Goal: Task Accomplishment & Management: Use online tool/utility

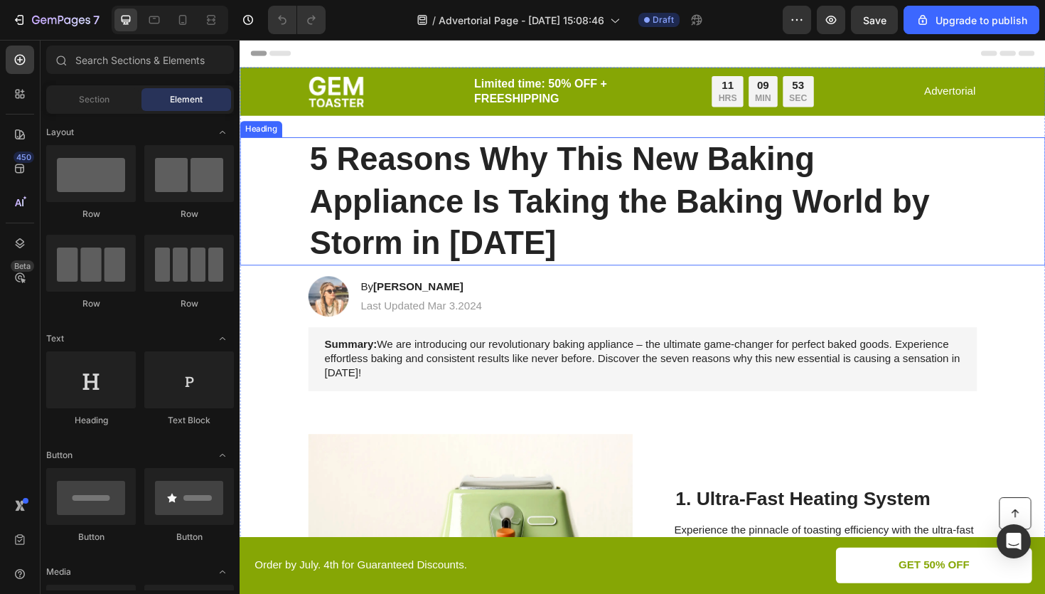
click at [496, 206] on h1 "5 Reasons Why This New Baking Appliance Is Taking the Baking World by Storm in …" at bounding box center [666, 211] width 708 height 136
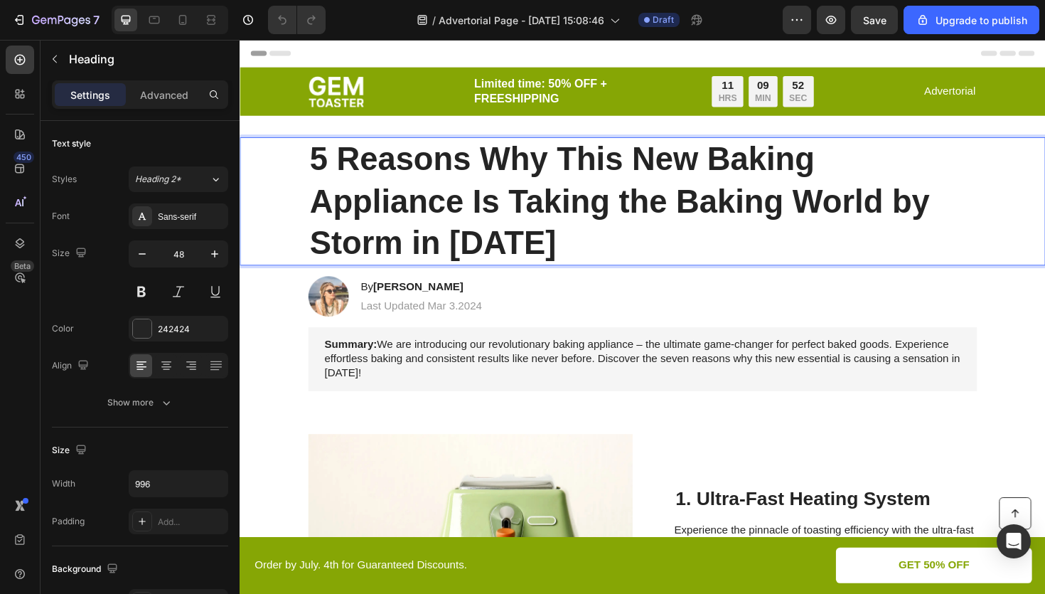
click at [496, 206] on h1 "5 Reasons Why This New Baking Appliance Is Taking the Baking World by Storm in …" at bounding box center [666, 211] width 708 height 136
click at [496, 206] on p "5 Reasons Why This New Baking Appliance Is Taking the Baking World by Storm in …" at bounding box center [666, 210] width 705 height 133
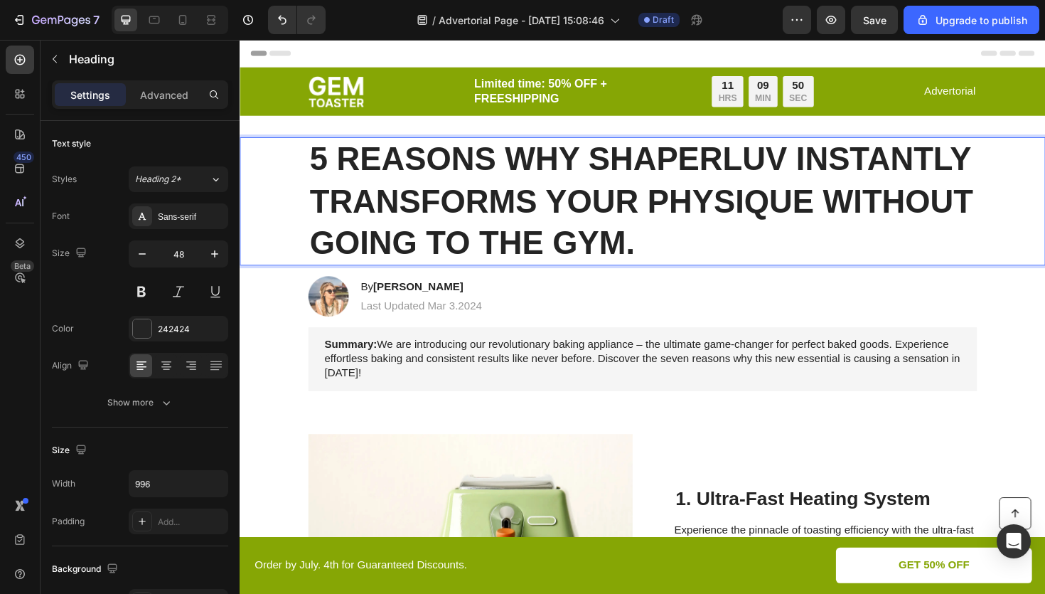
click at [675, 233] on p "5 REASONS WHY SHAPERLUV INSTANTLY TRANSFORMS YOUR PHYSIQUE WITHOUT GOING TO THE…" at bounding box center [666, 210] width 705 height 133
click at [668, 277] on h1 "5 REASONS WHY SHAPERLUV INSTANTLY TRANSFORMS YOUR PHYSIQUE WITHOUT GOING TO THE…" at bounding box center [666, 211] width 708 height 136
click at [703, 175] on strong "5 REASONS WHY SHAPERLUV INSTANTLY TRANSFORMS YOUR PHYSIQUE WITHOUT GOING TO THE…" at bounding box center [665, 210] width 703 height 127
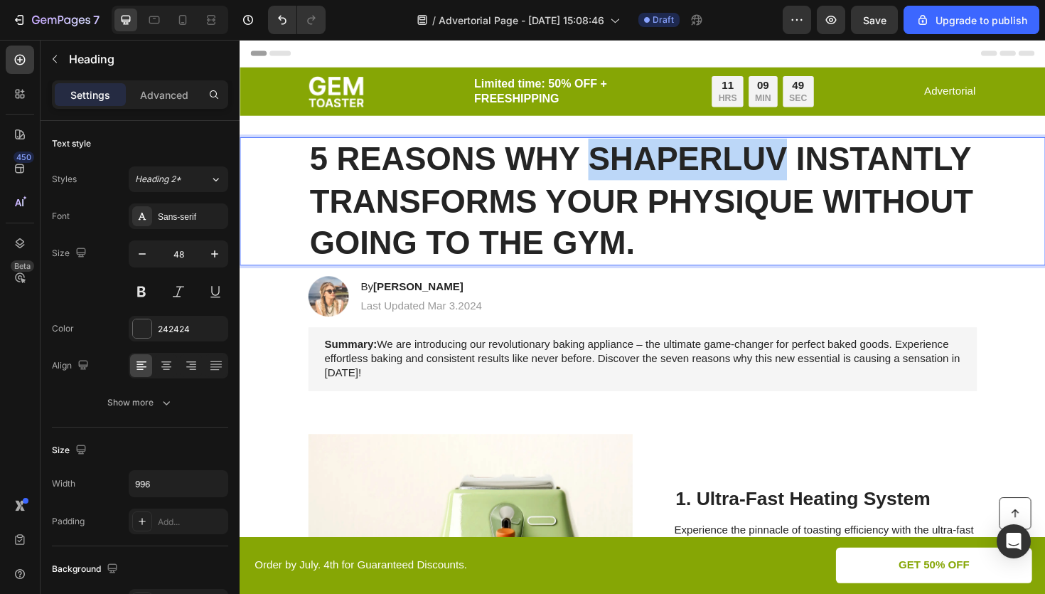
click at [703, 175] on strong "5 REASONS WHY SHAPERLUV INSTANTLY TRANSFORMS YOUR PHYSIQUE WITHOUT GOING TO THE…" at bounding box center [665, 210] width 703 height 127
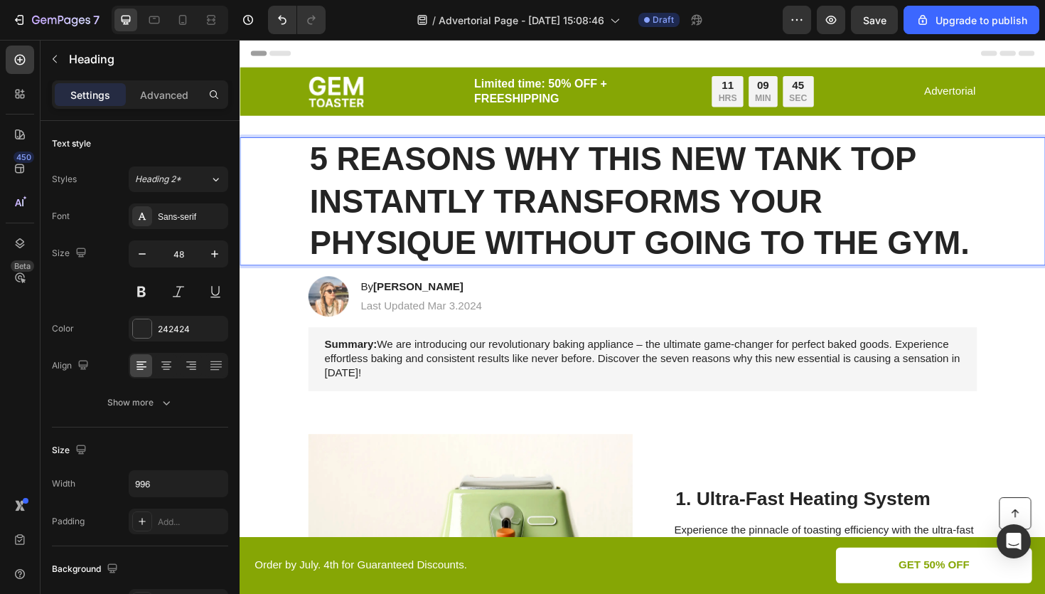
click at [588, 199] on strong "5 REASONS WHY THIS NEW TANK TOP INSTANTLY TRANSFORMS YOUR PHYSIQUE WITHOUT GOIN…" at bounding box center [663, 210] width 699 height 127
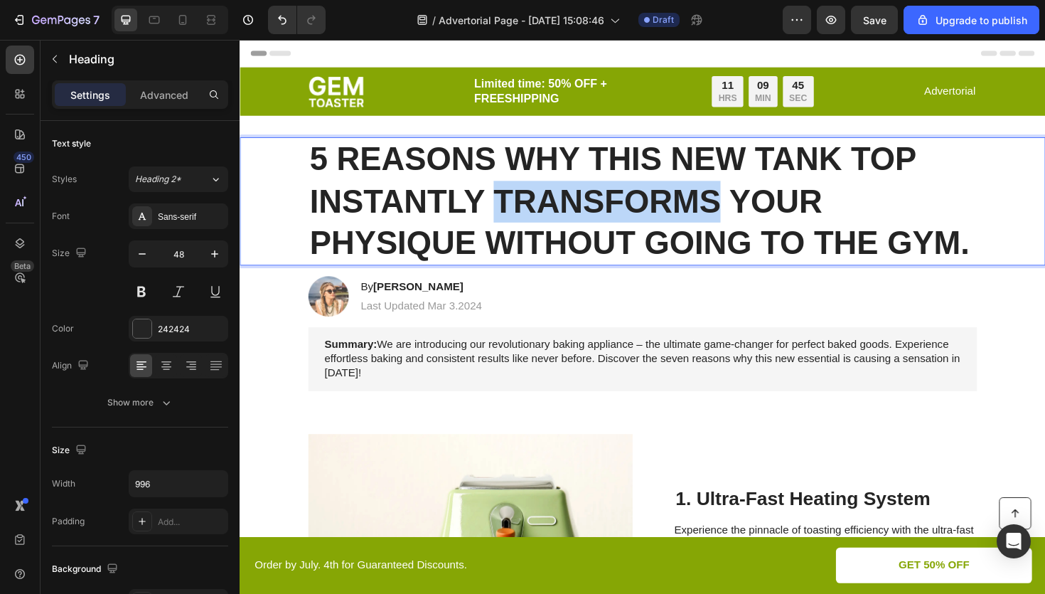
click at [588, 199] on strong "5 REASONS WHY THIS NEW TANK TOP INSTANTLY TRANSFORMS YOUR PHYSIQUE WITHOUT GOIN…" at bounding box center [663, 210] width 699 height 127
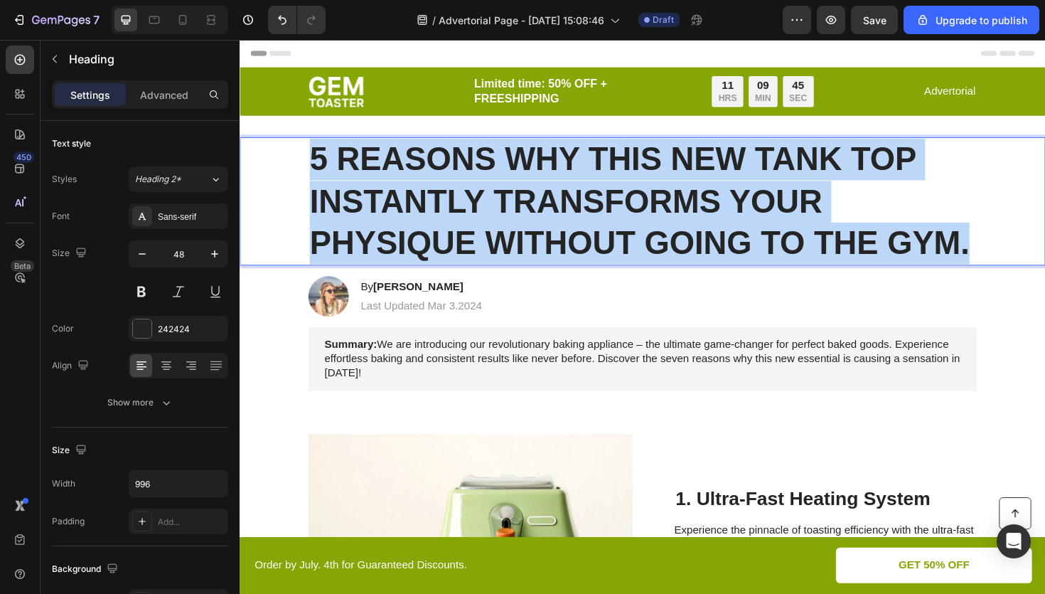
click at [588, 199] on strong "5 REASONS WHY THIS NEW TANK TOP INSTANTLY TRANSFORMS YOUR PHYSIQUE WITHOUT GOIN…" at bounding box center [663, 210] width 699 height 127
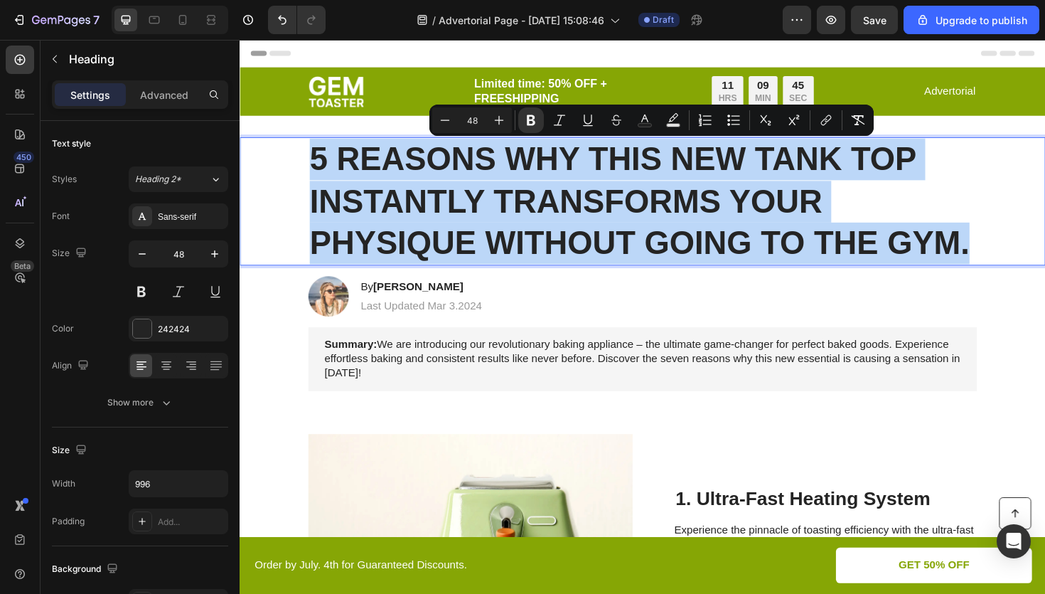
click at [609, 236] on strong "5 REASONS WHY THIS NEW TANK TOP INSTANTLY TRANSFORMS YOUR PHYSIQUE WITHOUT GOIN…" at bounding box center [663, 210] width 699 height 127
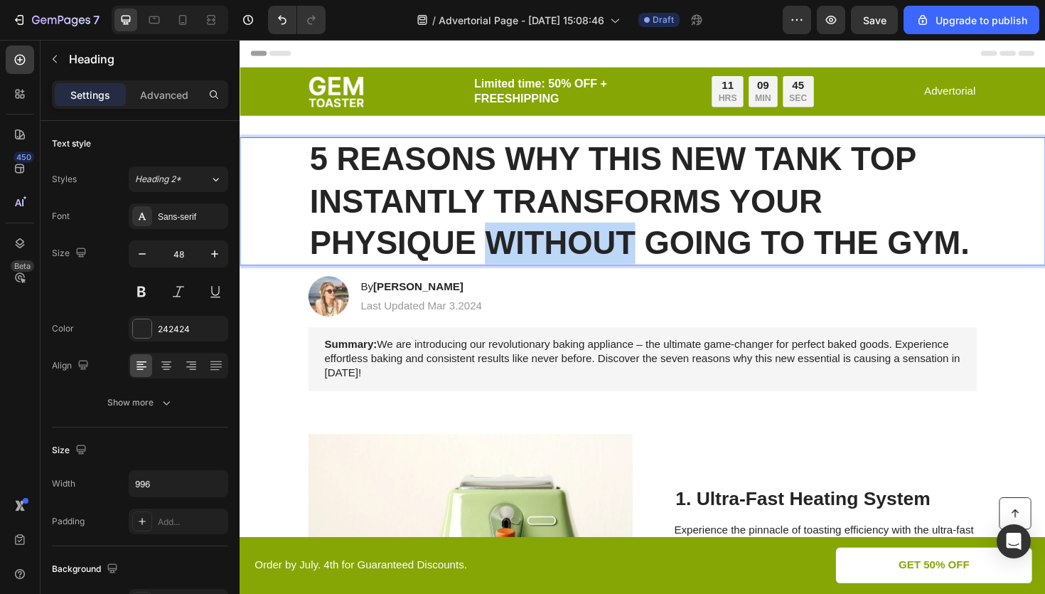
click at [609, 236] on strong "5 REASONS WHY THIS NEW TANK TOP INSTANTLY TRANSFORMS YOUR PHYSIQUE WITHOUT GOIN…" at bounding box center [663, 210] width 699 height 127
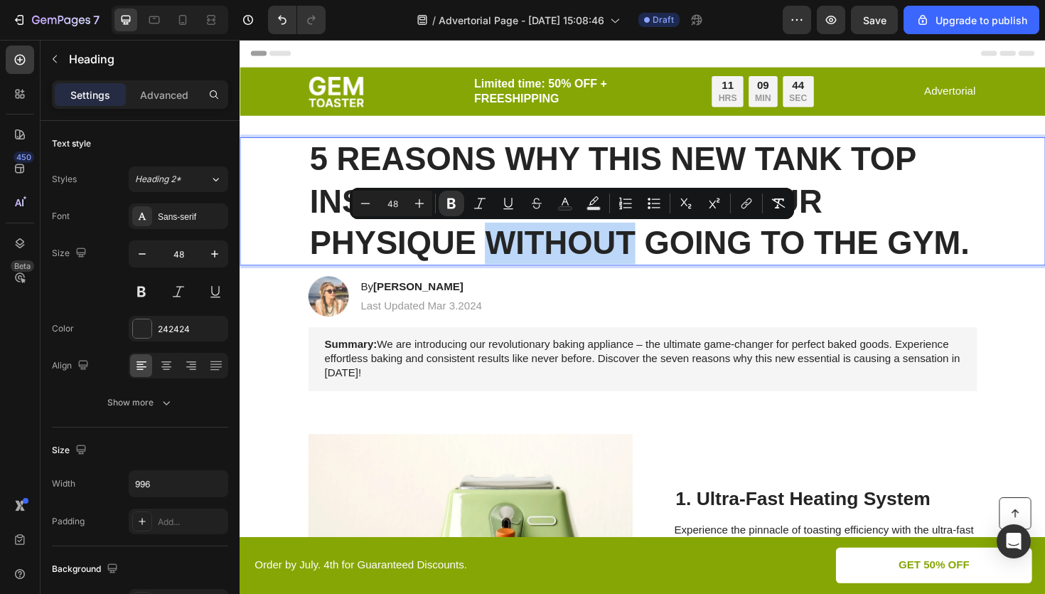
click at [652, 265] on strong "5 REASONS WHY THIS NEW TANK TOP INSTANTLY TRANSFORMS YOUR PHYSIQUE WITHOUT GOIN…" at bounding box center [663, 210] width 699 height 127
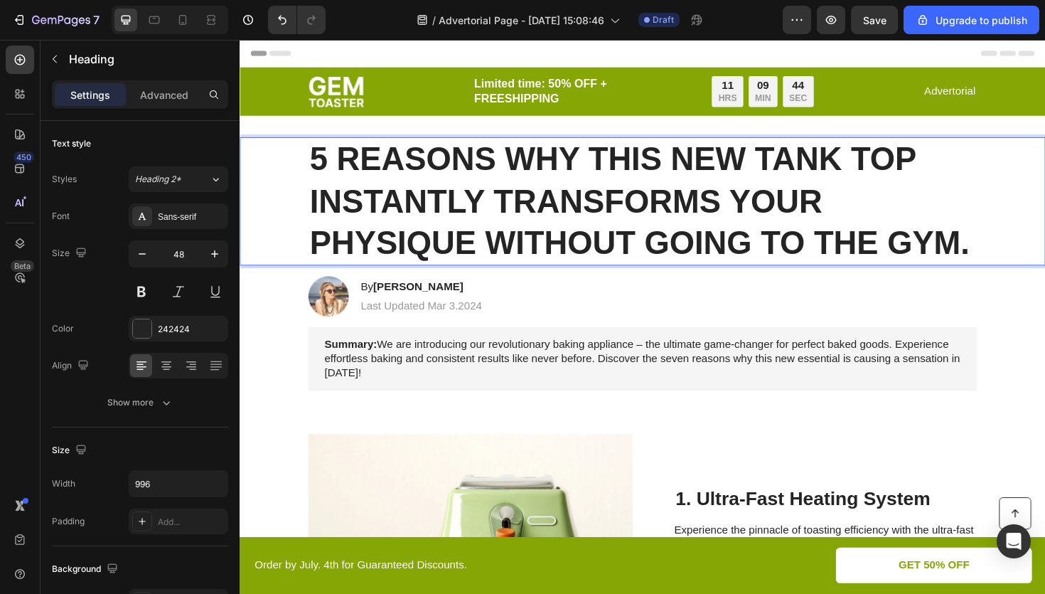
click at [634, 314] on div "Image By [PERSON_NAME] Heading Last Updated Mar 3.2024 Text [GEOGRAPHIC_DATA]" at bounding box center [666, 311] width 737 height 43
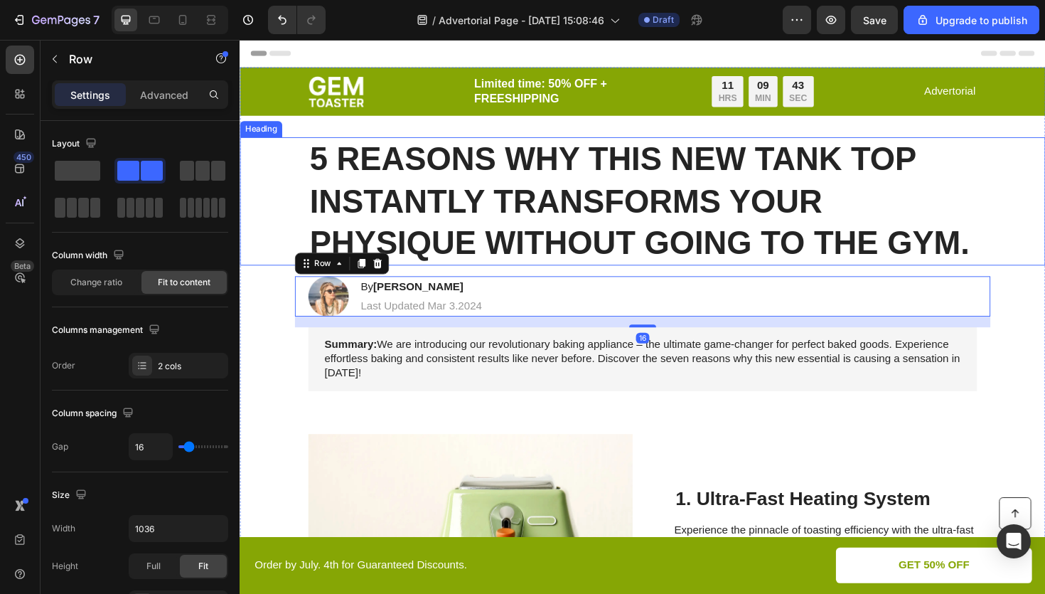
click at [722, 188] on p "⁠⁠⁠⁠⁠⁠⁠ 5 REASONS WHY THIS NEW TANK TOP INSTANTLY TRANSFORMS YOUR PHYSIQUE WITH…" at bounding box center [666, 210] width 705 height 133
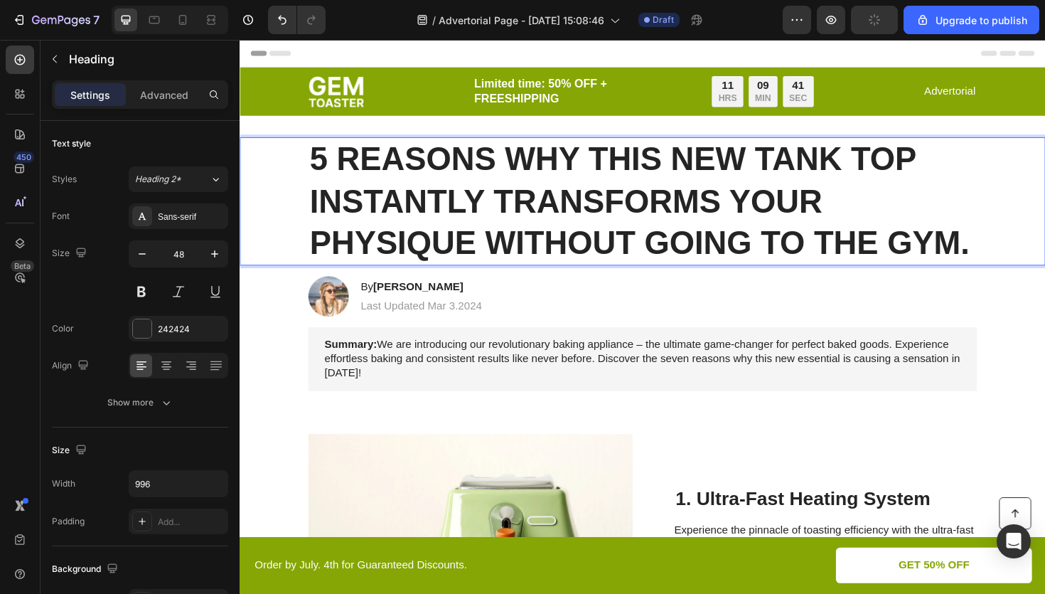
click at [553, 202] on strong "5 REASONS WHY THIS NEW TANK TOP INSTANTLY TRANSFORMS YOUR PHYSIQUE WITHOUT GOIN…" at bounding box center [663, 210] width 699 height 127
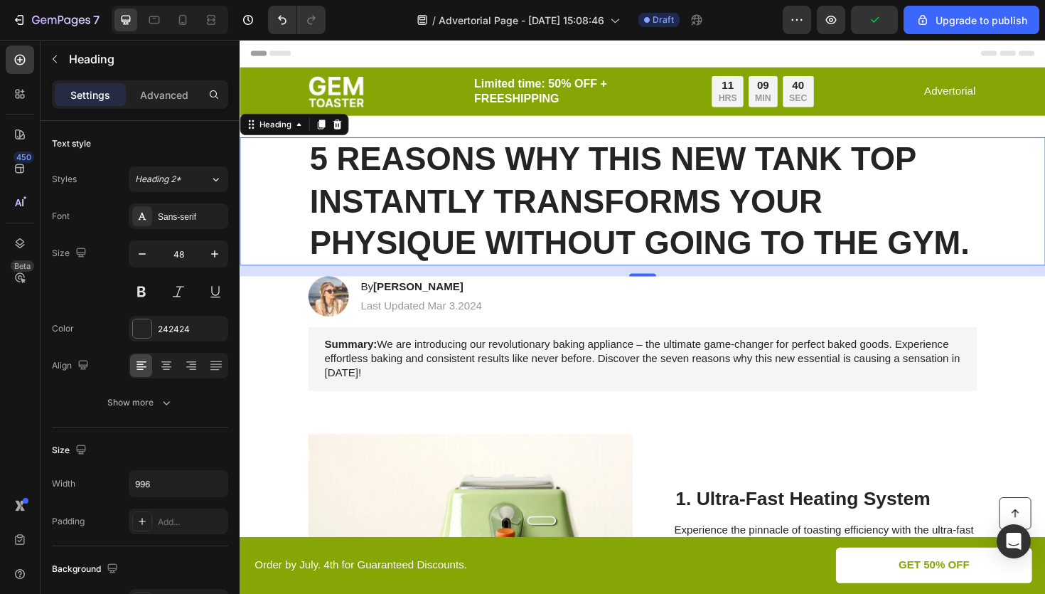
drag, startPoint x: 307, startPoint y: 166, endPoint x: 708, endPoint y: 163, distance: 401.8
click at [709, 164] on div "5 REASONS WHY THIS NEW TANK TOP INSTANTLY TRANSFORMS YOUR PHYSIQUE WITHOUT GOIN…" at bounding box center [666, 211] width 825 height 136
click at [708, 163] on strong "5 REASONS WHY THIS NEW TANK TOP INSTANTLY TRANSFORMS YOUR PHYSIQUE WITHOUT GOIN…" at bounding box center [663, 210] width 699 height 127
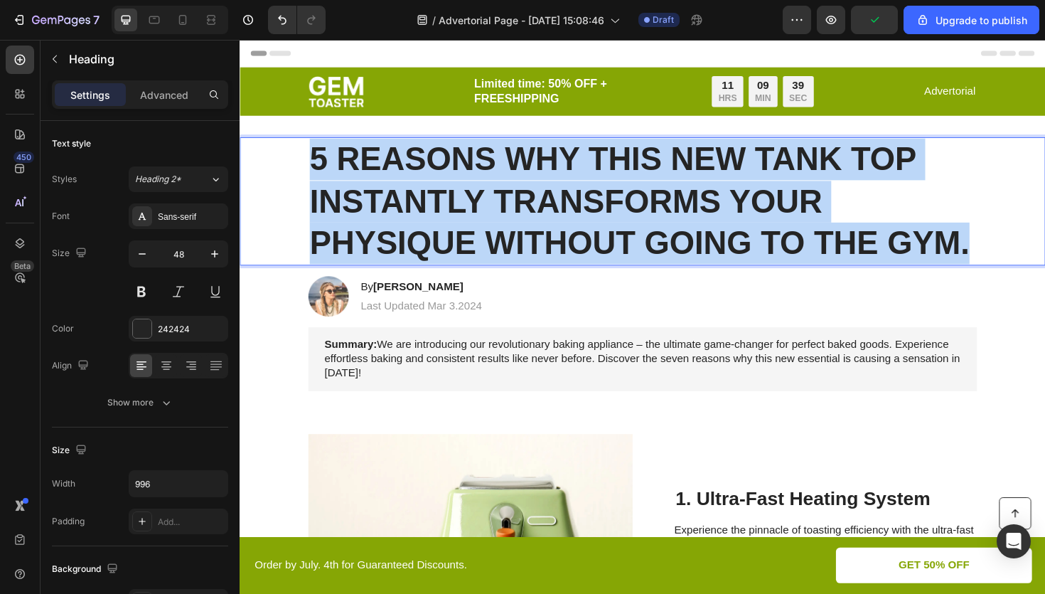
click at [708, 163] on strong "5 REASONS WHY THIS NEW TANK TOP INSTANTLY TRANSFORMS YOUR PHYSIQUE WITHOUT GOIN…" at bounding box center [663, 210] width 699 height 127
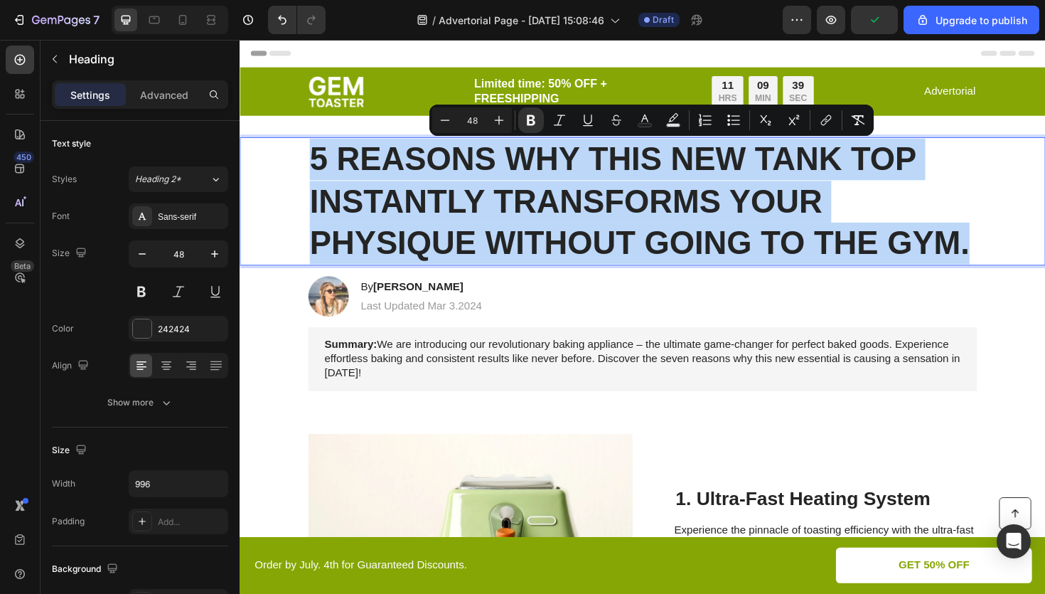
click at [708, 163] on strong "5 REASONS WHY THIS NEW TANK TOP INSTANTLY TRANSFORMS YOUR PHYSIQUE WITHOUT GOIN…" at bounding box center [663, 210] width 699 height 127
click at [947, 172] on strong "5 REASONS WHY THIS NEW TANK TOP INSTANTLY TRANSFORMS YOUR PHYSIQUE WITHOUT GOIN…" at bounding box center [663, 210] width 699 height 127
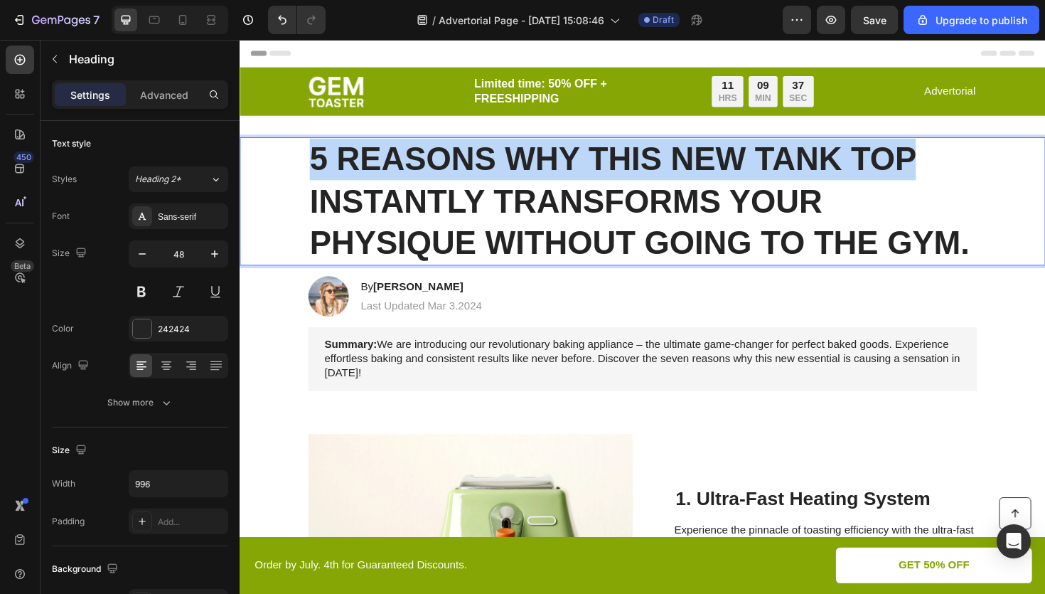
drag, startPoint x: 989, startPoint y: 165, endPoint x: 314, endPoint y: 167, distance: 674.9
click at [314, 167] on p "5 REASONS WHY THIS NEW TANK TOP INSTANTLY TRANSFORMS YOUR PHYSIQUE WITHOUT GOIN…" at bounding box center [666, 210] width 705 height 133
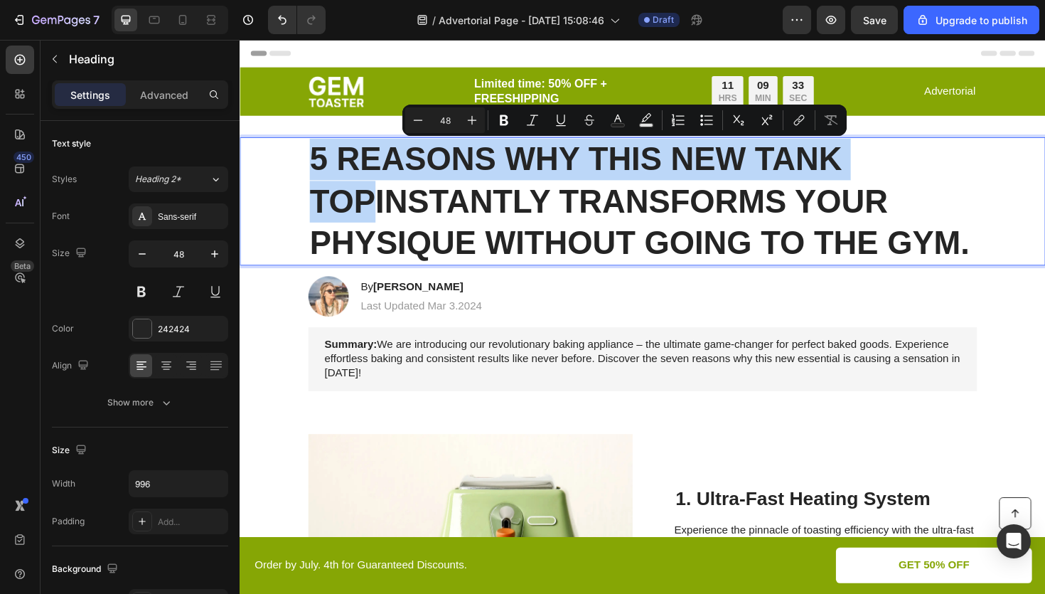
click at [519, 208] on strong "INSTANTLY TRANSFORMS YOUR PHYSIQUE WITHOUT GOING TO THE GYM." at bounding box center [663, 233] width 699 height 82
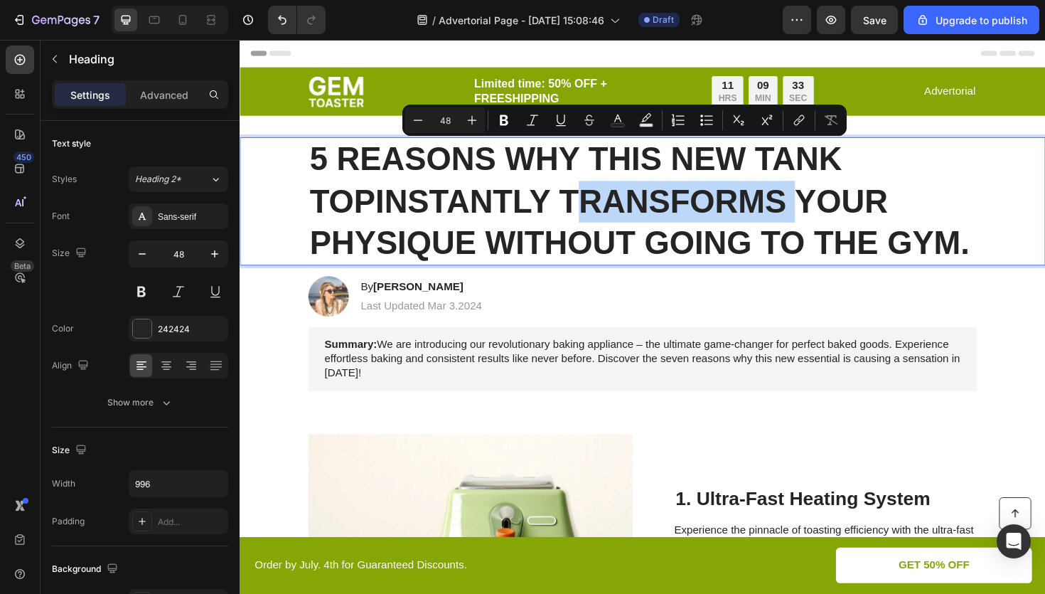
click at [519, 208] on strong "INSTANTLY TRANSFORMS YOUR PHYSIQUE WITHOUT GOING TO THE GYM." at bounding box center [663, 233] width 699 height 82
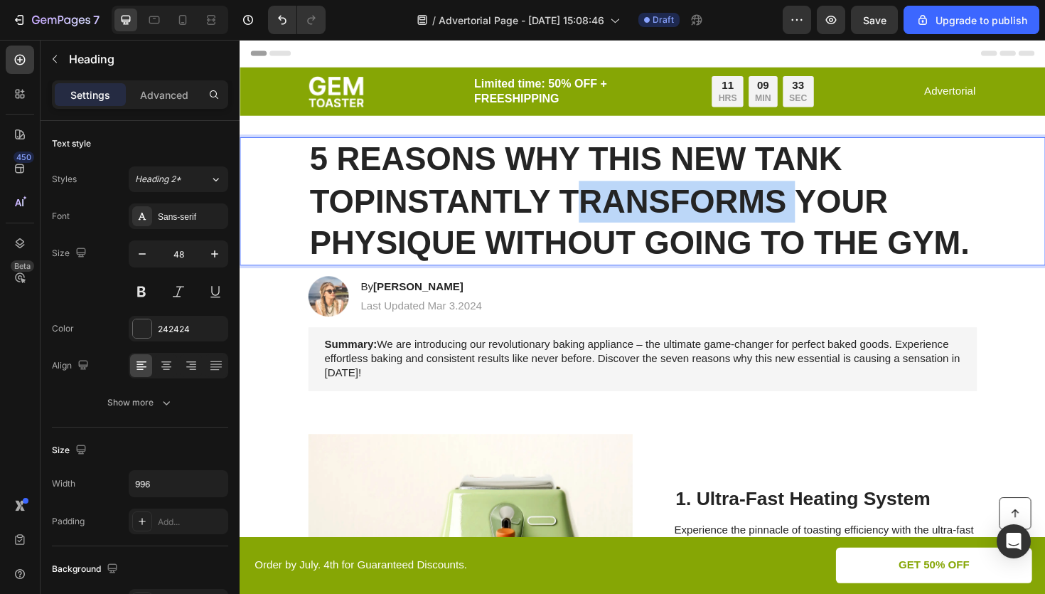
click at [519, 208] on strong "INSTANTLY TRANSFORMS YOUR PHYSIQUE WITHOUT GOING TO THE GYM." at bounding box center [663, 233] width 699 height 82
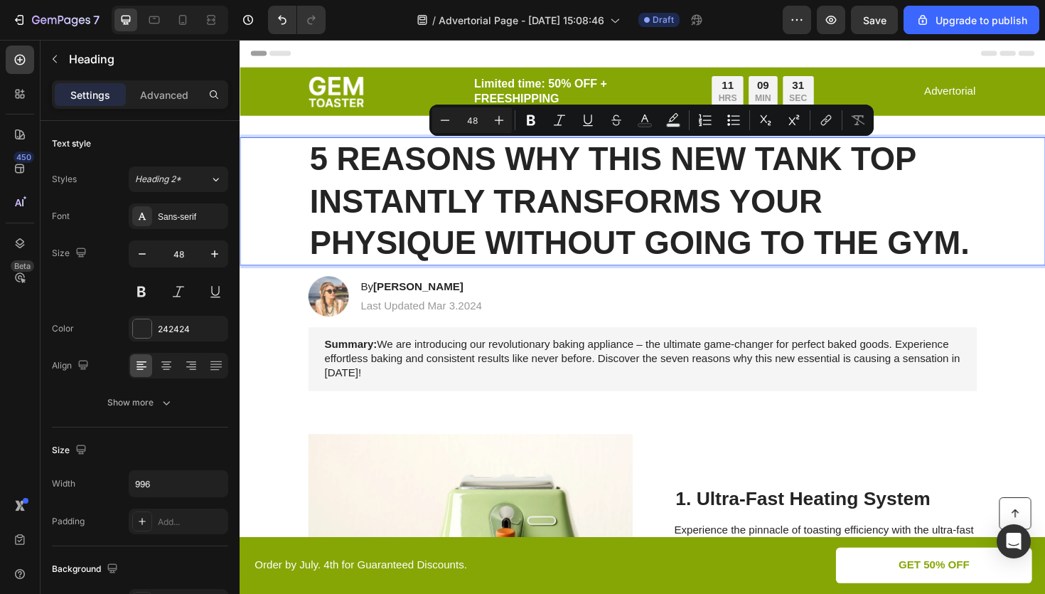
click at [520, 210] on p "5 REASONS WHY THIS NEW TANK TOP INSTANTLY TRANSFORMS YOUR PHYSIQUE WITHOUT GOIN…" at bounding box center [666, 210] width 705 height 133
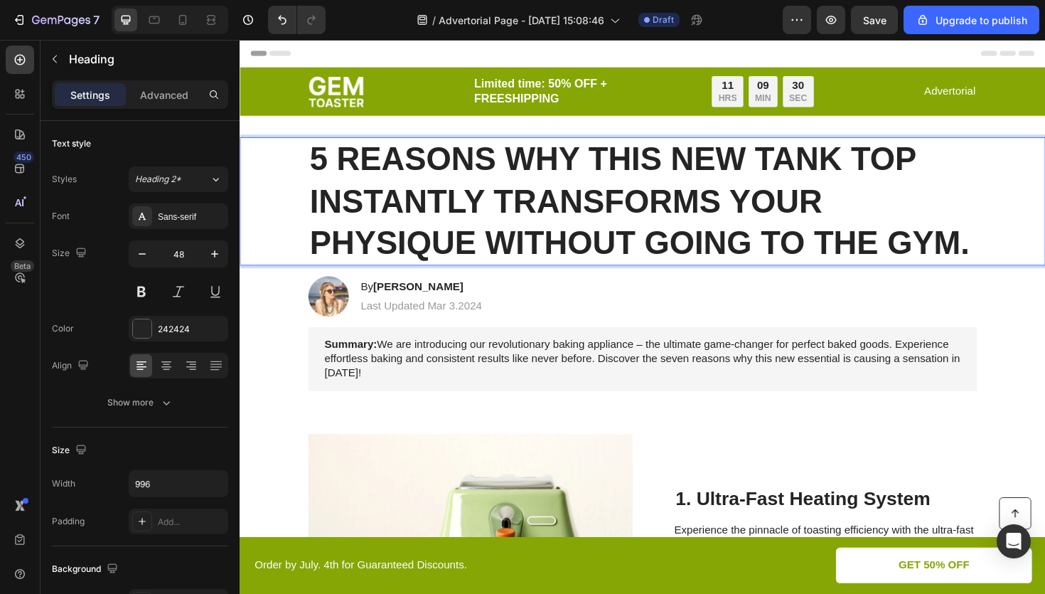
click at [530, 209] on p "5 REASONS WHY THIS NEW TANK TOP INSTANTLY TRANSFORMS YOUR PHYSIQUE WITHOUT GOIN…" at bounding box center [666, 210] width 705 height 133
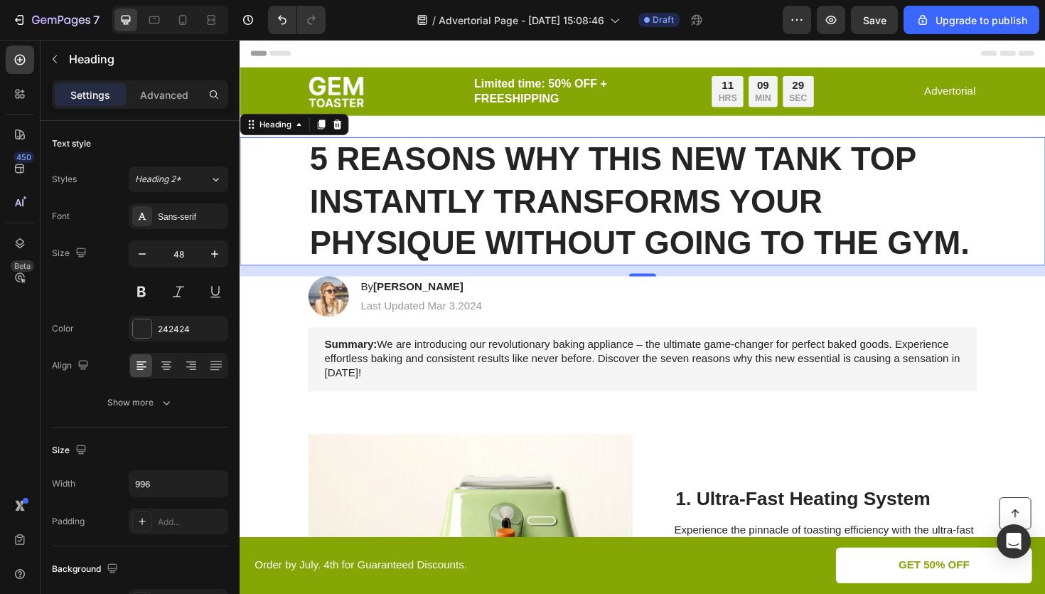
drag, startPoint x: 311, startPoint y: 212, endPoint x: 638, endPoint y: 217, distance: 327.2
click at [638, 217] on div "5 REASONS WHY THIS NEW TANK TOP INSTANTLY TRANSFORMS YOUR PHYSIQUE WITHOUT GOIN…" at bounding box center [666, 211] width 825 height 136
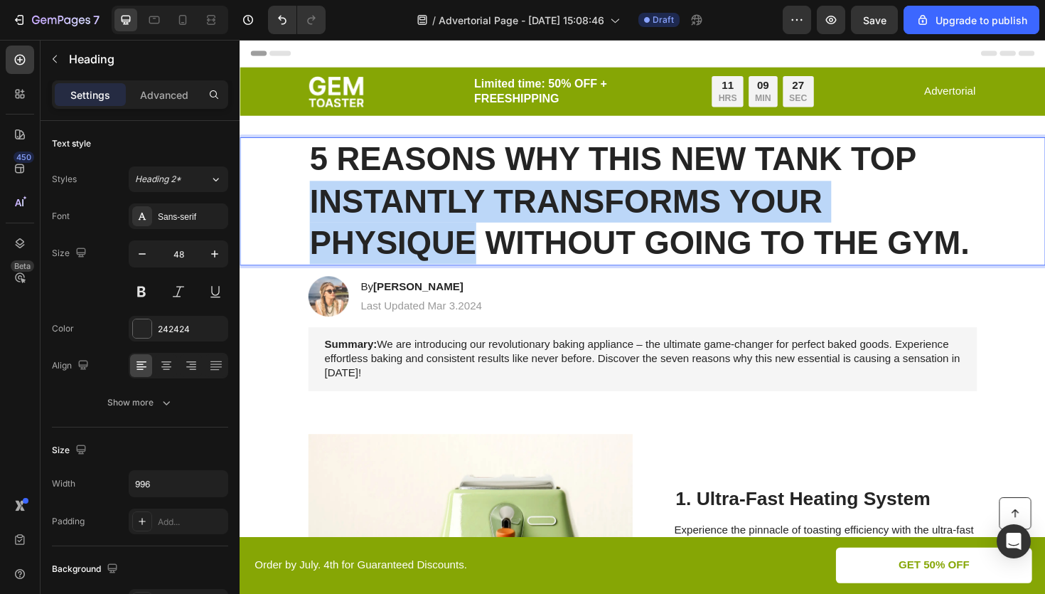
drag, startPoint x: 315, startPoint y: 208, endPoint x: 492, endPoint y: 262, distance: 185.1
click at [493, 262] on p "5 REASONS WHY THIS NEW TANK TOP INSTANTLY TRANSFORMS YOUR PHYSIQUE WITHOUT GOIN…" at bounding box center [666, 210] width 705 height 133
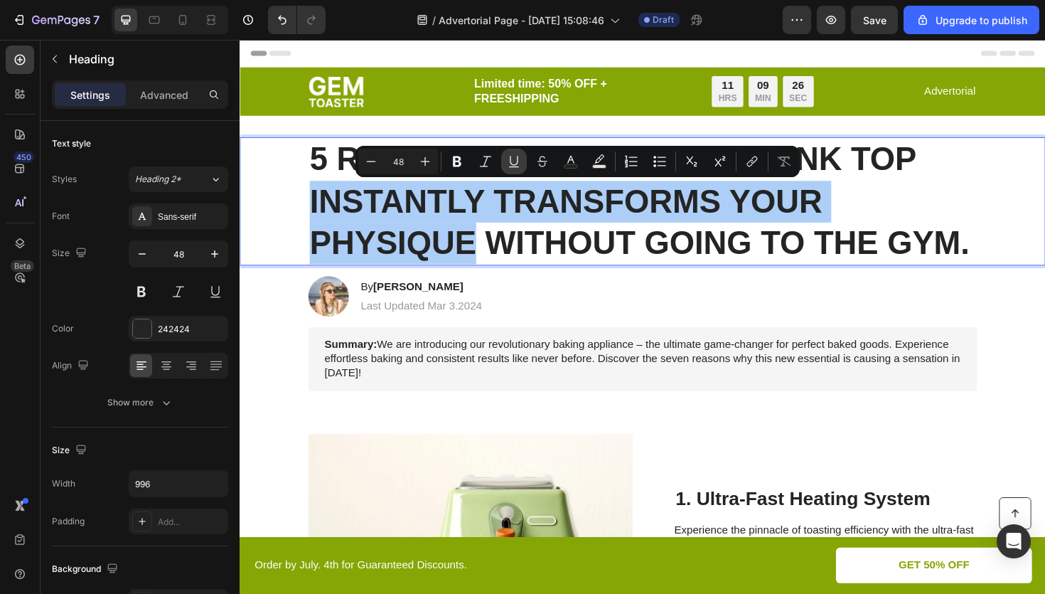
click at [515, 155] on icon "Editor contextual toolbar" at bounding box center [514, 161] width 14 height 14
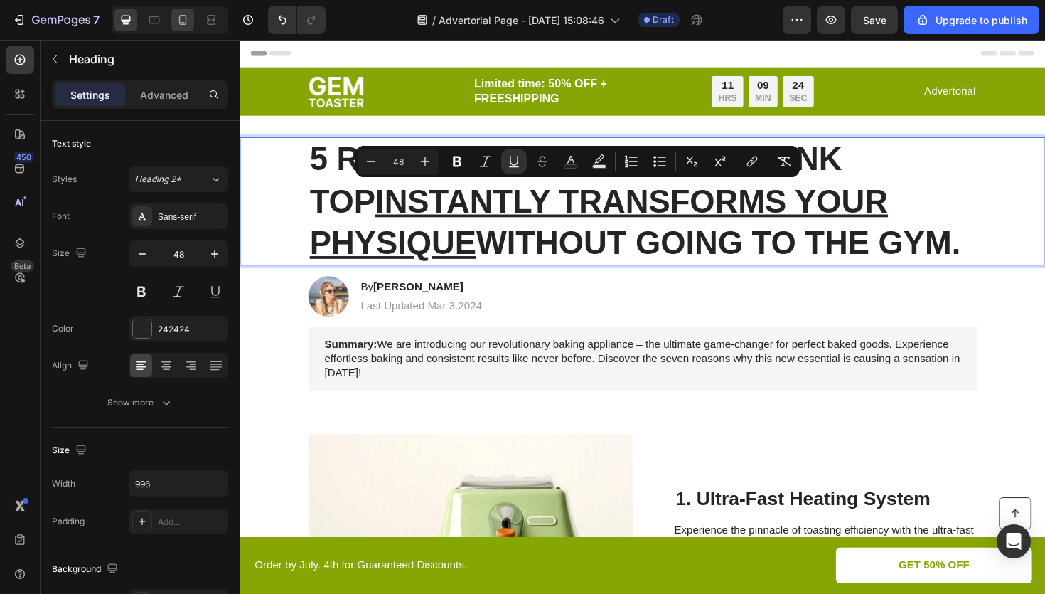
click at [186, 26] on icon at bounding box center [183, 20] width 14 height 14
type input "35"
type input "100%"
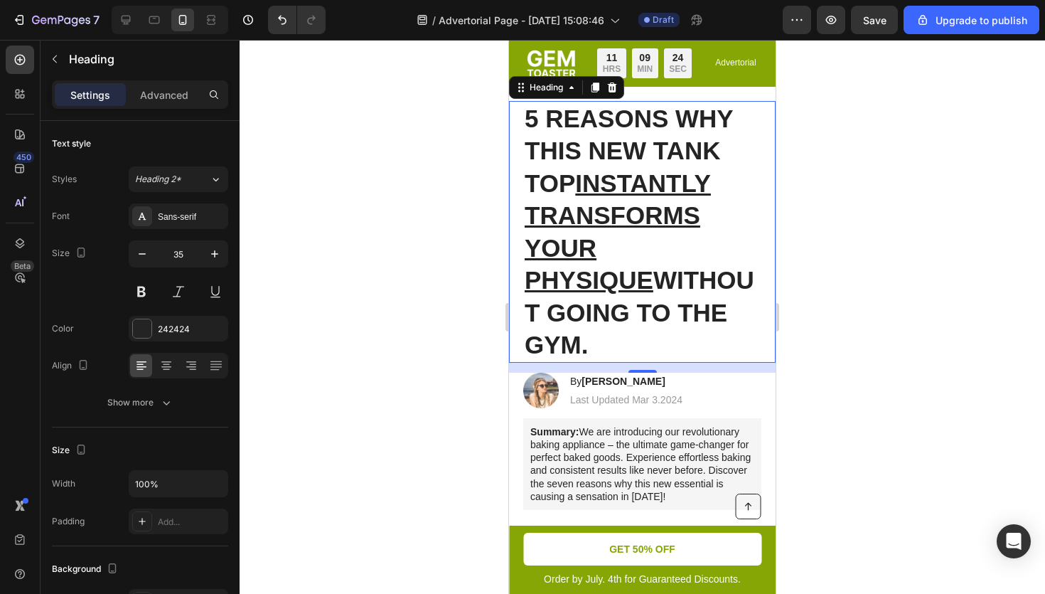
scroll to position [41, 0]
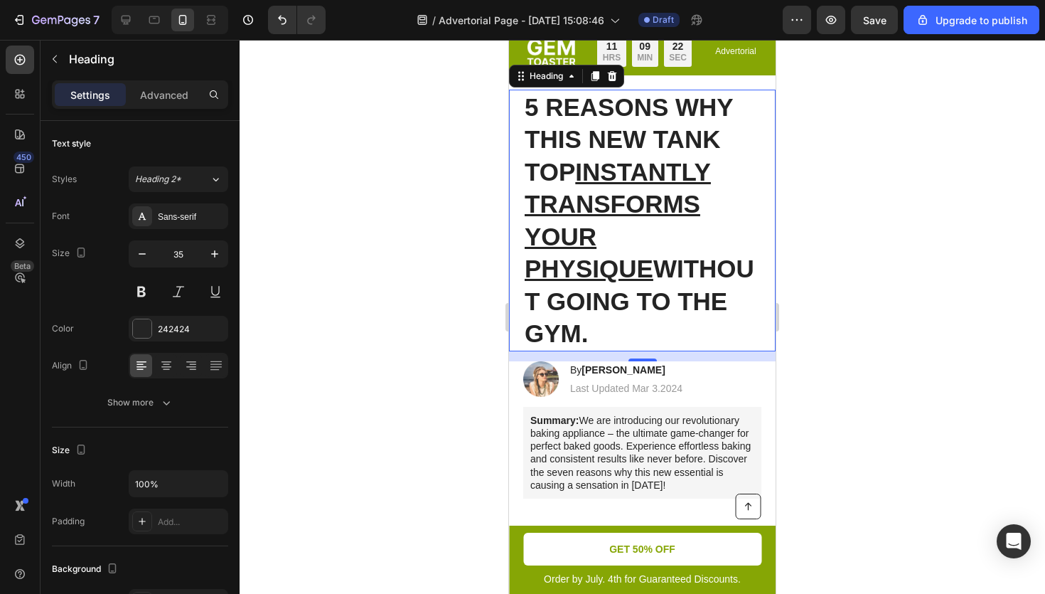
click at [670, 197] on u "INSTANTLY TRANSFORMS YOUR PHYSIQUE" at bounding box center [618, 220] width 186 height 125
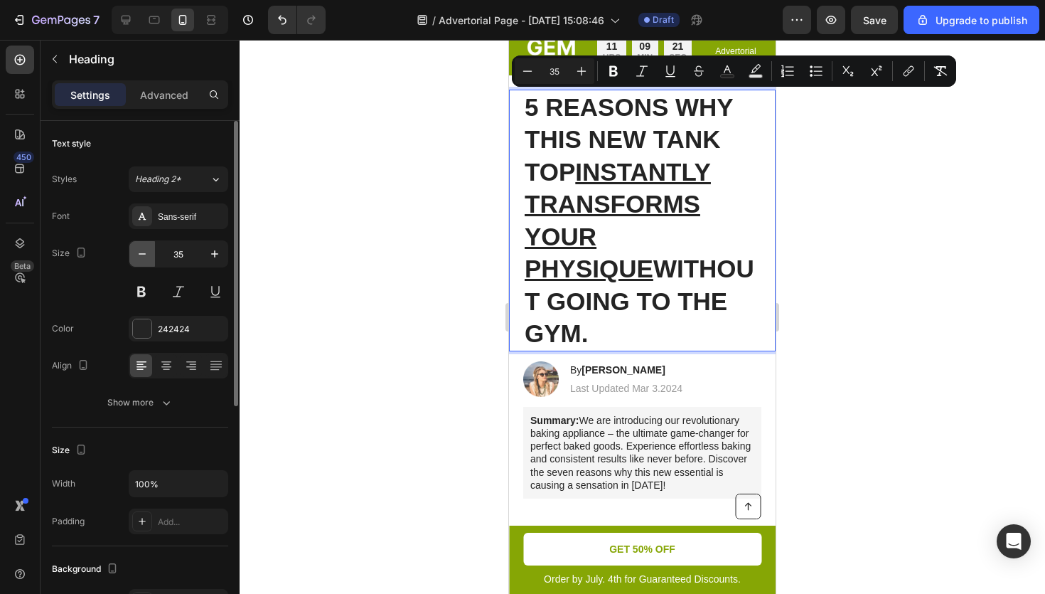
click at [146, 257] on icon "button" at bounding box center [142, 254] width 14 height 14
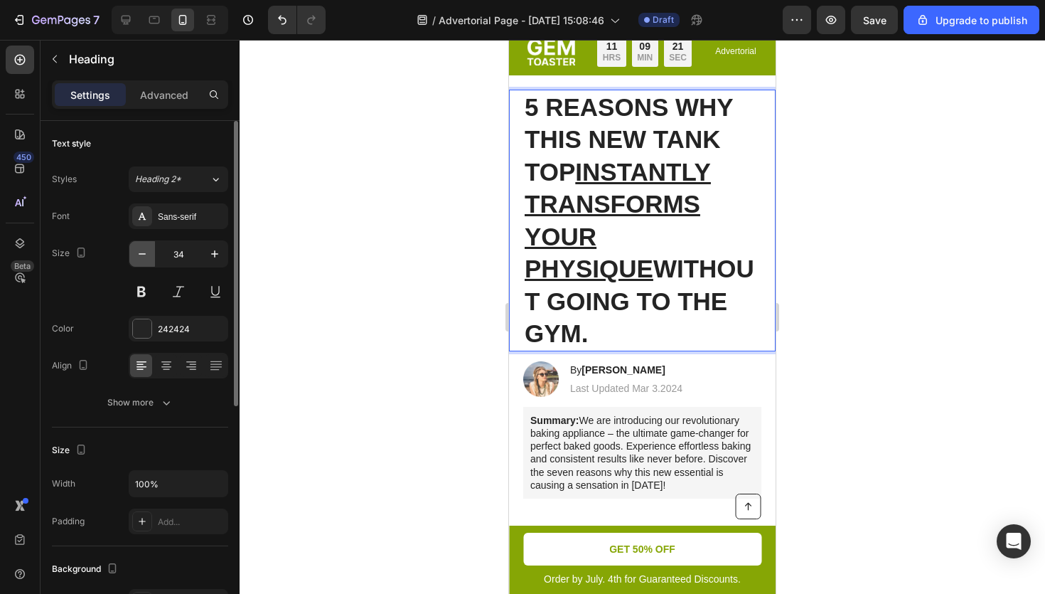
click at [146, 257] on icon "button" at bounding box center [142, 254] width 14 height 14
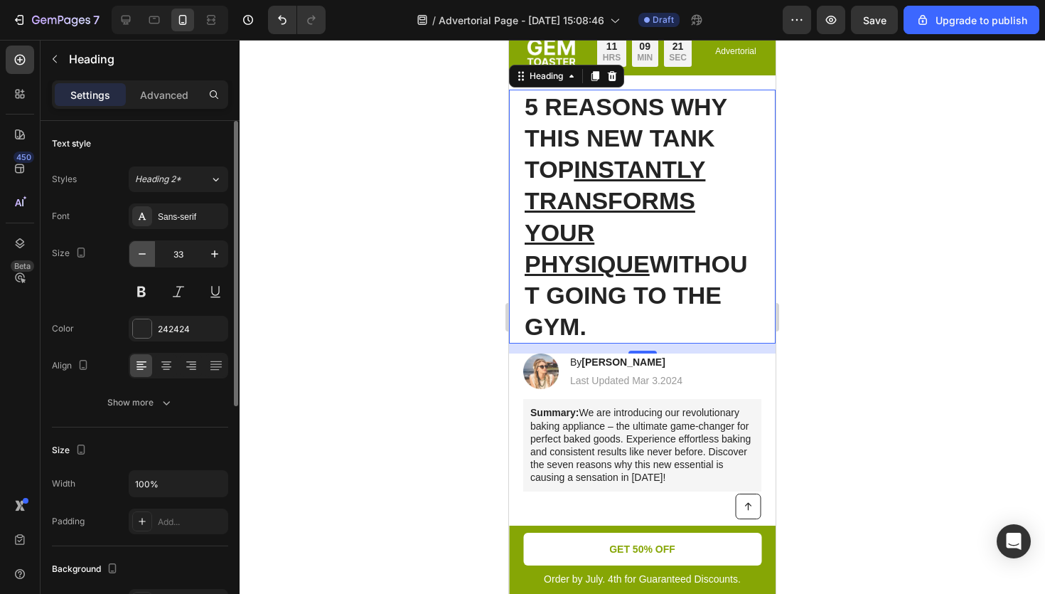
click at [146, 257] on icon "button" at bounding box center [142, 254] width 14 height 14
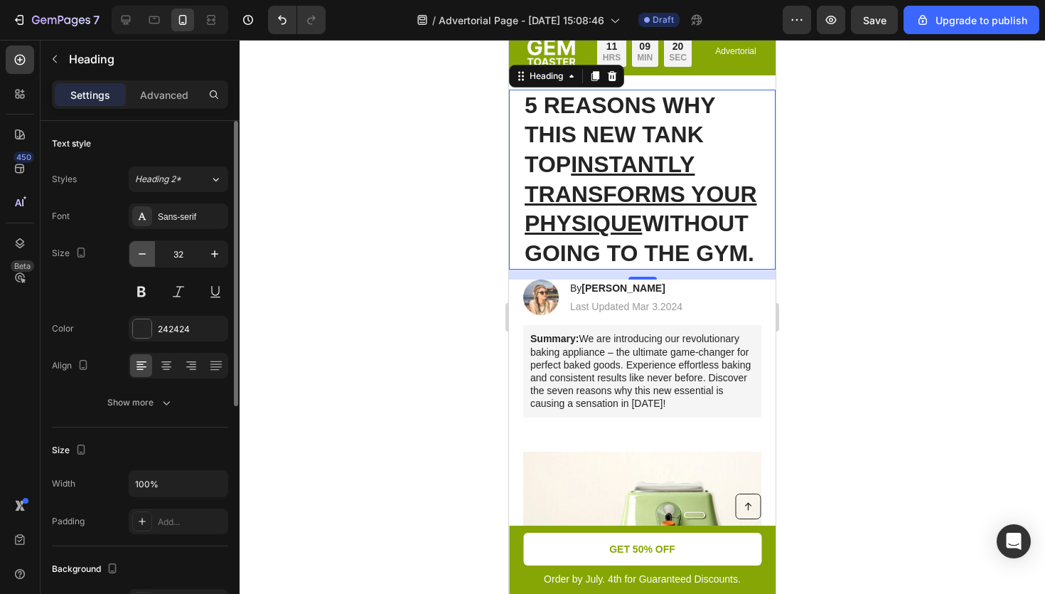
click at [146, 257] on icon "button" at bounding box center [142, 254] width 14 height 14
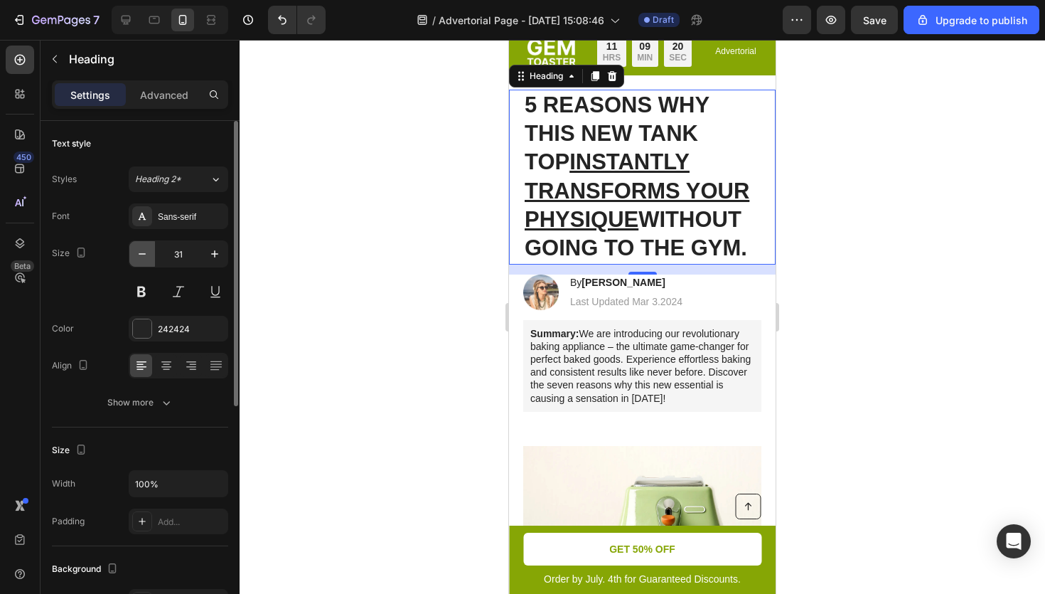
click at [146, 257] on icon "button" at bounding box center [142, 254] width 14 height 14
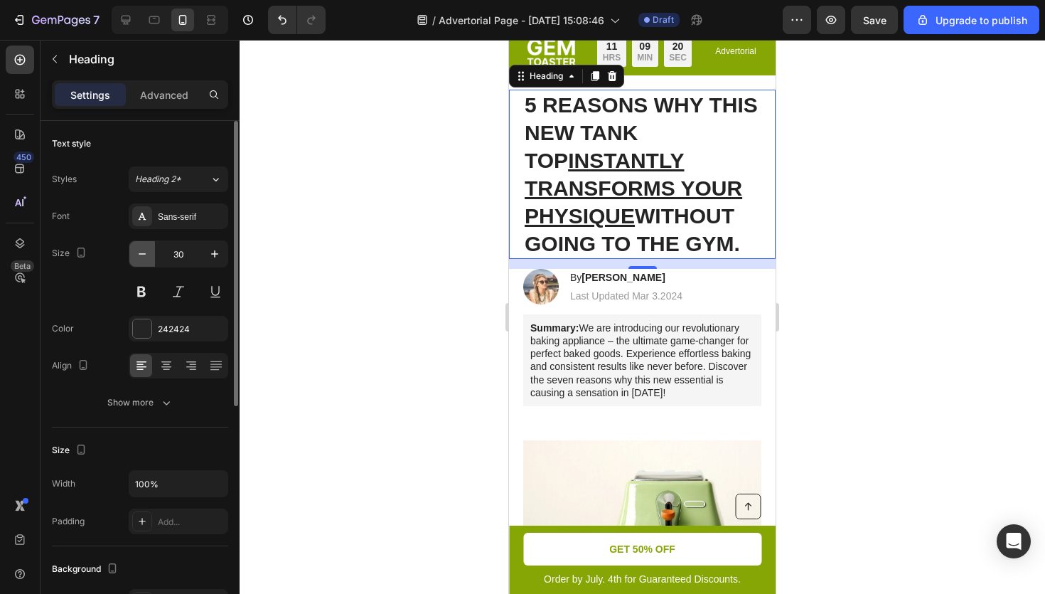
click at [146, 257] on icon "button" at bounding box center [142, 254] width 14 height 14
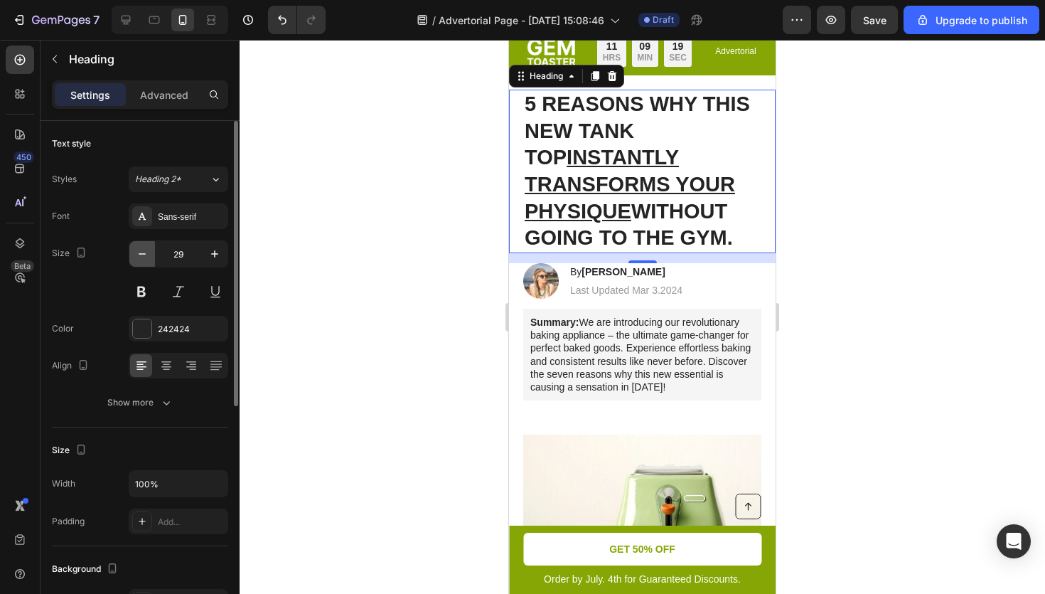
click at [146, 257] on icon "button" at bounding box center [142, 254] width 14 height 14
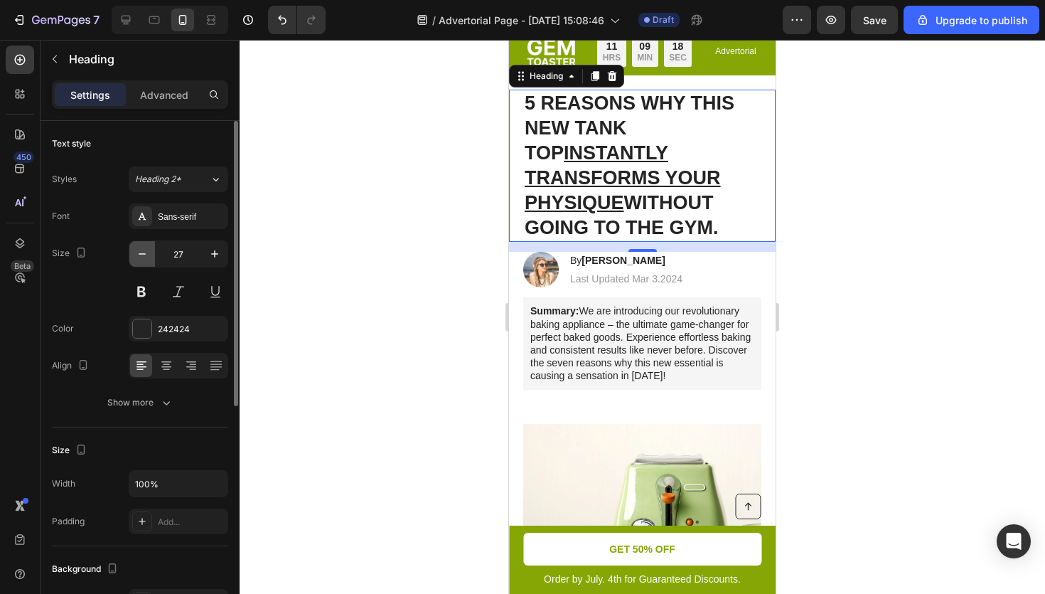
click at [146, 257] on icon "button" at bounding box center [142, 254] width 14 height 14
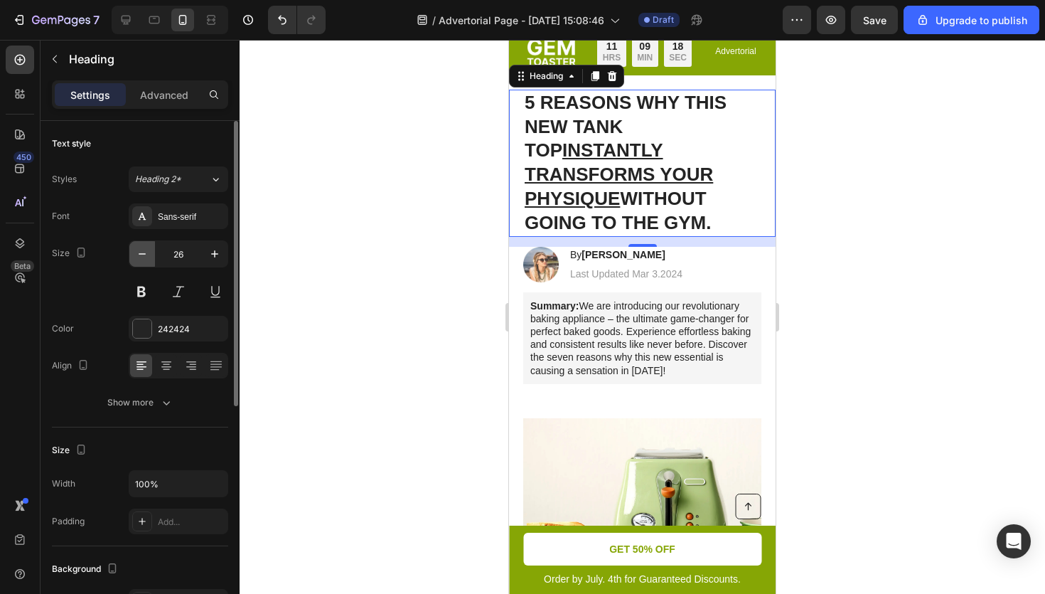
click at [146, 257] on icon "button" at bounding box center [142, 254] width 14 height 14
type input "25"
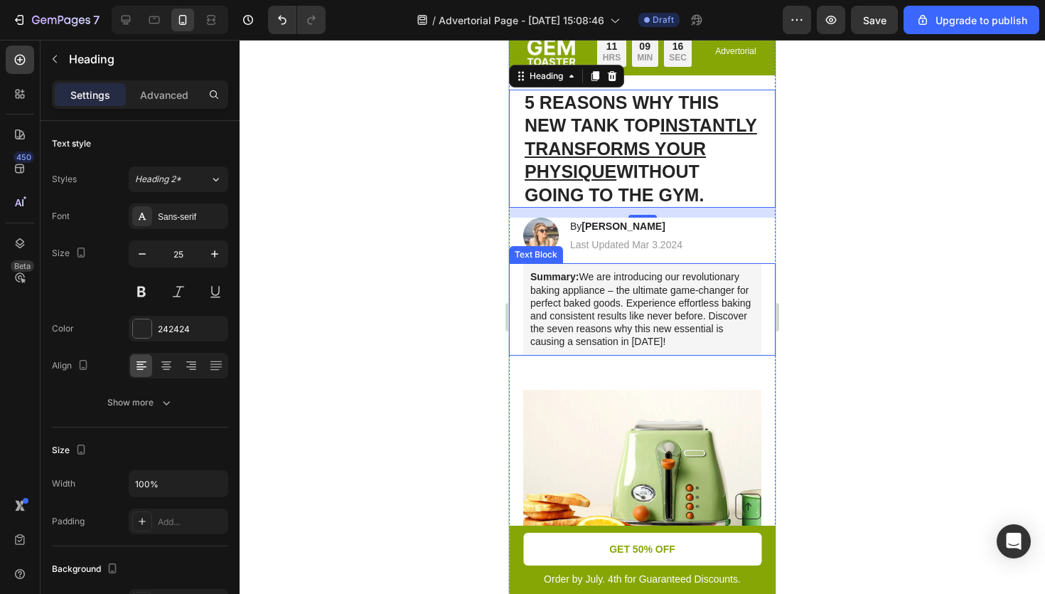
click at [671, 299] on p "Summary: We are introducing our revolutionary baking appliance – the ultimate g…" at bounding box center [643, 309] width 224 height 78
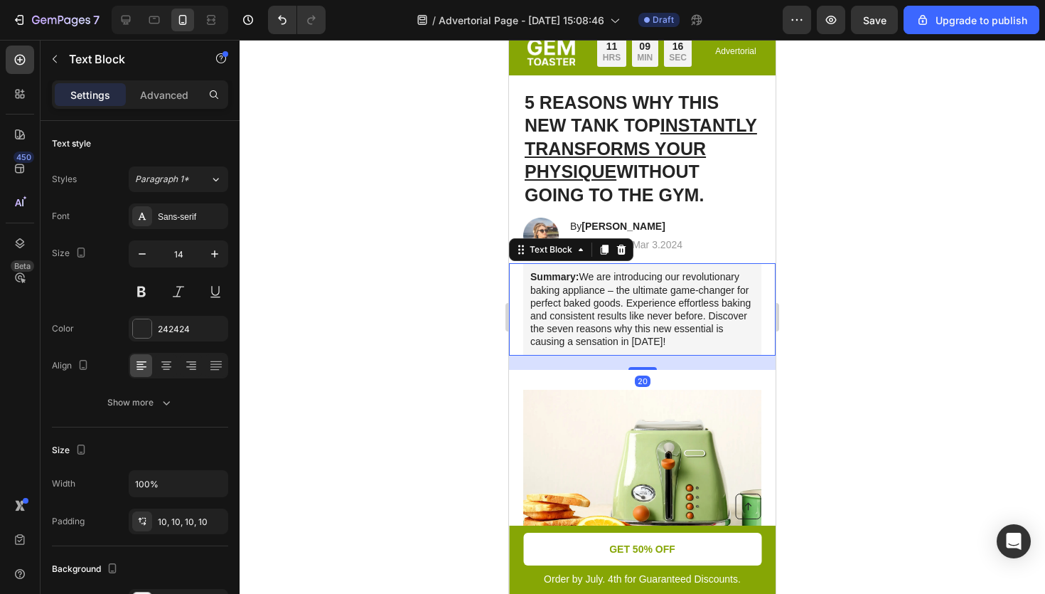
scroll to position [0, 0]
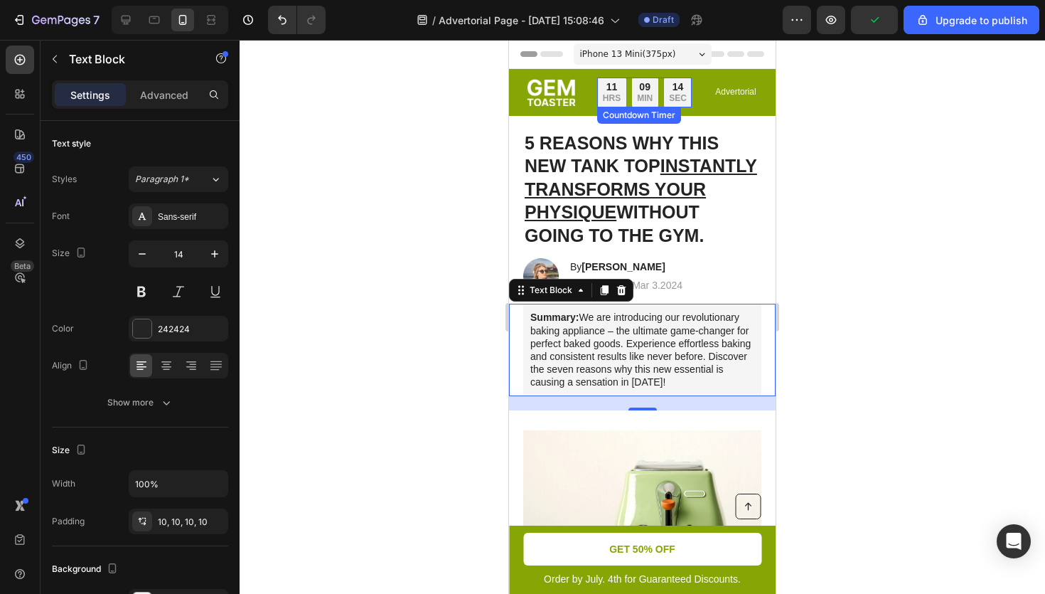
click at [662, 90] on div "11 HRS 09 MIN 14 SEC" at bounding box center [644, 93] width 95 height 30
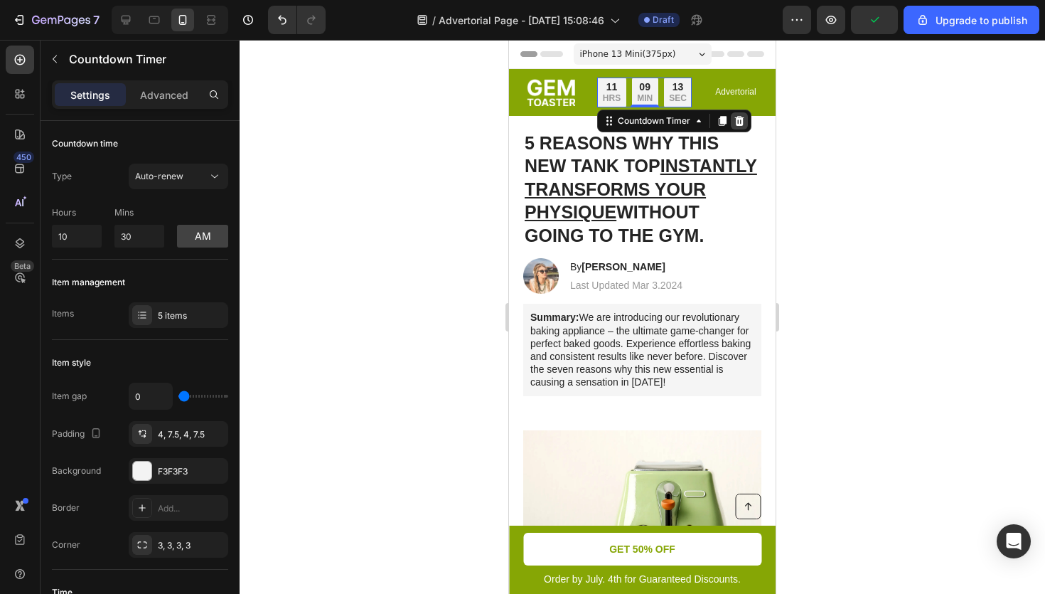
click at [737, 119] on icon at bounding box center [739, 121] width 9 height 10
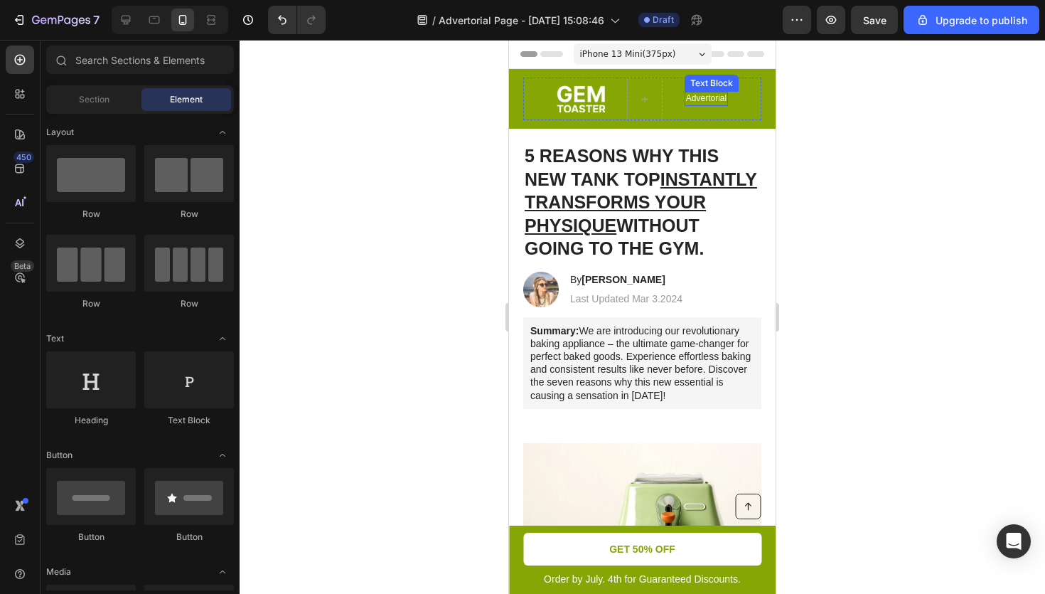
click at [712, 100] on p "Advertorial" at bounding box center [706, 98] width 41 height 11
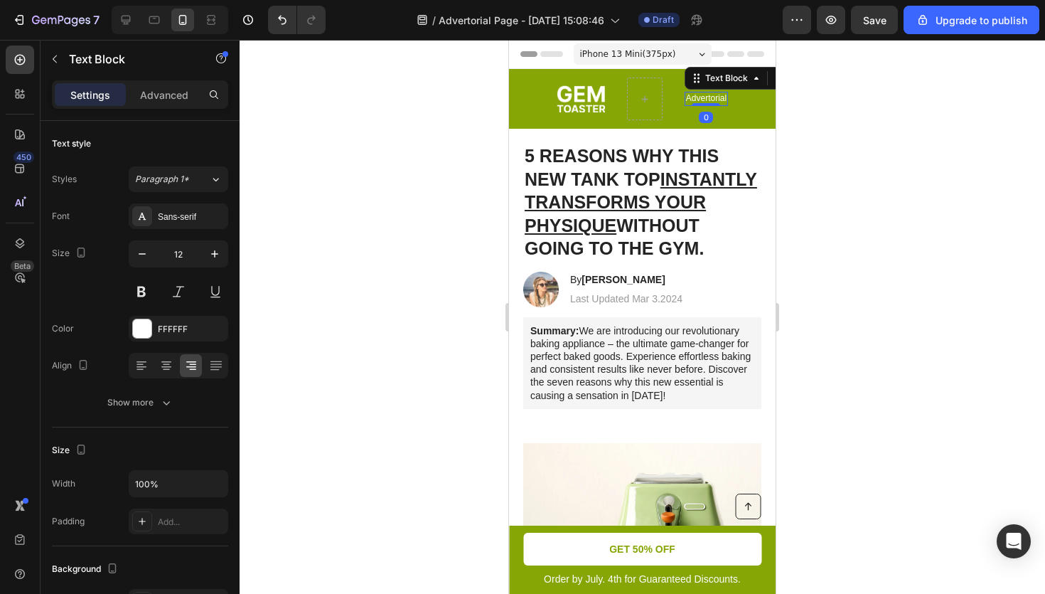
click at [704, 100] on p "Advertorial" at bounding box center [706, 98] width 41 height 11
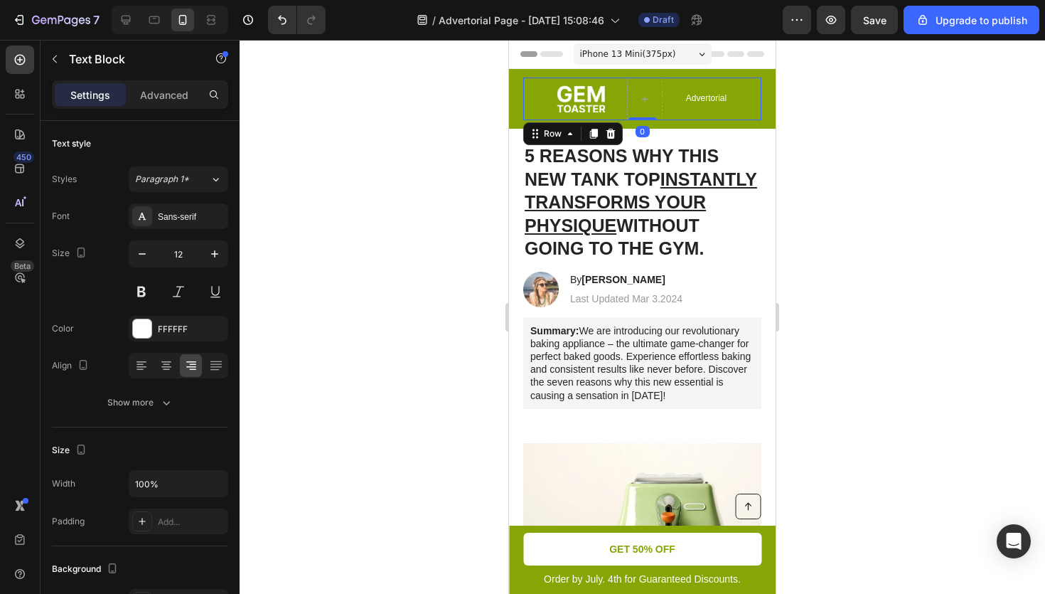
click at [664, 114] on div "Image Limited time: 50% OFF + FREESHIPPING Text Block Row Advertorial Text Bloc…" at bounding box center [642, 99] width 238 height 43
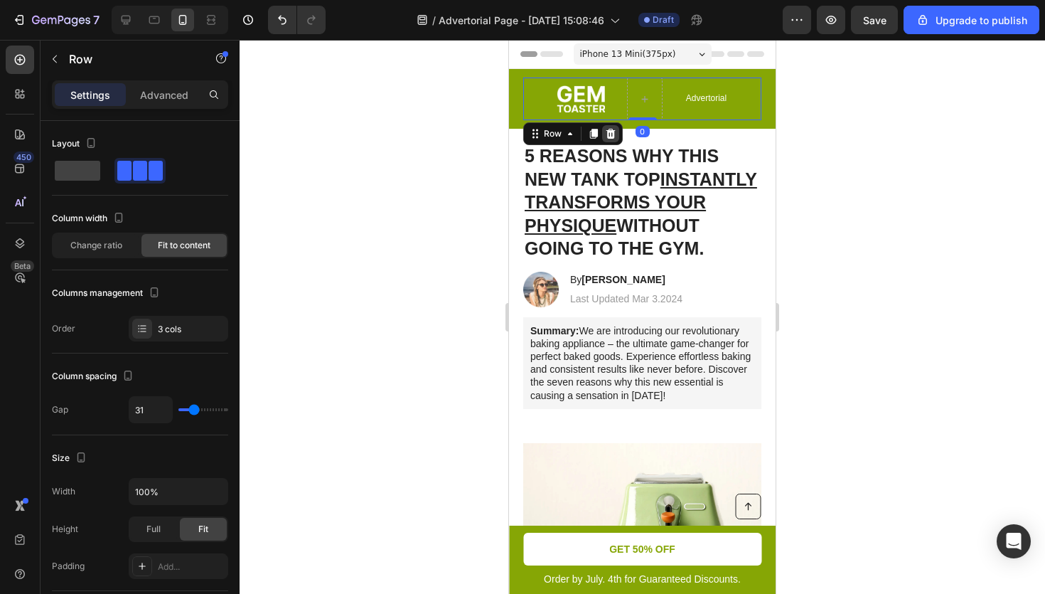
click at [611, 135] on icon at bounding box center [611, 134] width 9 height 10
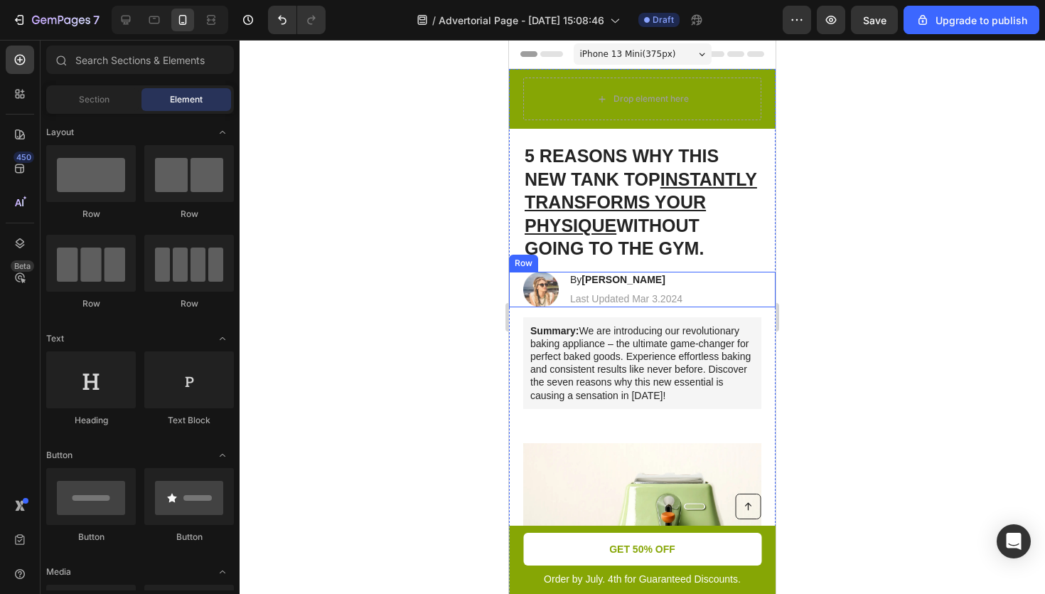
click at [733, 307] on div "Image By [PERSON_NAME] Heading Last Updated Mar 3.2024 Text [GEOGRAPHIC_DATA]" at bounding box center [642, 290] width 267 height 36
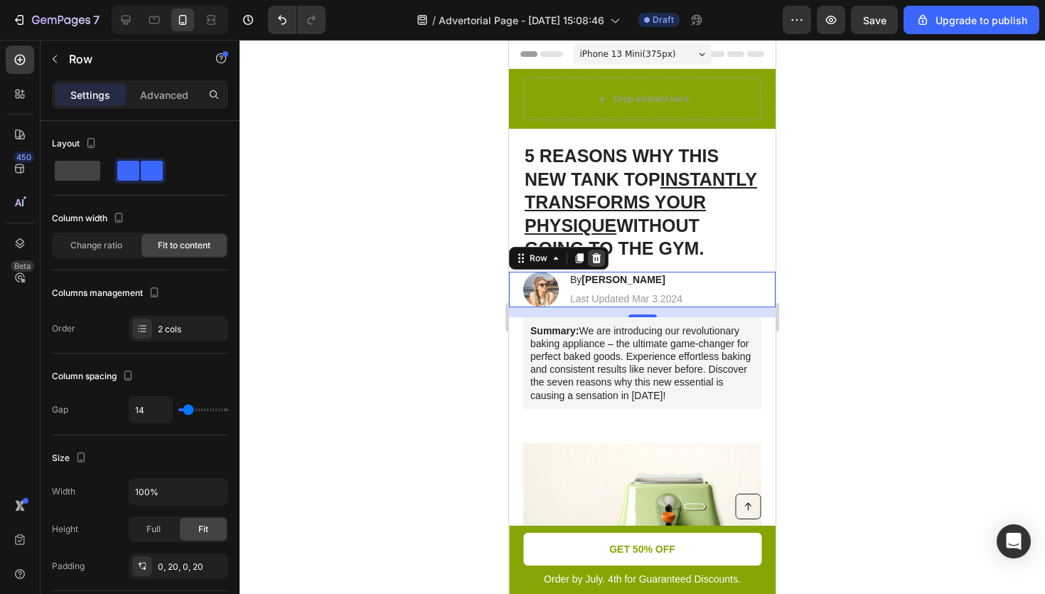
click at [600, 262] on icon at bounding box center [596, 257] width 9 height 10
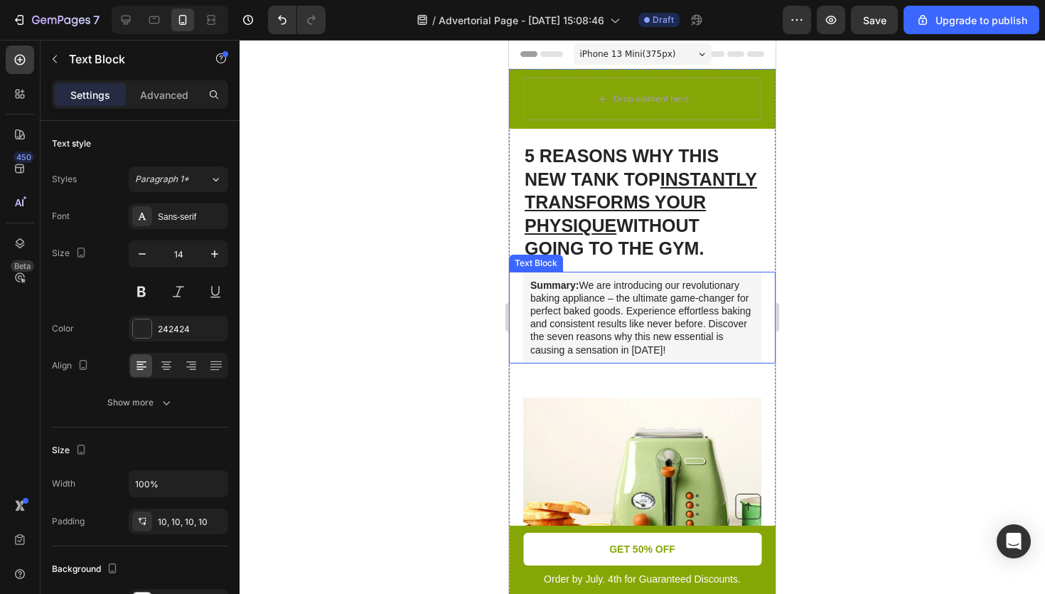
click at [602, 326] on p "Summary: We are introducing our revolutionary baking appliance – the ultimate g…" at bounding box center [643, 318] width 224 height 78
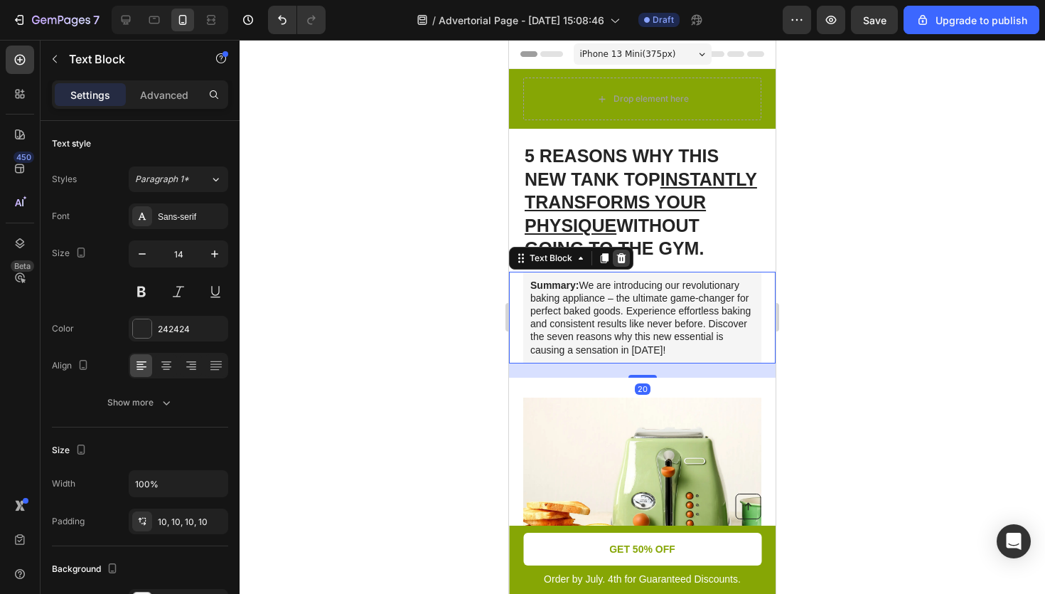
click at [618, 262] on icon at bounding box center [621, 257] width 9 height 10
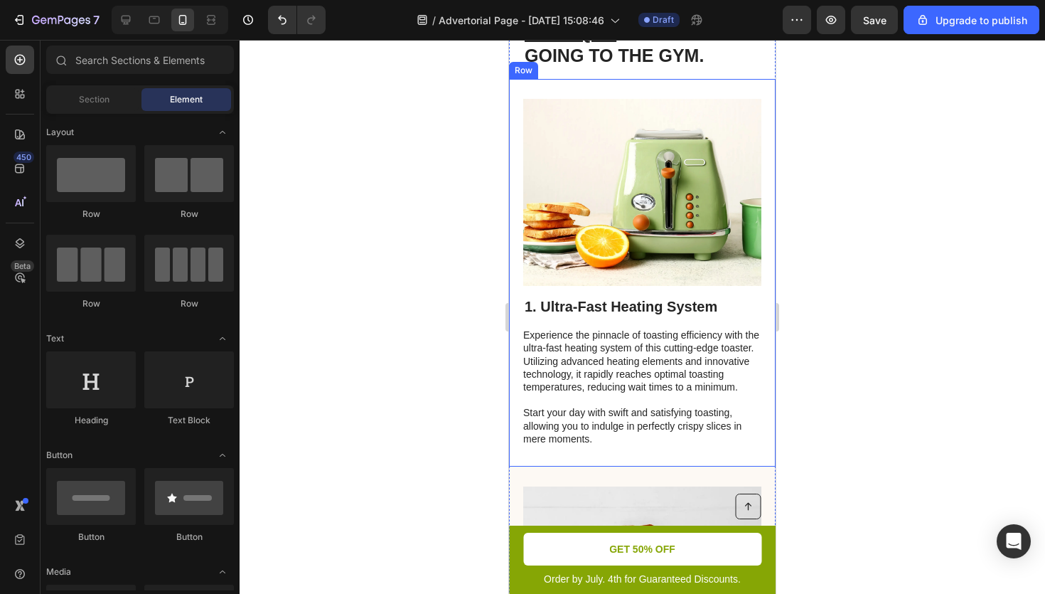
scroll to position [213, 0]
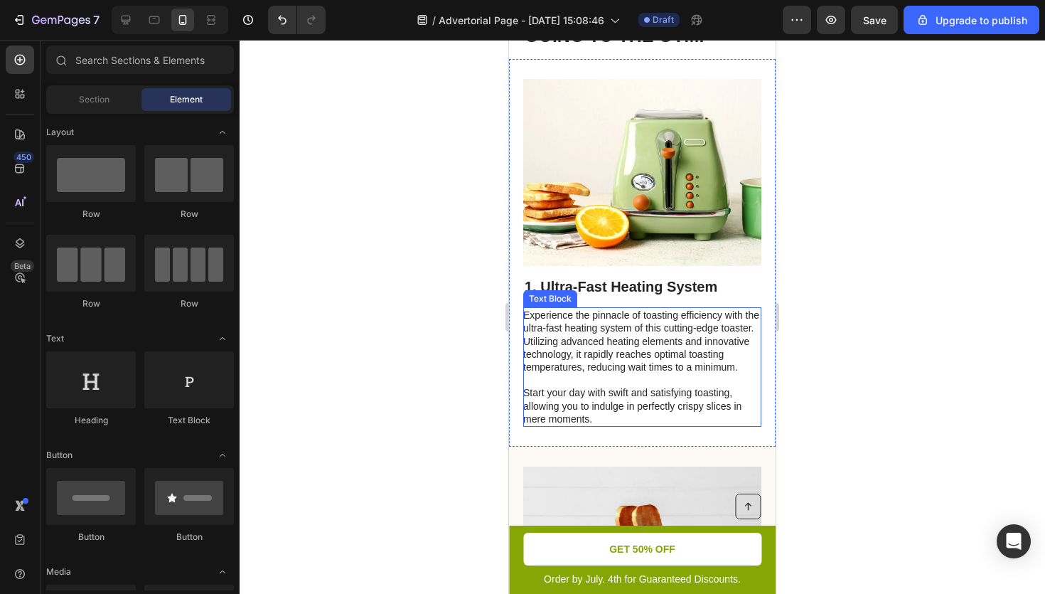
click at [606, 357] on p "Experience the pinnacle of toasting efficiency with the ultra-fast heating syst…" at bounding box center [641, 367] width 237 height 117
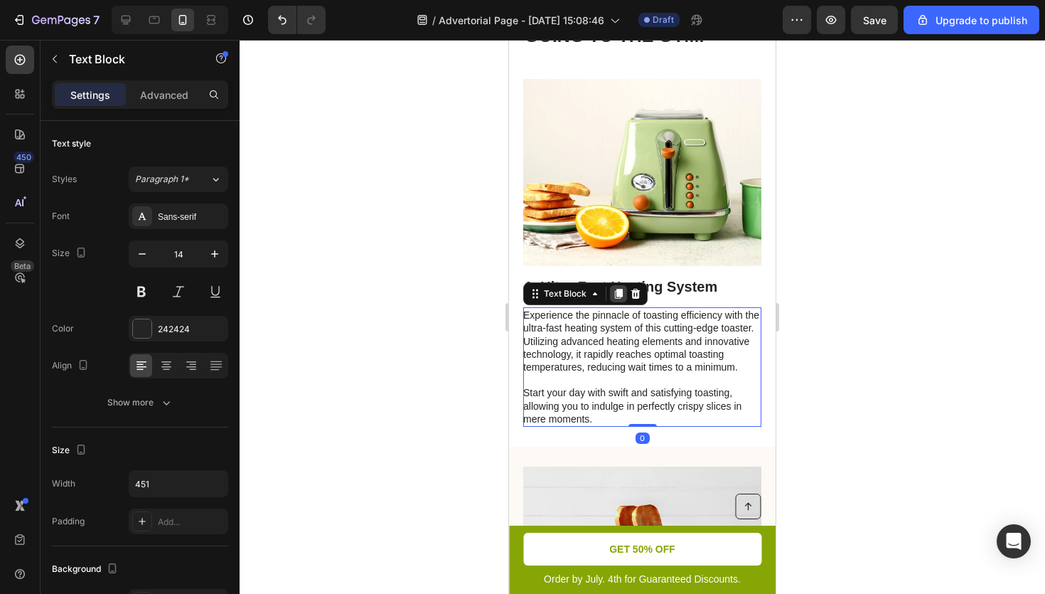
click at [621, 302] on div at bounding box center [618, 293] width 17 height 17
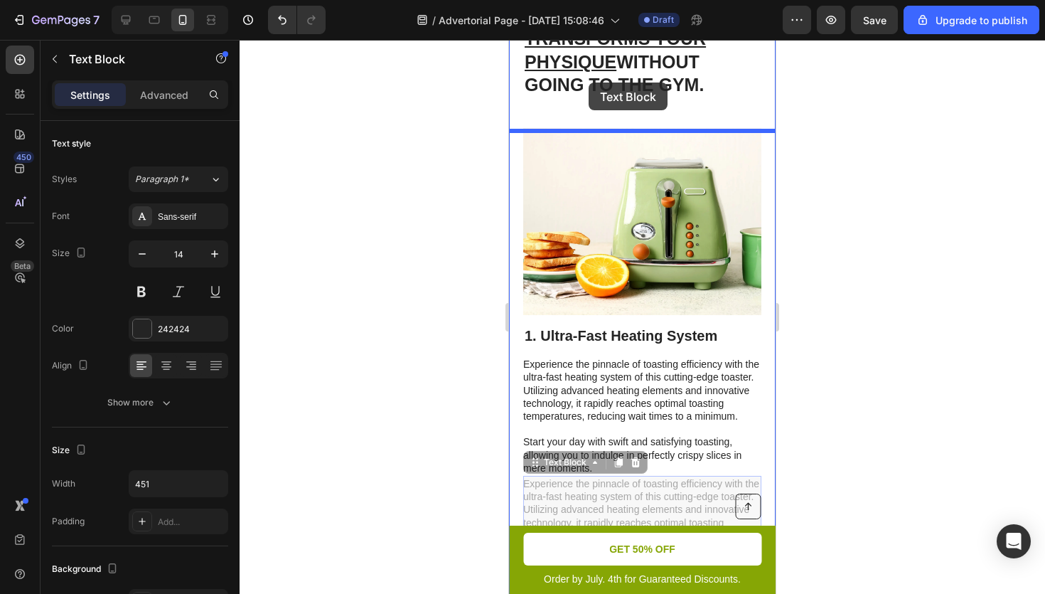
scroll to position [147, 0]
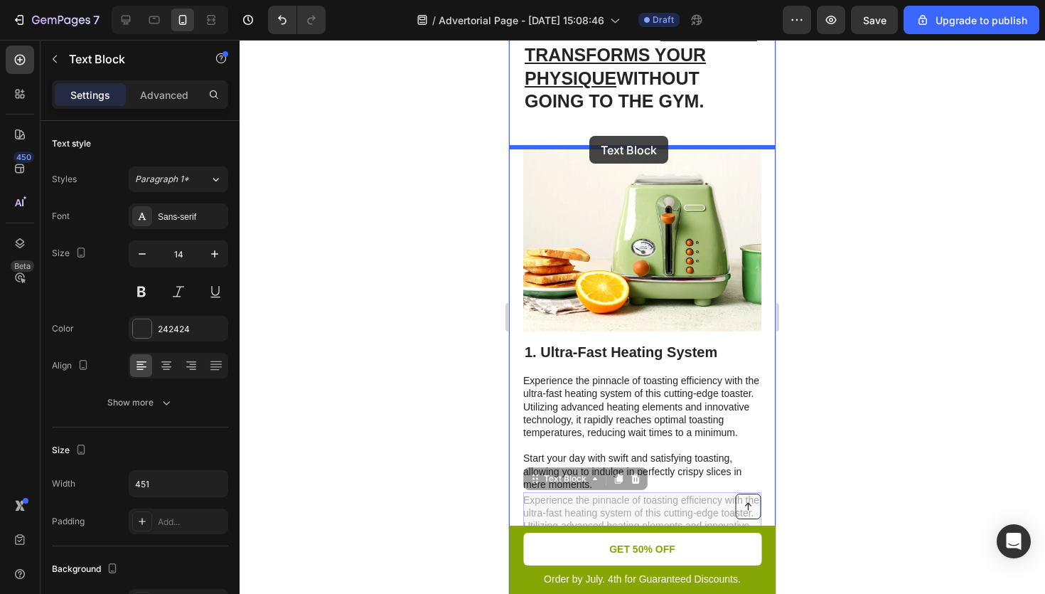
drag, startPoint x: 537, startPoint y: 436, endPoint x: 590, endPoint y: 137, distance: 304.0
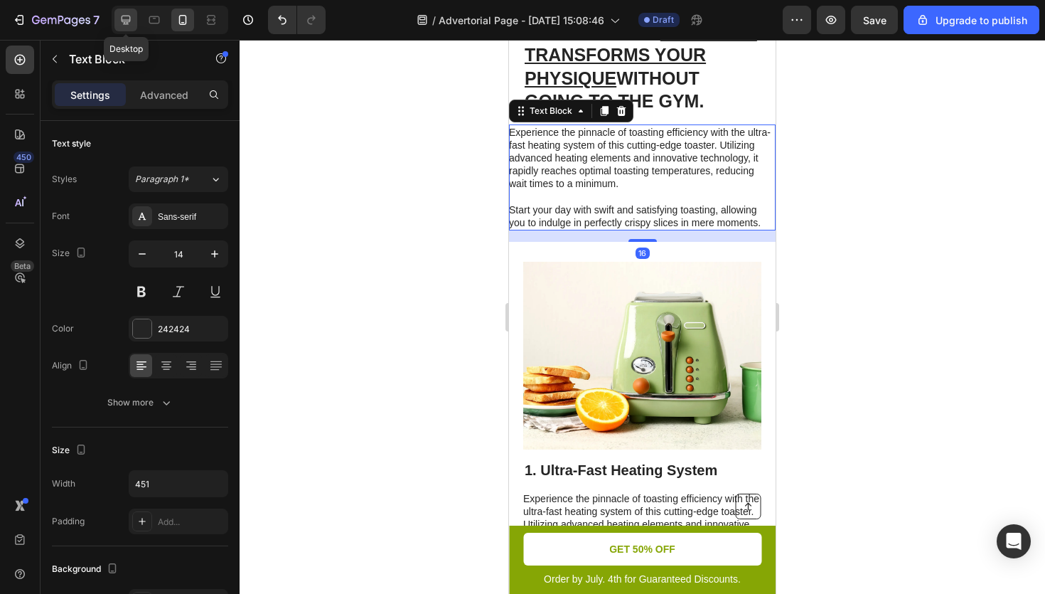
click at [134, 20] on div at bounding box center [125, 20] width 23 height 23
type input "16"
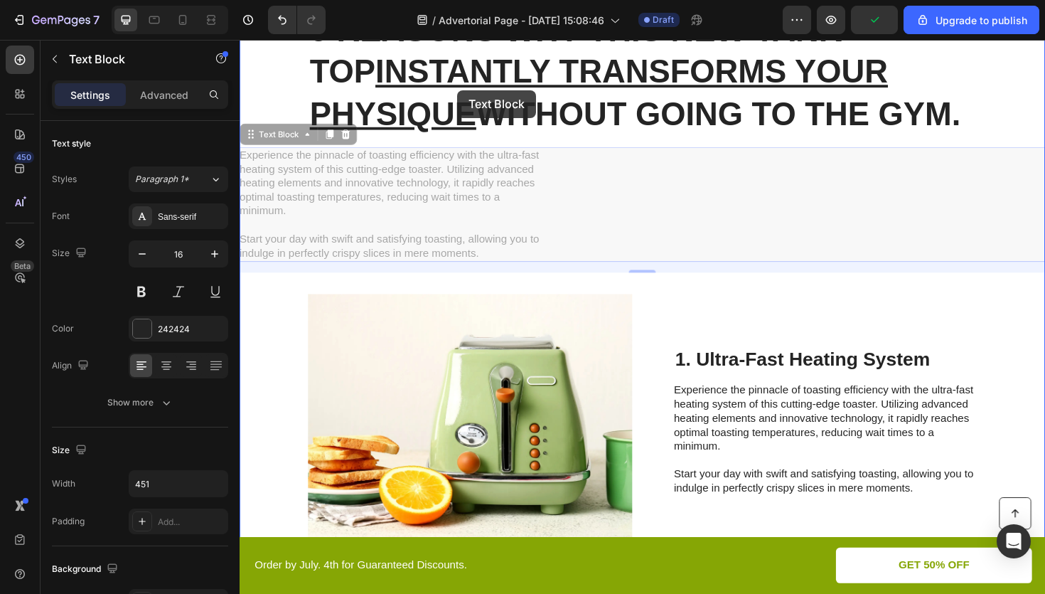
scroll to position [137, 0]
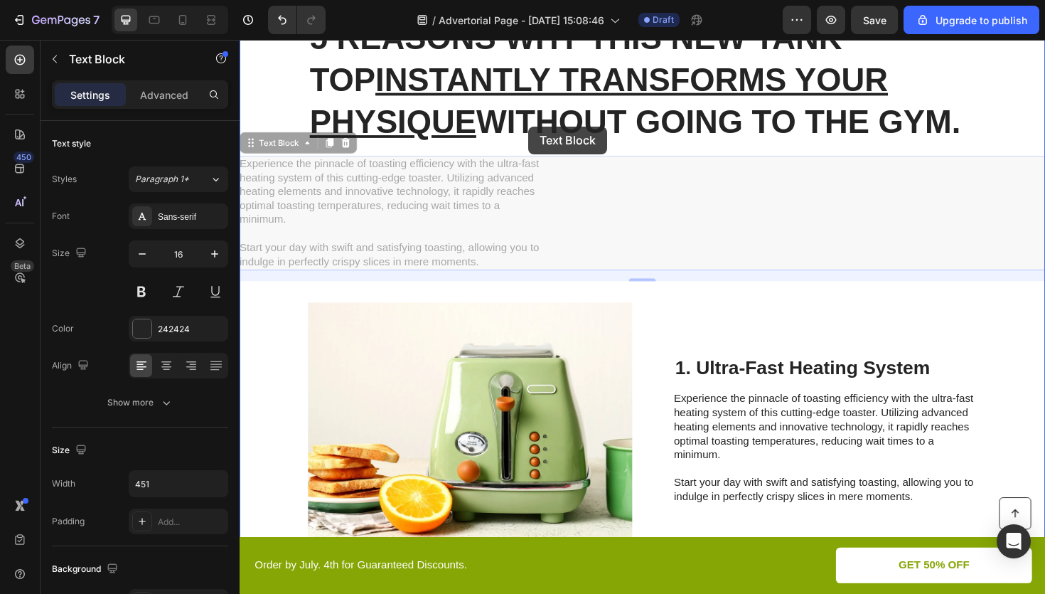
drag, startPoint x: 250, startPoint y: 78, endPoint x: 545, endPoint y: 132, distance: 299.9
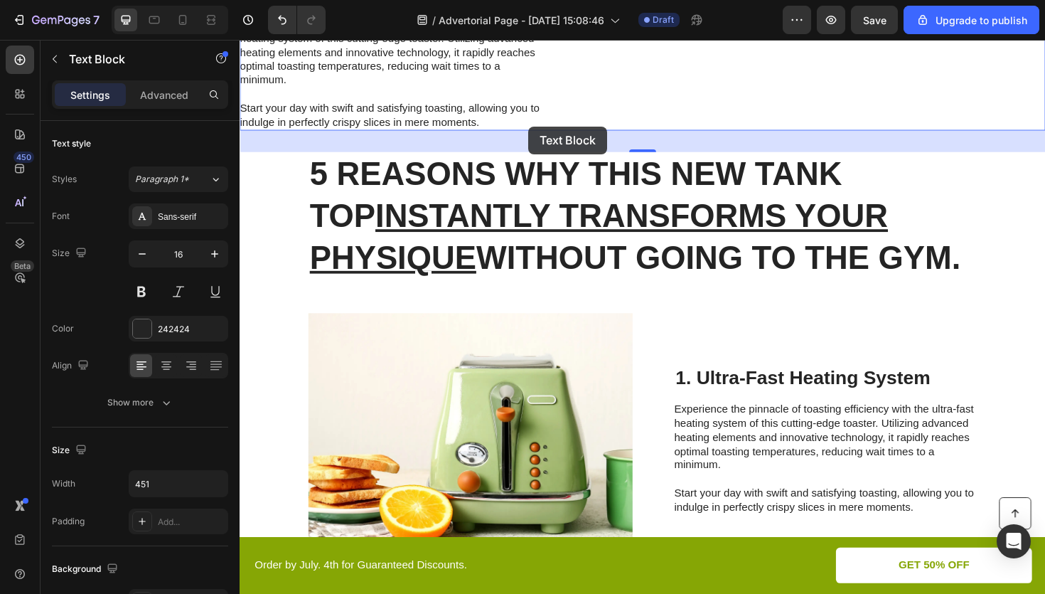
scroll to position [148, 0]
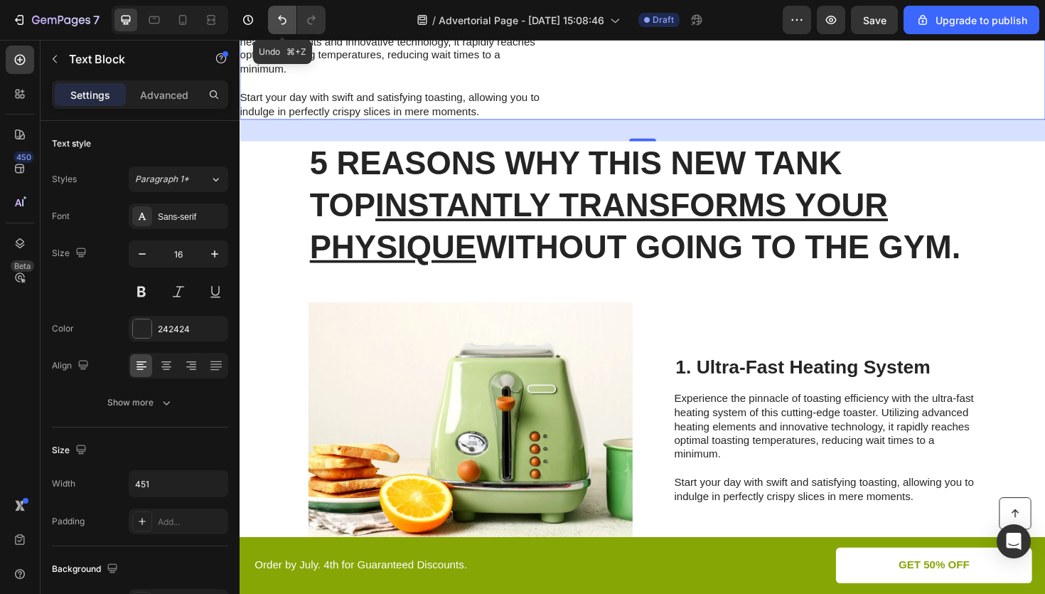
click at [282, 18] on icon "Undo/Redo" at bounding box center [282, 20] width 14 height 14
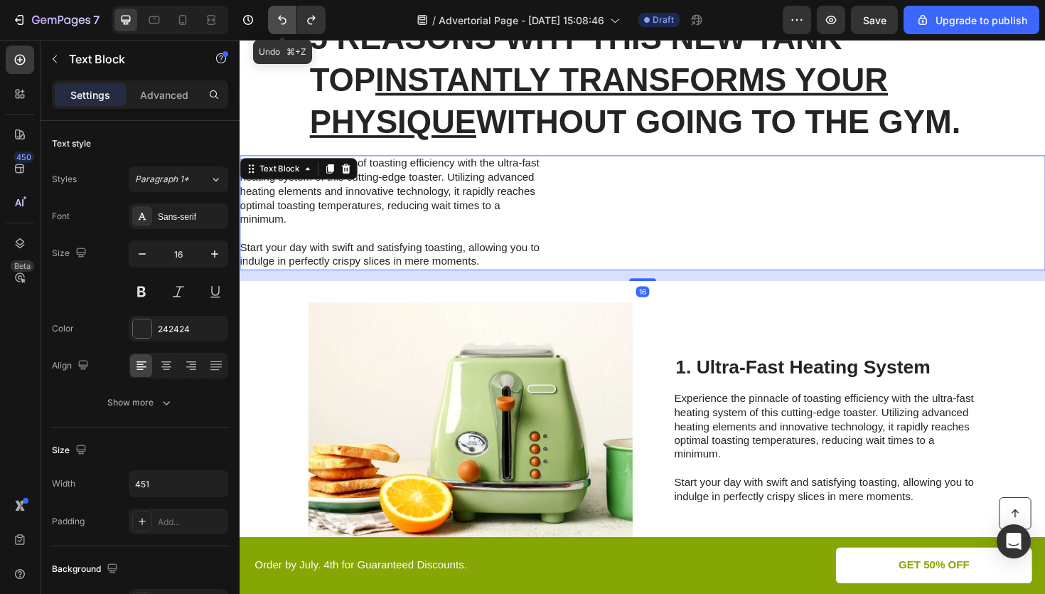
click at [282, 18] on icon "Undo/Redo" at bounding box center [282, 20] width 14 height 14
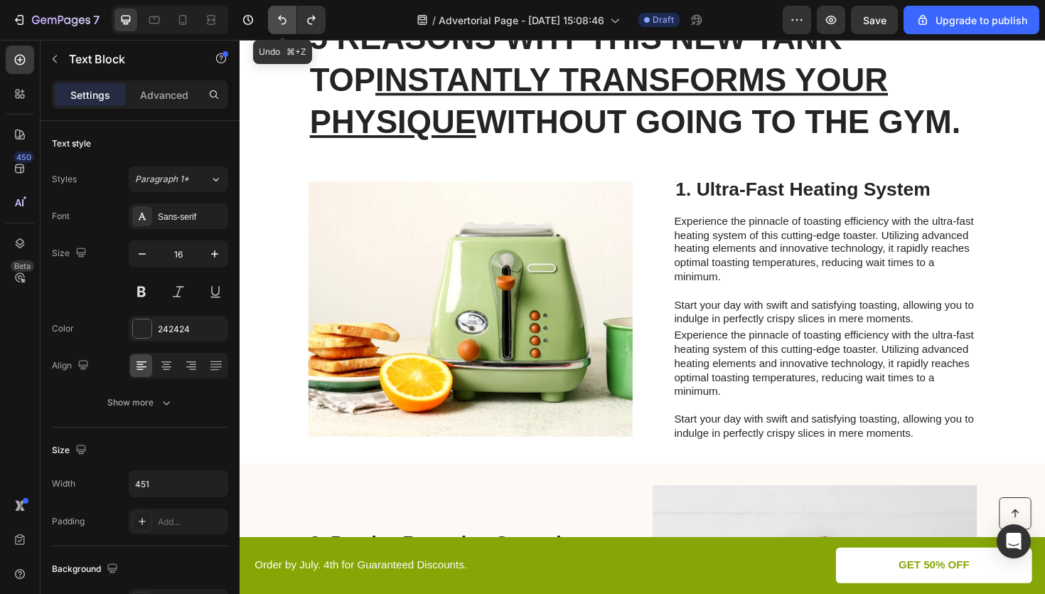
scroll to position [4, 0]
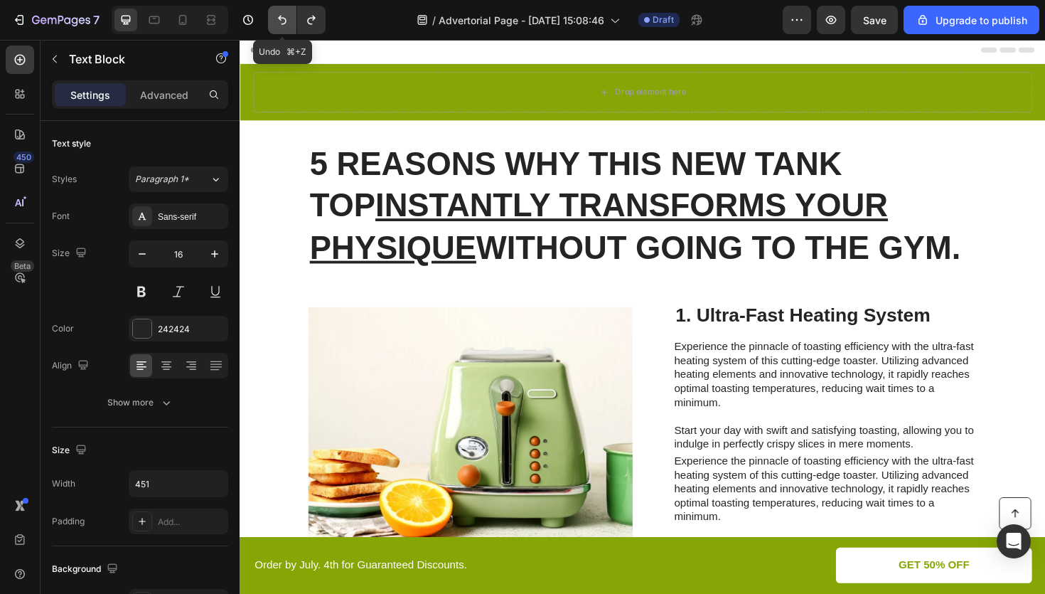
click at [282, 18] on icon "Undo/Redo" at bounding box center [282, 20] width 9 height 9
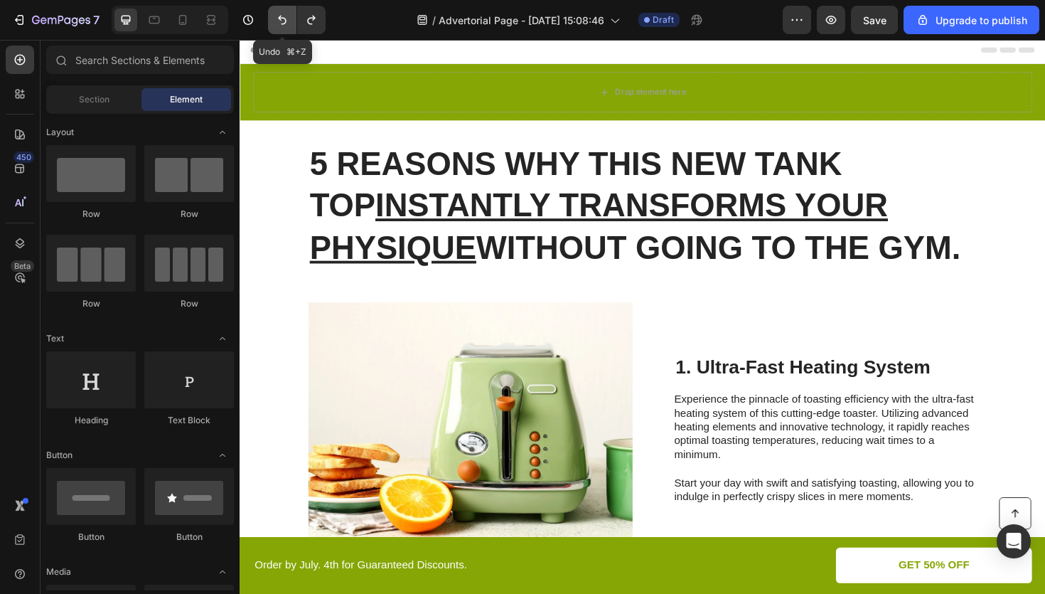
click at [282, 18] on icon "Undo/Redo" at bounding box center [282, 20] width 9 height 9
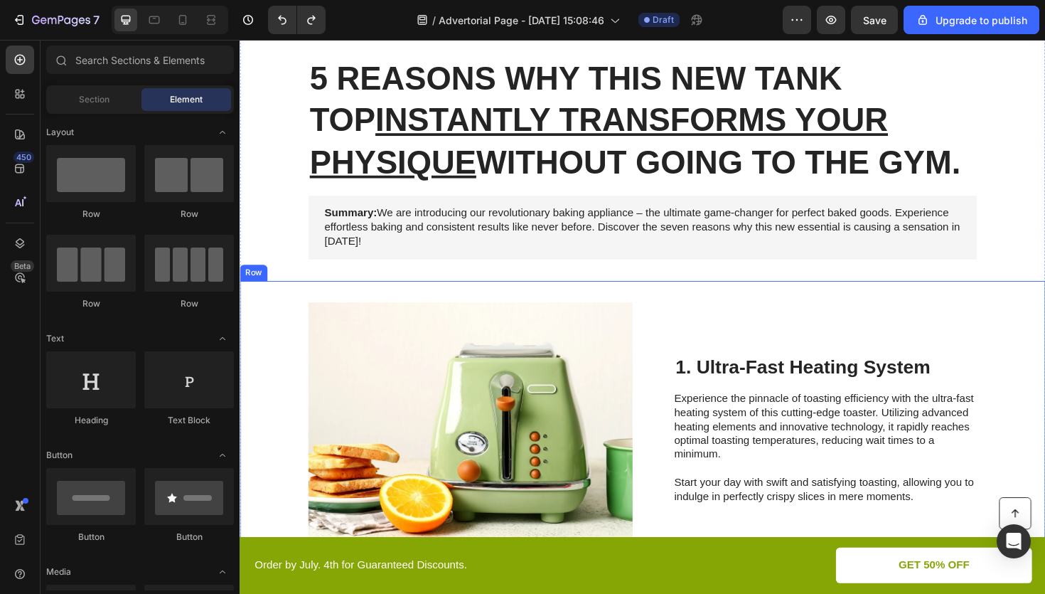
click at [755, 409] on div "1. Ultra-Fast Heating System Heading Experience the pinnacle of toasting effici…" at bounding box center [860, 453] width 321 height 270
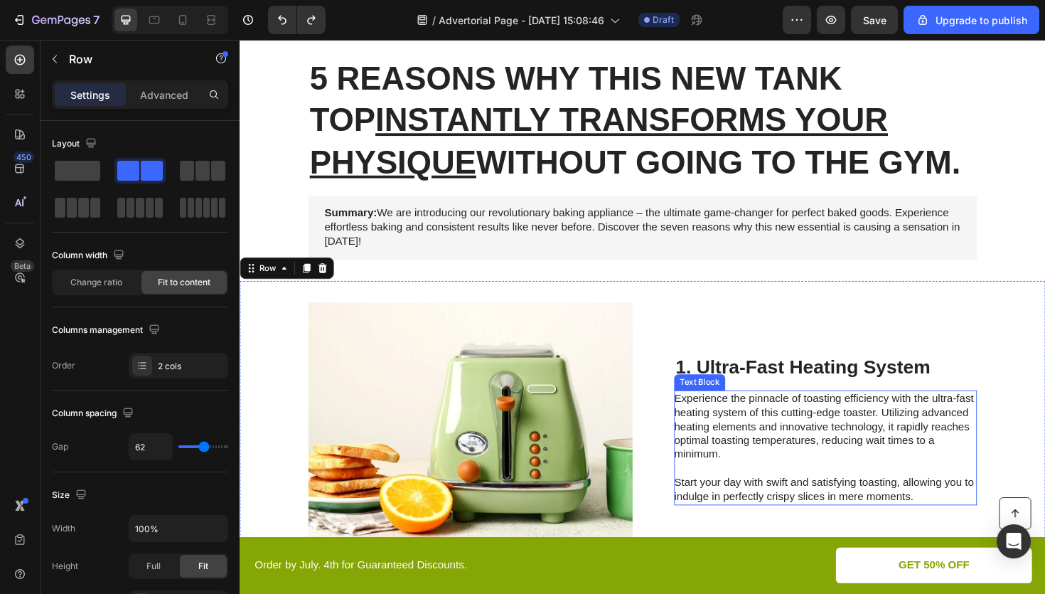
click at [759, 446] on p "Experience the pinnacle of toasting efficiency with the ultra-fast heating syst…" at bounding box center [859, 471] width 319 height 118
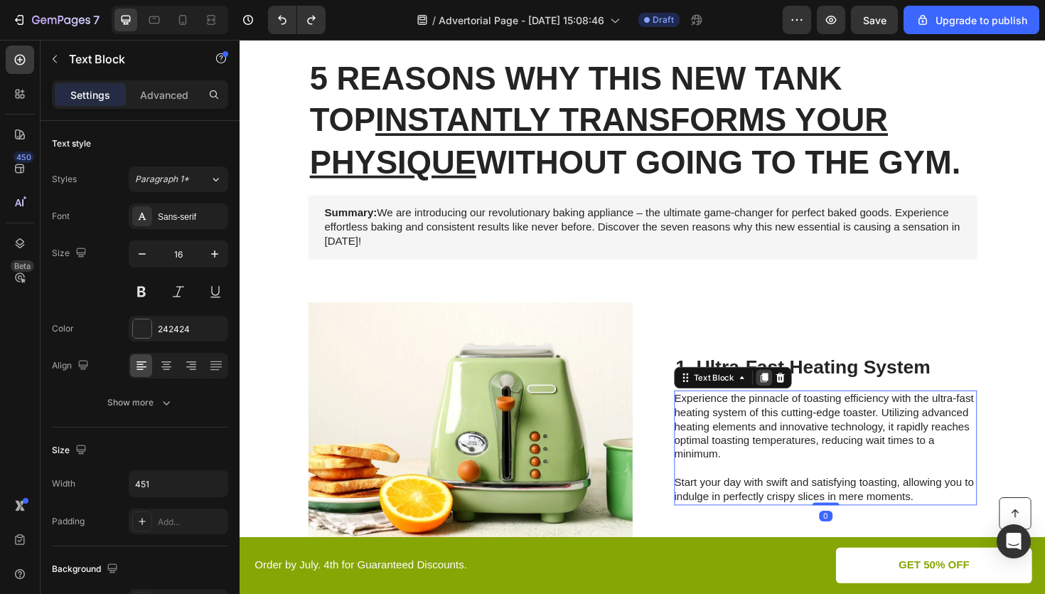
click at [793, 401] on icon at bounding box center [794, 397] width 11 height 11
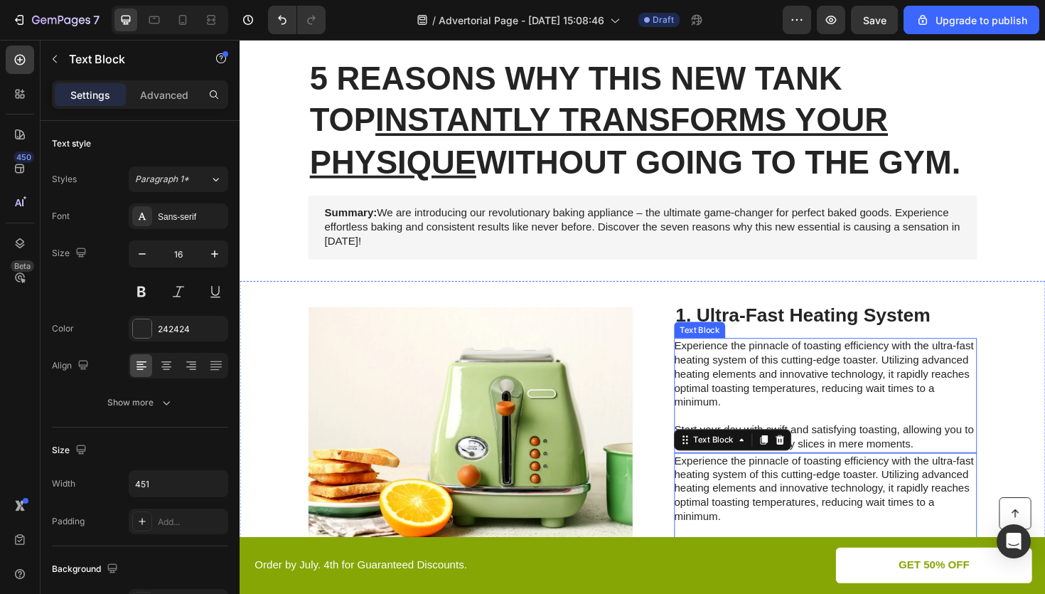
click at [714, 375] on p "Experience the pinnacle of toasting efficiency with the ultra-fast heating syst…" at bounding box center [859, 416] width 319 height 118
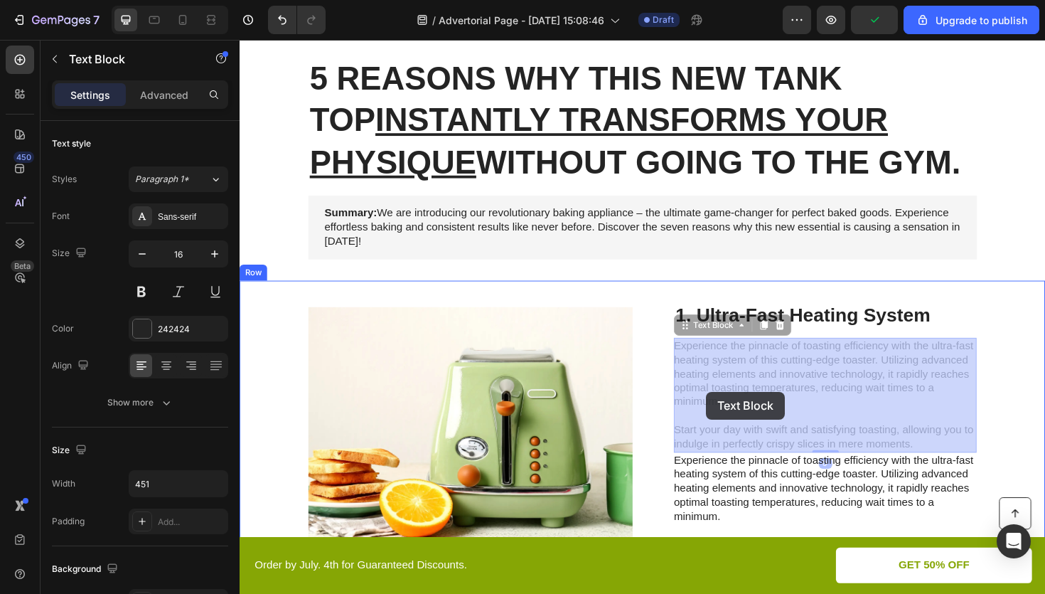
drag, startPoint x: 720, startPoint y: 351, endPoint x: 734, endPoint y: 411, distance: 61.9
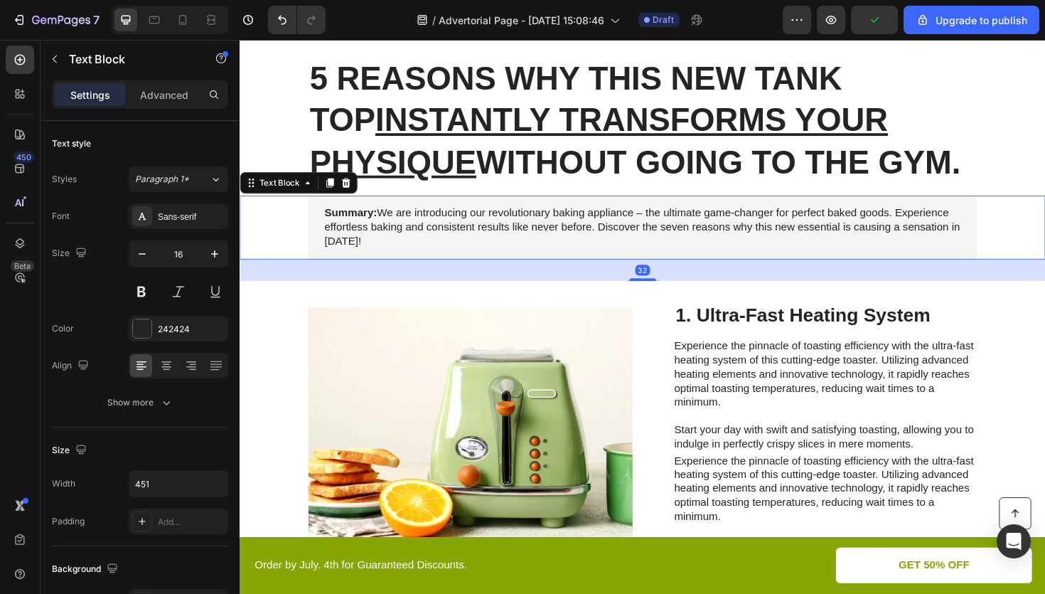
click at [587, 232] on p "Summary: We are introducing our revolutionary baking appliance – the ultimate g…" at bounding box center [666, 238] width 674 height 44
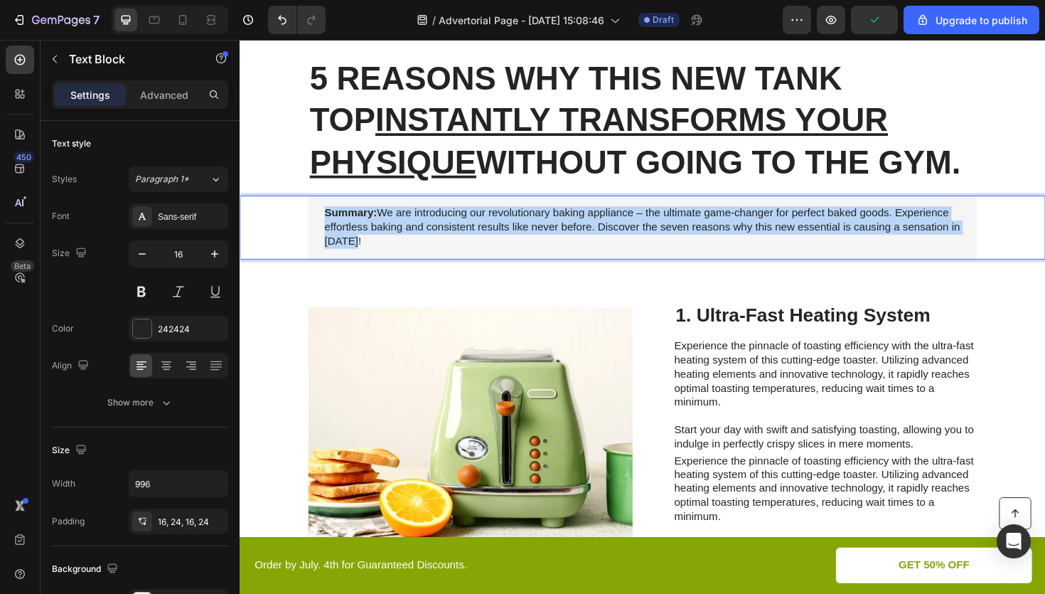
click at [587, 232] on p "Summary: We are introducing our revolutionary baking appliance – the ultimate g…" at bounding box center [666, 238] width 674 height 44
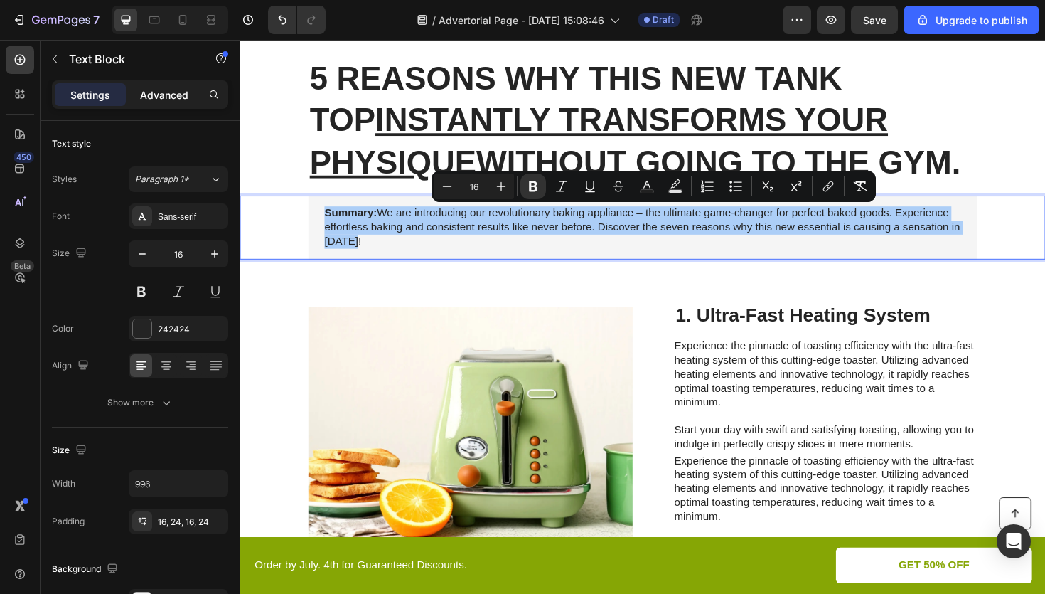
click at [169, 92] on p "Advanced" at bounding box center [164, 94] width 48 height 15
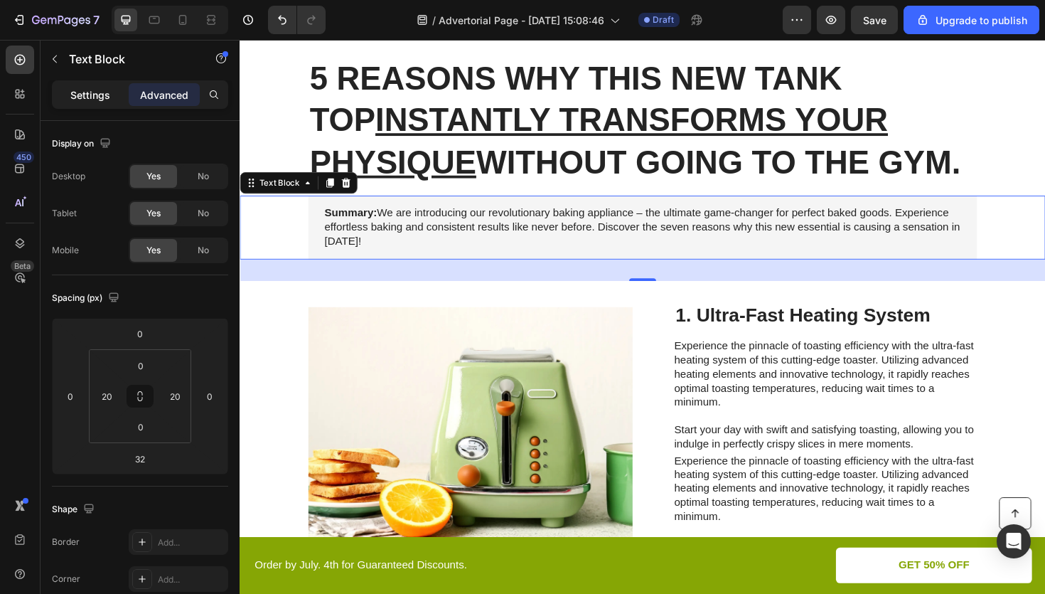
click at [88, 90] on p "Settings" at bounding box center [90, 94] width 40 height 15
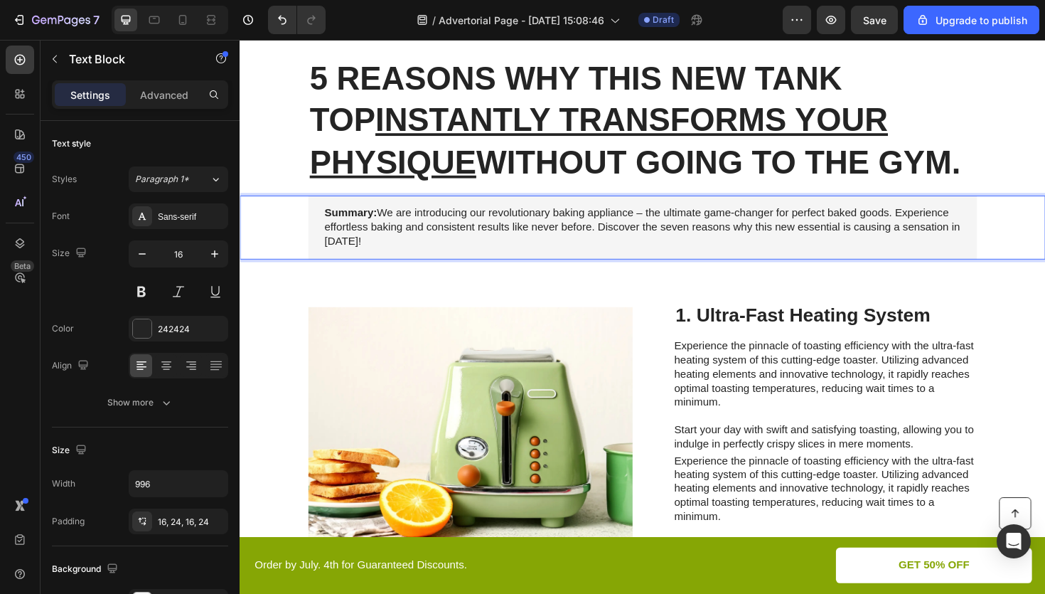
click at [485, 229] on p "Summary: We are introducing our revolutionary baking appliance – the ultimate g…" at bounding box center [666, 238] width 674 height 44
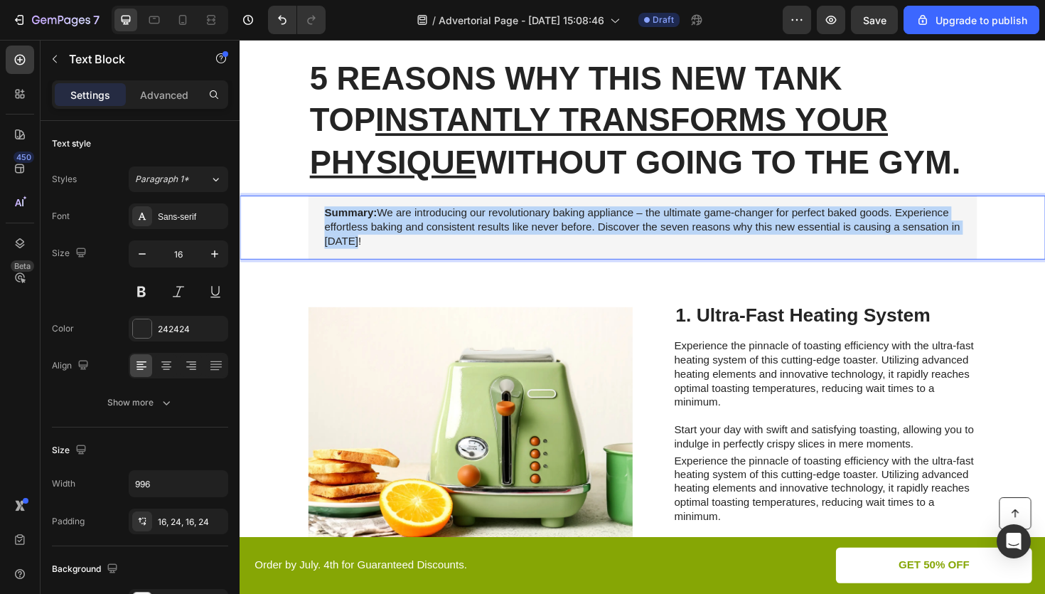
click at [485, 229] on p "Summary: We are introducing our revolutionary baking appliance – the ultimate g…" at bounding box center [666, 238] width 674 height 44
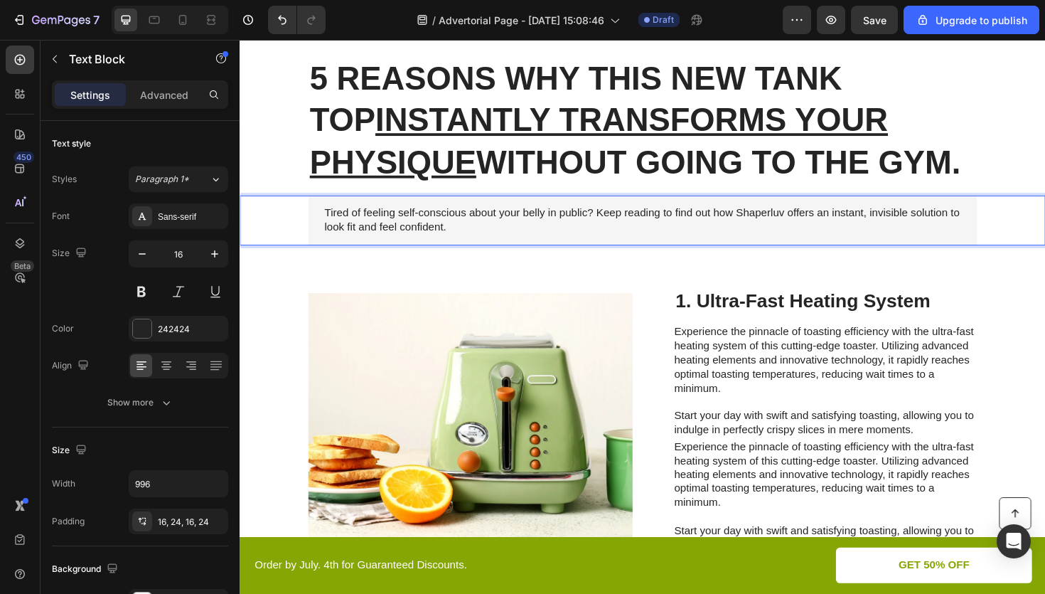
click at [784, 222] on p "Tired of feeling self-conscious about your belly in public? Keep reading to fin…" at bounding box center [666, 231] width 674 height 30
click at [651, 240] on p "Tired of feeling self-conscious about your belly in public? Keep reading to fin…" at bounding box center [666, 231] width 674 height 30
click at [817, 240] on p "Tired of feeling self-conscious about your belly in public? Keep reading to fin…" at bounding box center [666, 231] width 674 height 30
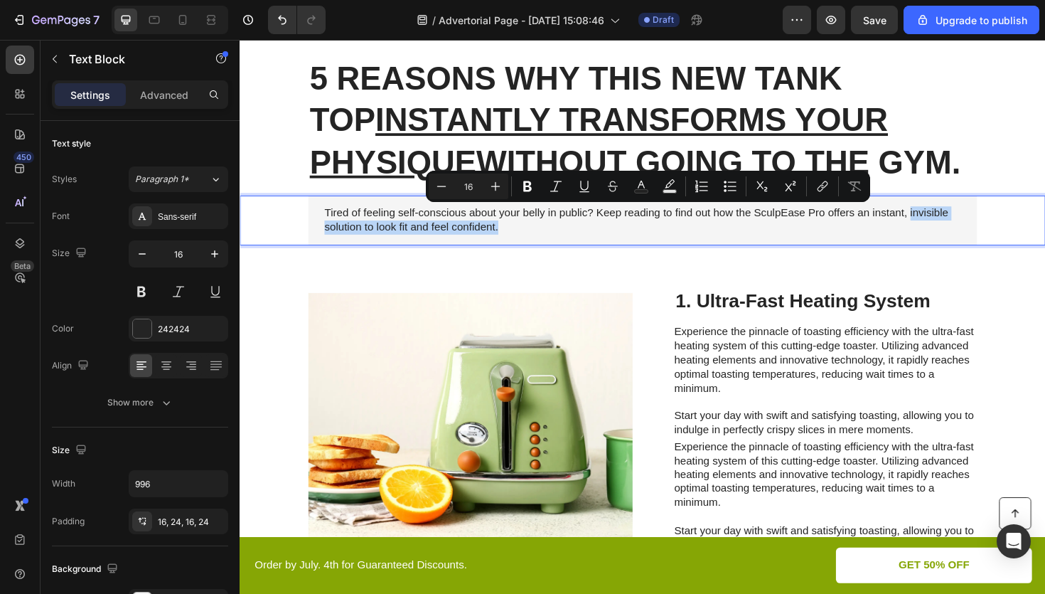
drag, startPoint x: 951, startPoint y: 222, endPoint x: 1021, endPoint y: 239, distance: 72.4
click at [1021, 239] on div "Tired of feeling self-conscious about your belly in public? Keep reading to fin…" at bounding box center [666, 231] width 825 height 53
click at [183, 24] on icon at bounding box center [183, 20] width 8 height 10
type input "14"
type input "100%"
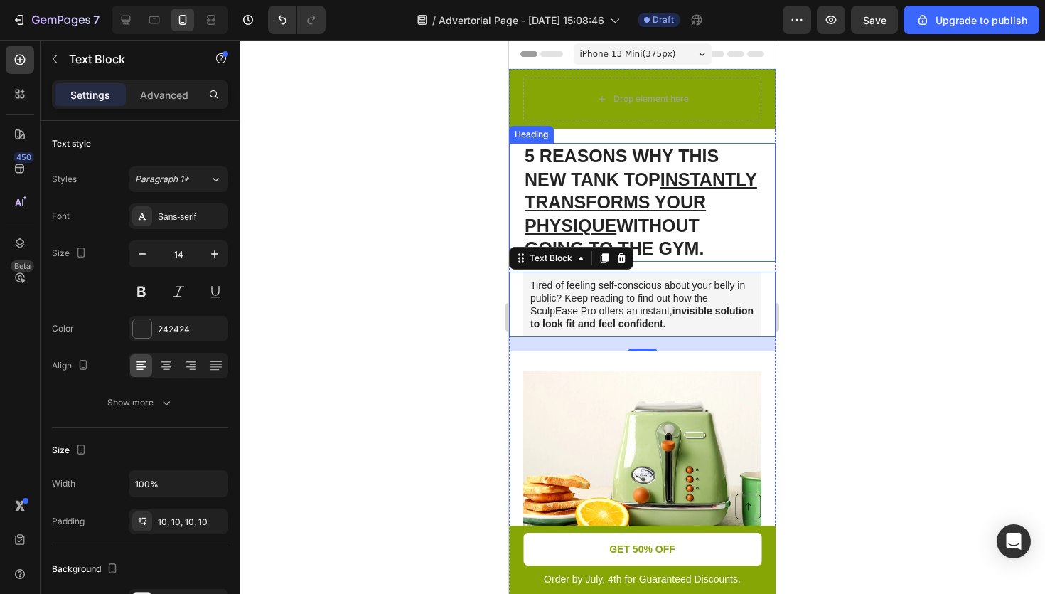
click at [654, 229] on u "INSTANTLY TRANSFORMS YOUR PHYSIQUE" at bounding box center [641, 202] width 233 height 66
click at [616, 329] on strong "invisible solution to look fit and feel confident." at bounding box center [642, 317] width 223 height 24
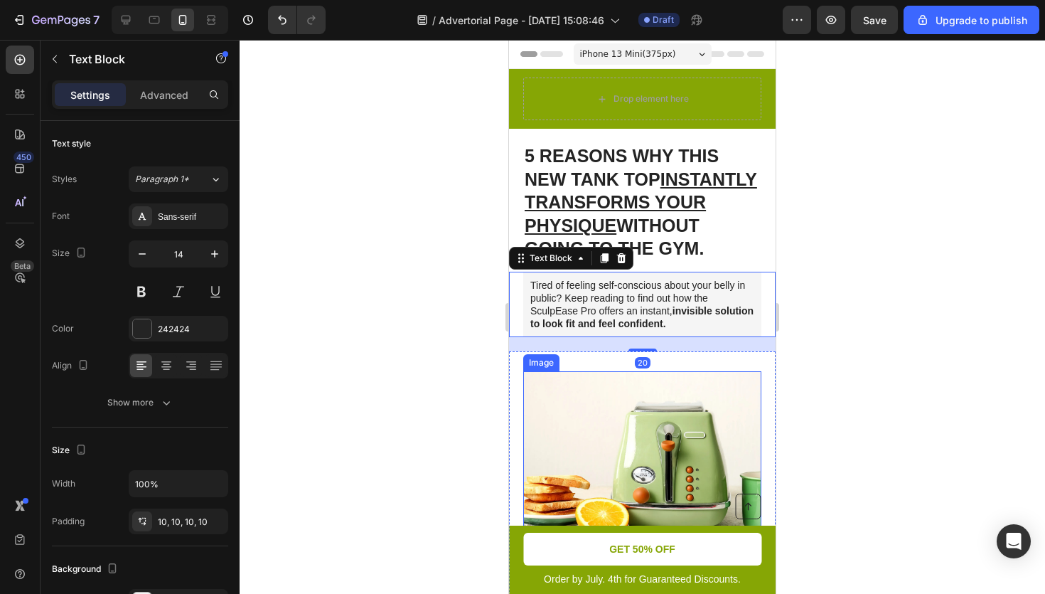
click at [615, 435] on img at bounding box center [642, 465] width 238 height 188
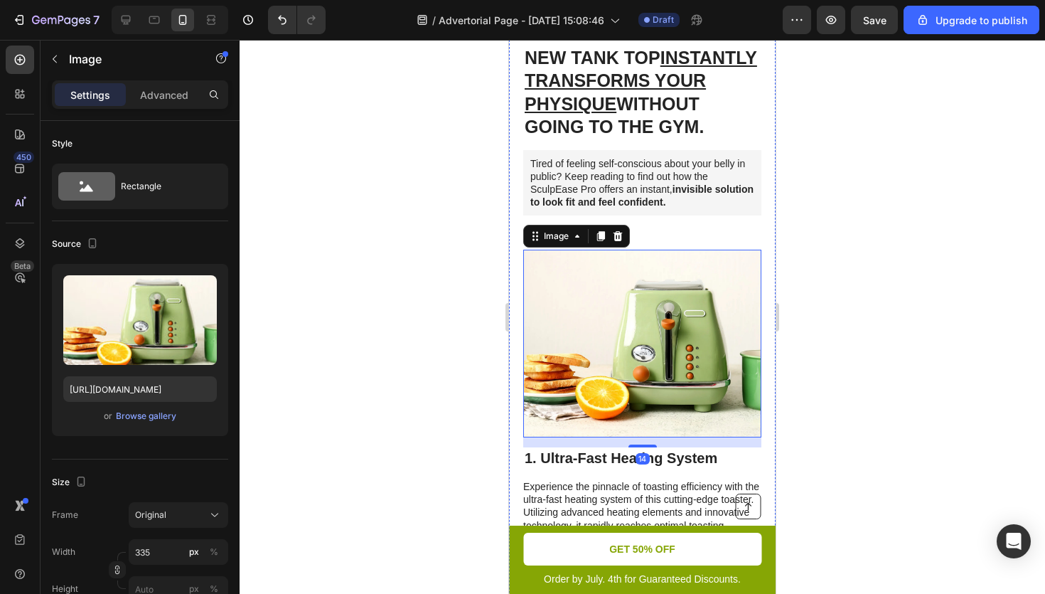
scroll to position [276, 0]
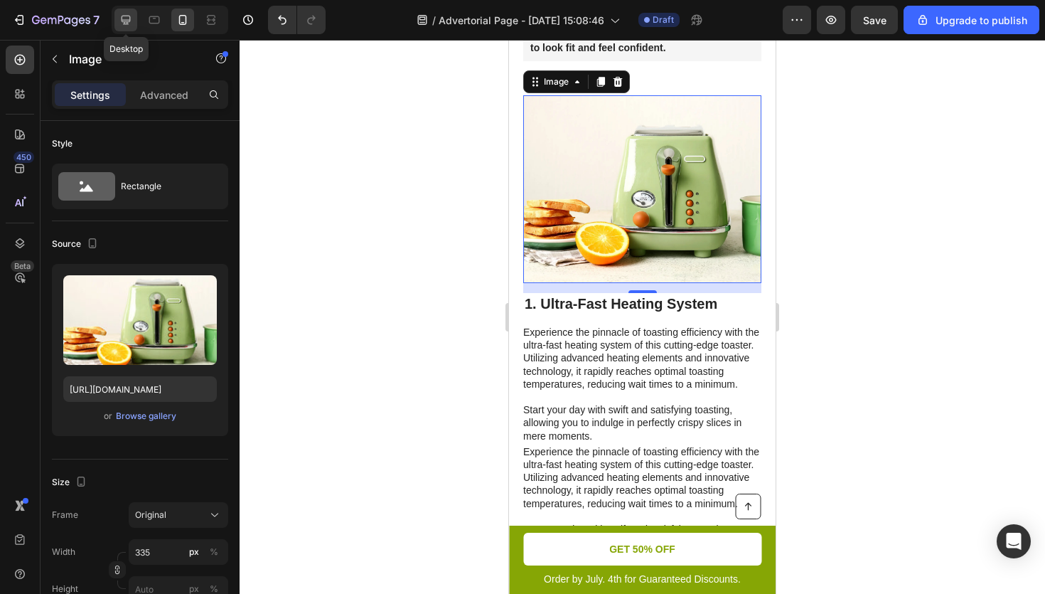
click at [133, 22] on div at bounding box center [125, 20] width 23 height 23
type input "483"
type input "380"
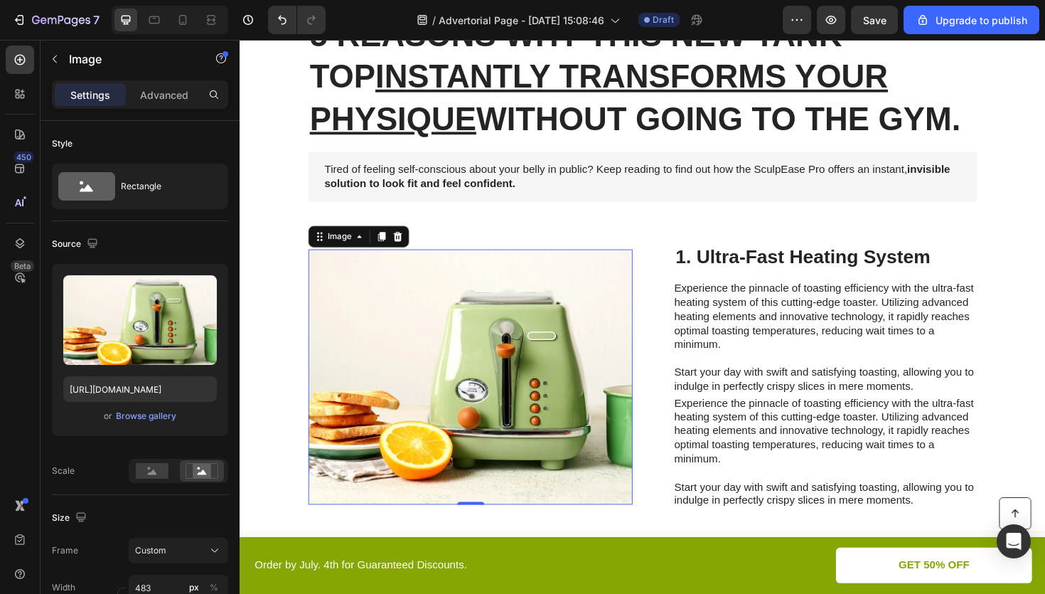
scroll to position [164, 0]
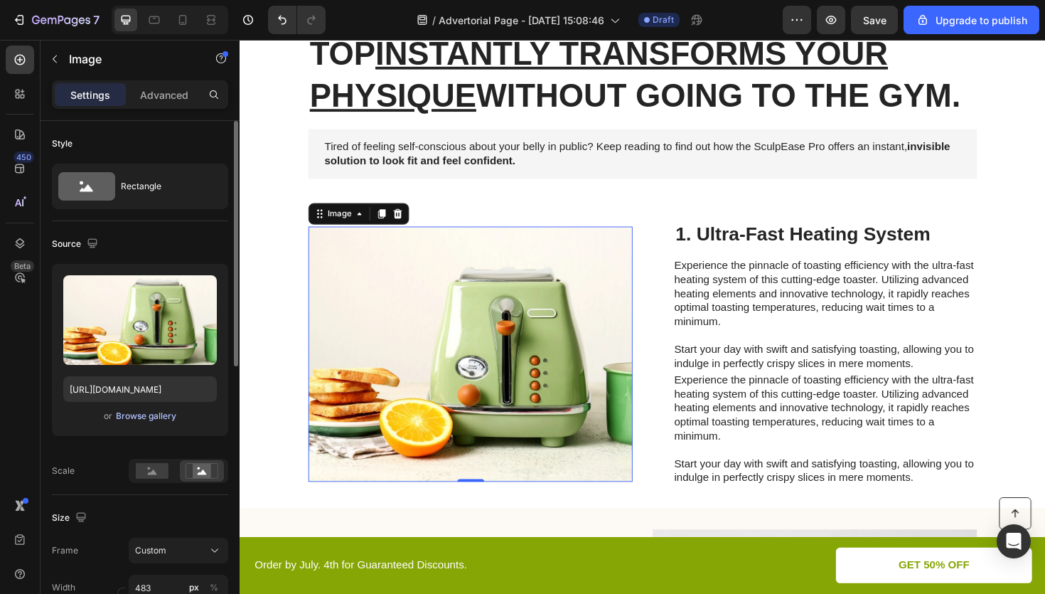
click at [139, 416] on div "Browse gallery" at bounding box center [146, 416] width 60 height 13
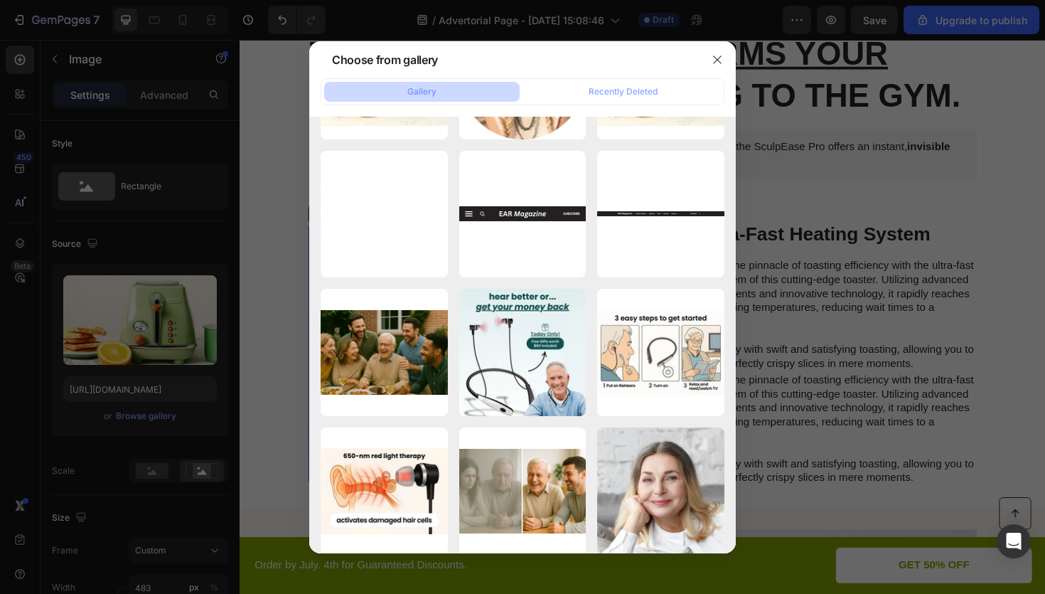
scroll to position [0, 0]
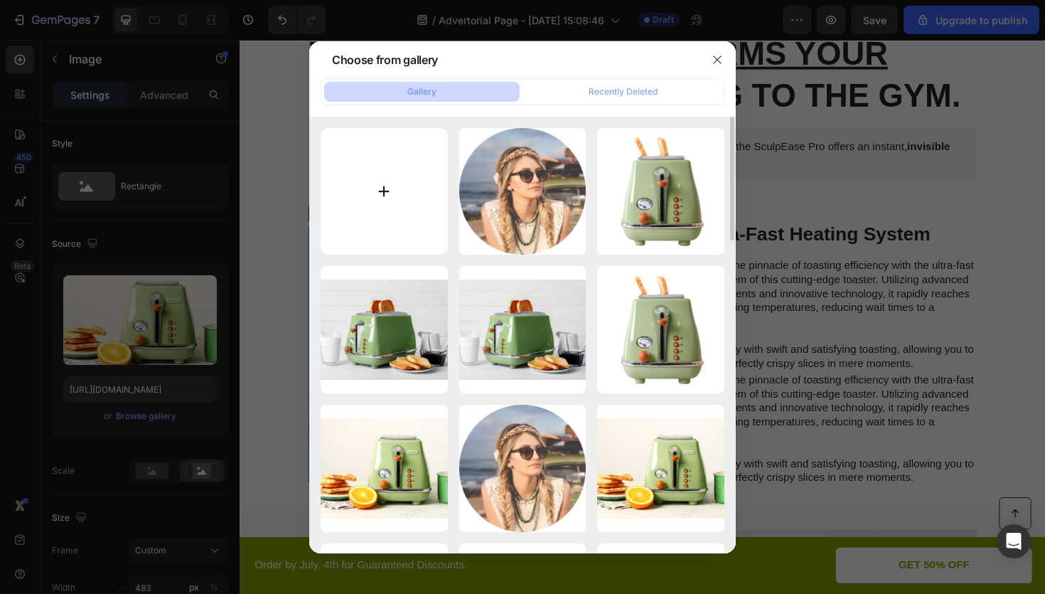
click at [380, 162] on input "file" at bounding box center [384, 191] width 127 height 127
type input "C:\fakepath\gif_1.webp"
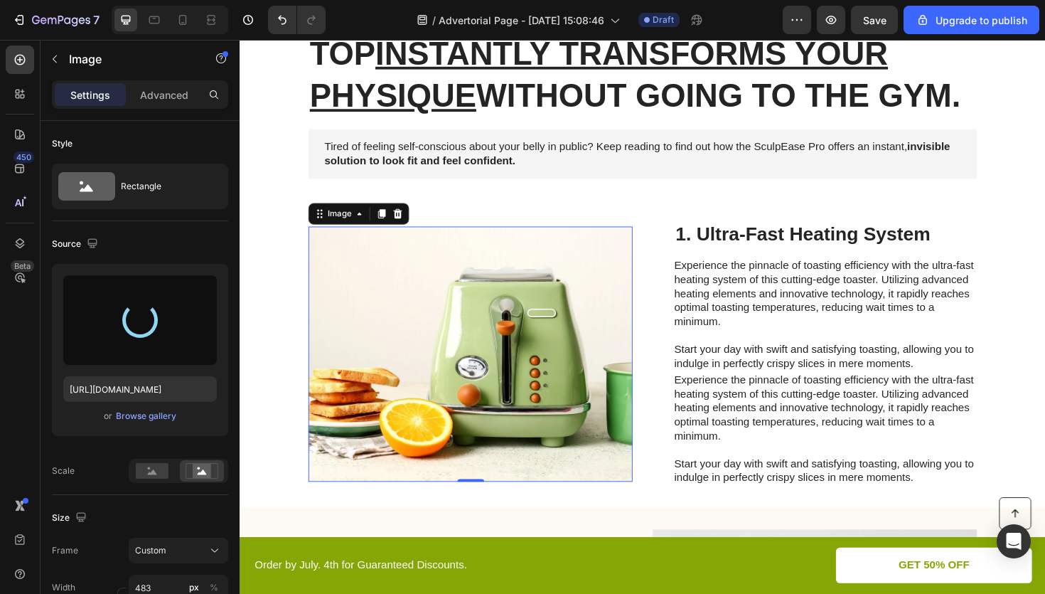
scroll to position [183, 0]
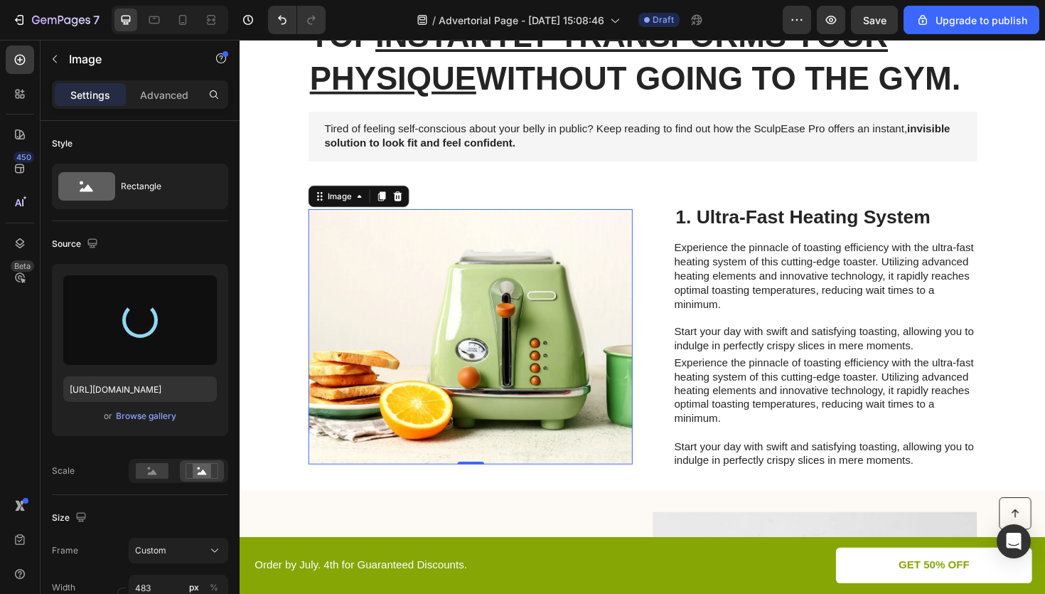
type input "[URL][DOMAIN_NAME]"
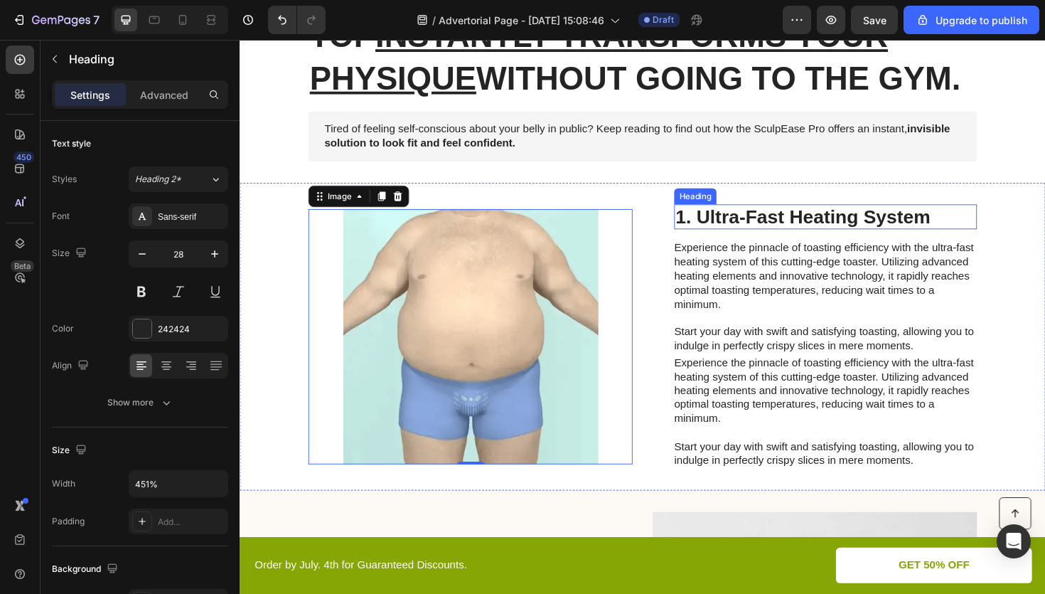
click at [750, 231] on h2 "1. Ultra-Fast Heating System" at bounding box center [860, 227] width 321 height 27
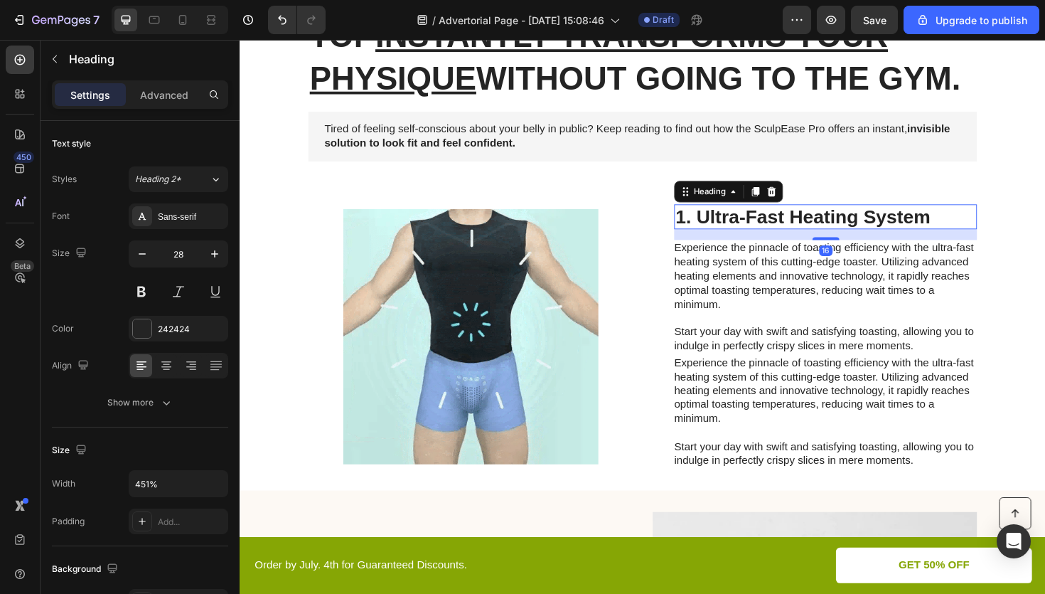
click at [750, 231] on h2 "1. Ultra-Fast Heating System" at bounding box center [860, 227] width 321 height 27
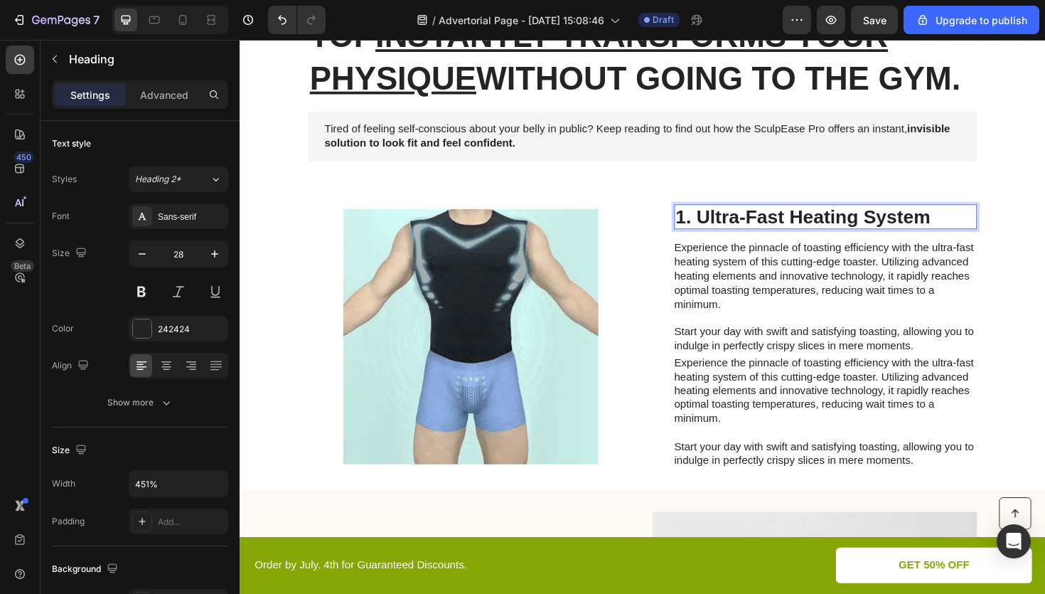
click at [750, 231] on p "1. Ultra-Fast Heating System" at bounding box center [860, 227] width 318 height 24
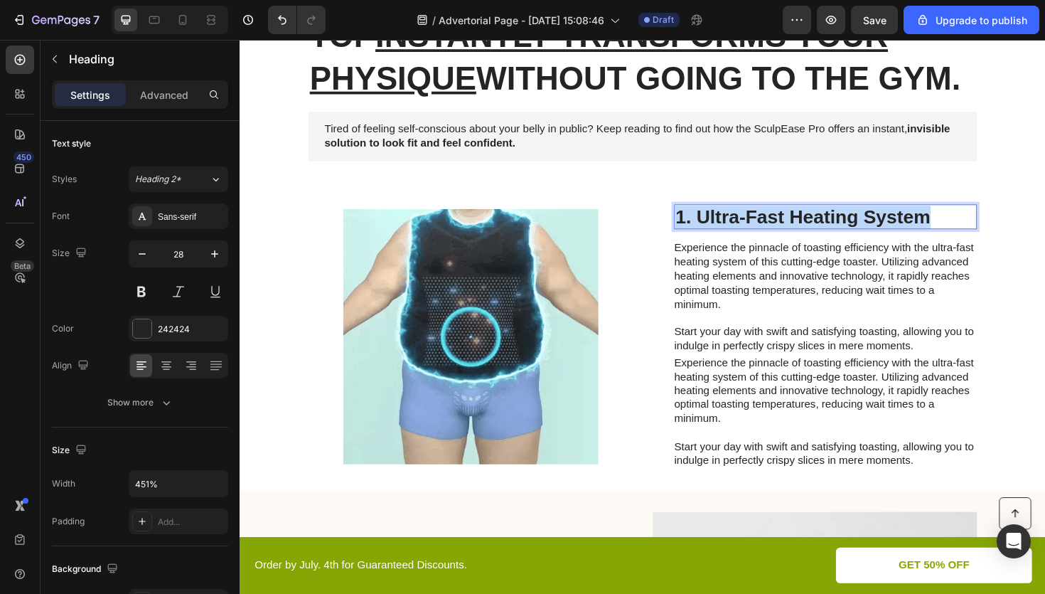
scroll to position [1, 0]
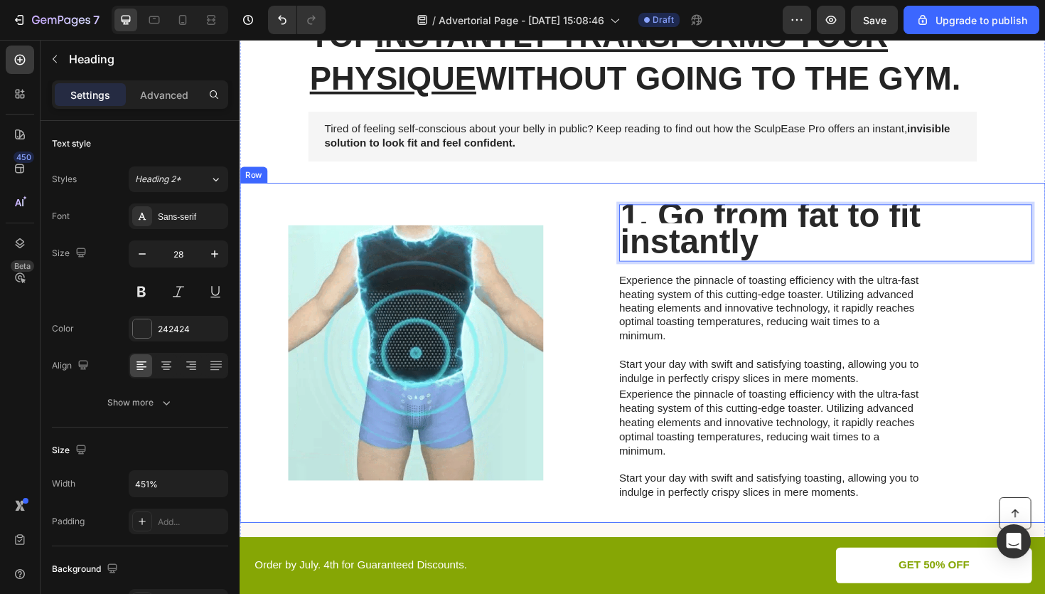
click at [764, 332] on p "Experience the pinnacle of toasting efficiency with the ultra-fast heating syst…" at bounding box center [800, 346] width 319 height 118
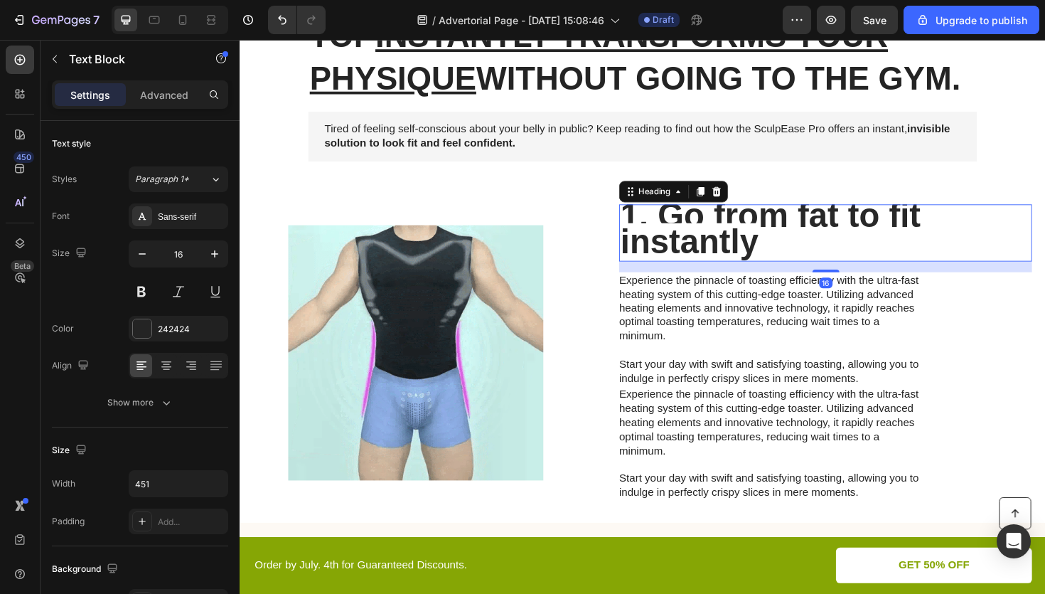
click at [784, 225] on strong "1. Go from fat to fit instantly" at bounding box center [802, 240] width 318 height 69
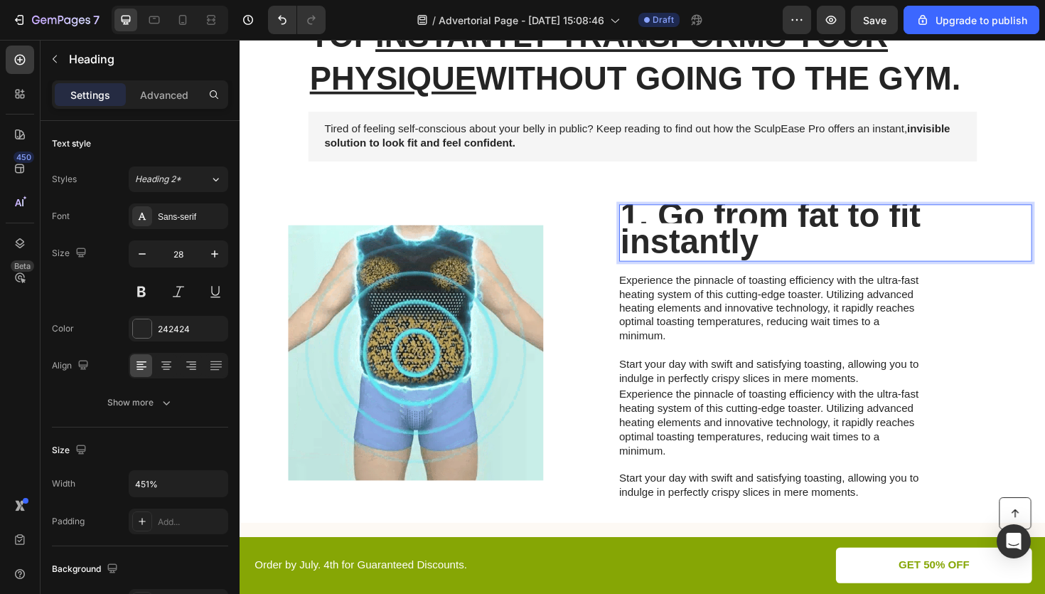
scroll to position [0, 0]
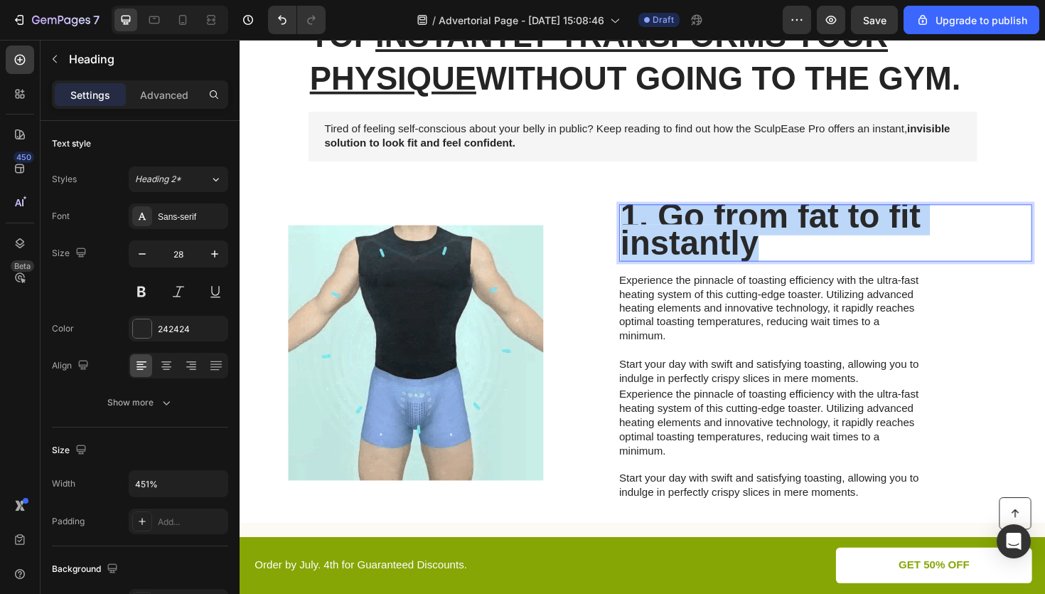
click at [784, 225] on strong "1. Go from fat to fit instantly" at bounding box center [802, 241] width 318 height 69
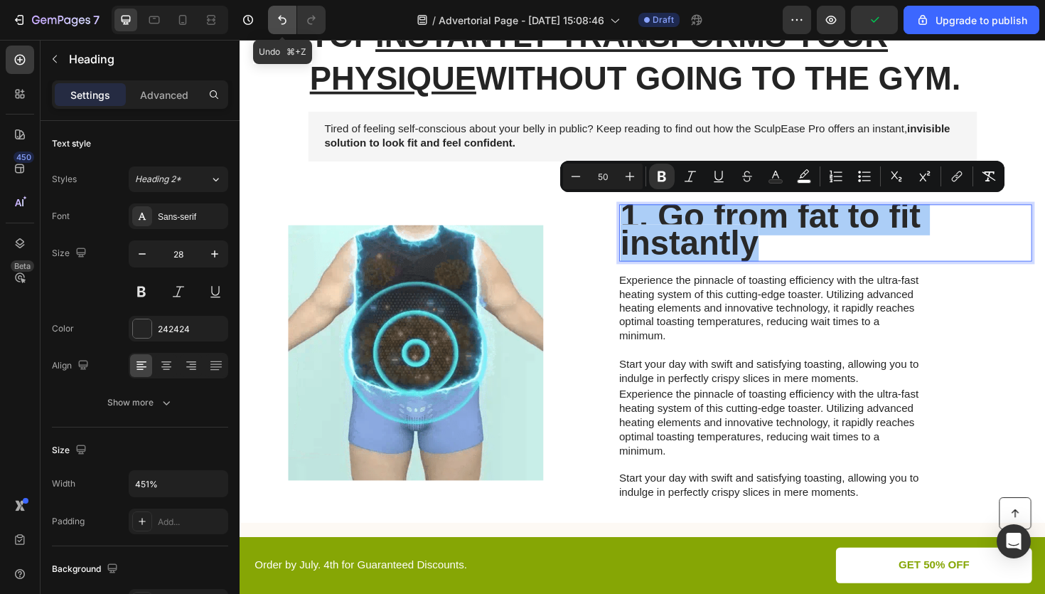
click at [281, 25] on icon "Undo/Redo" at bounding box center [282, 20] width 14 height 14
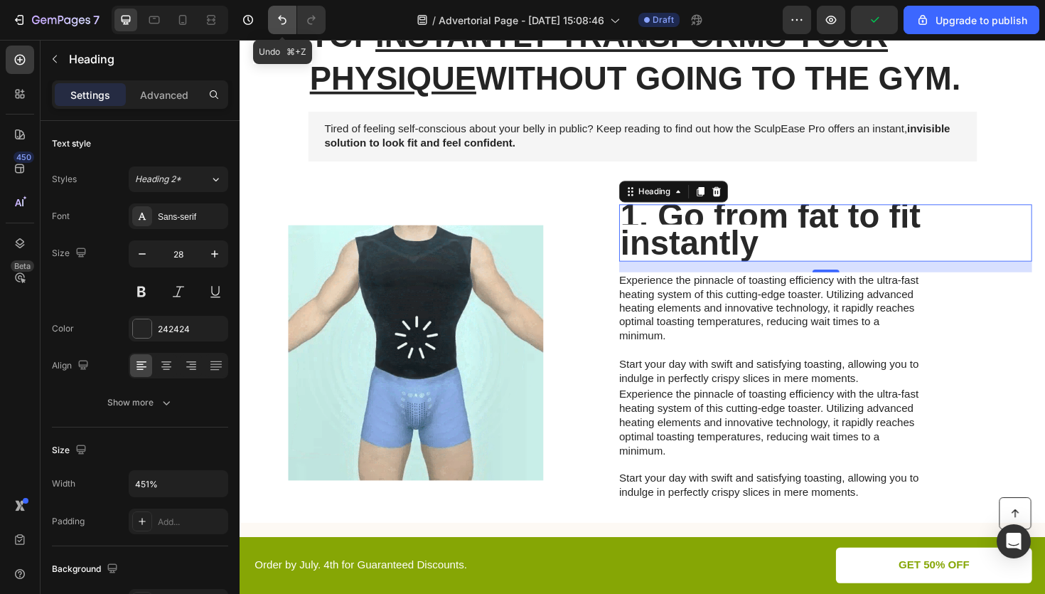
click at [279, 22] on icon "Undo/Redo" at bounding box center [282, 20] width 14 height 14
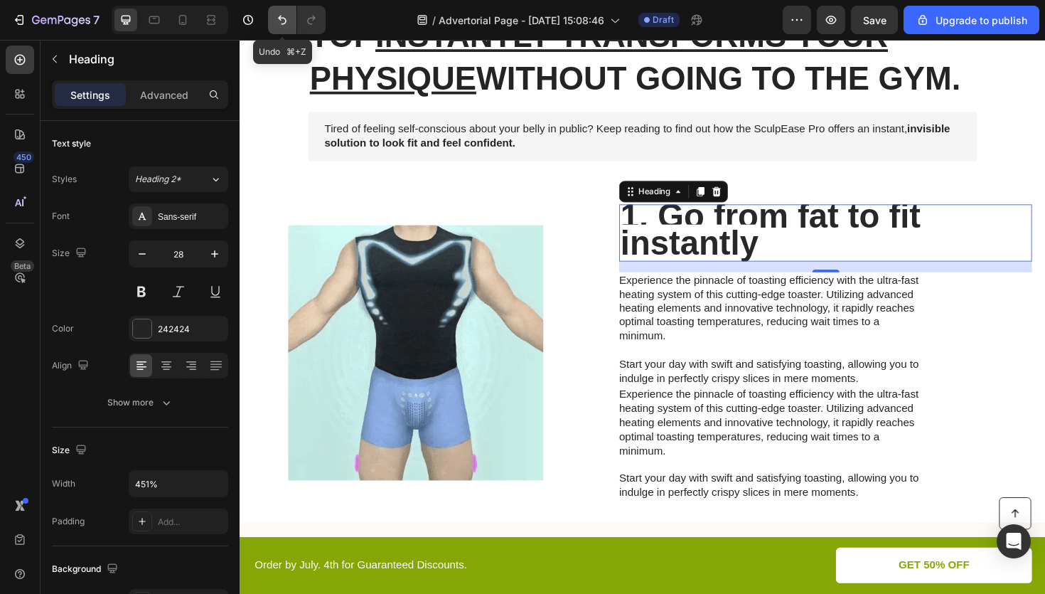
click at [279, 21] on icon "Undo/Redo" at bounding box center [282, 20] width 14 height 14
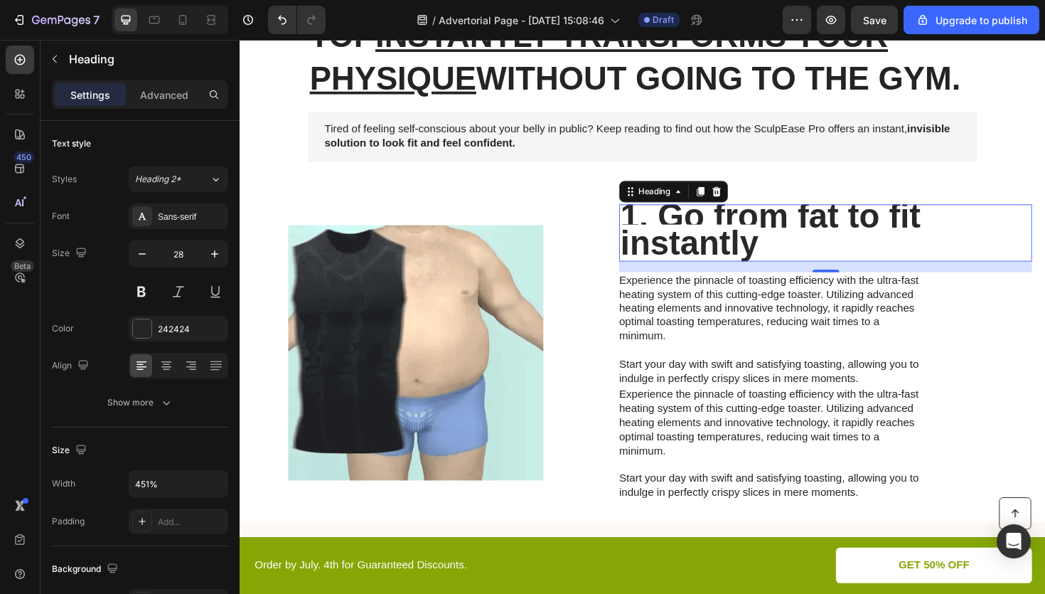
click at [823, 230] on strong "1. Go from fat to fit instantly" at bounding box center [802, 241] width 318 height 69
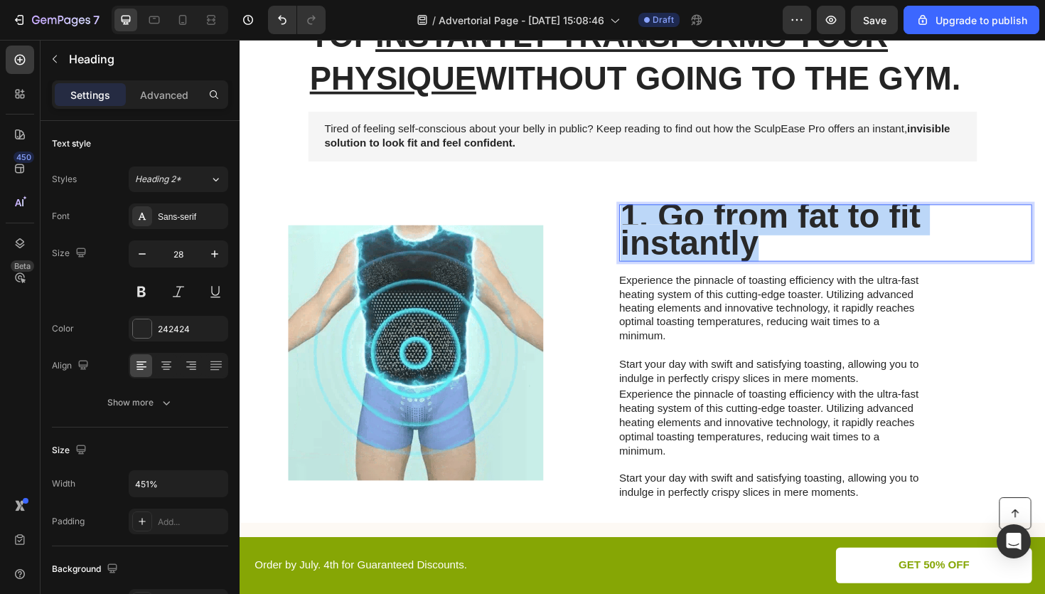
click at [823, 230] on strong "1. Go from fat to fit instantly" at bounding box center [802, 241] width 318 height 69
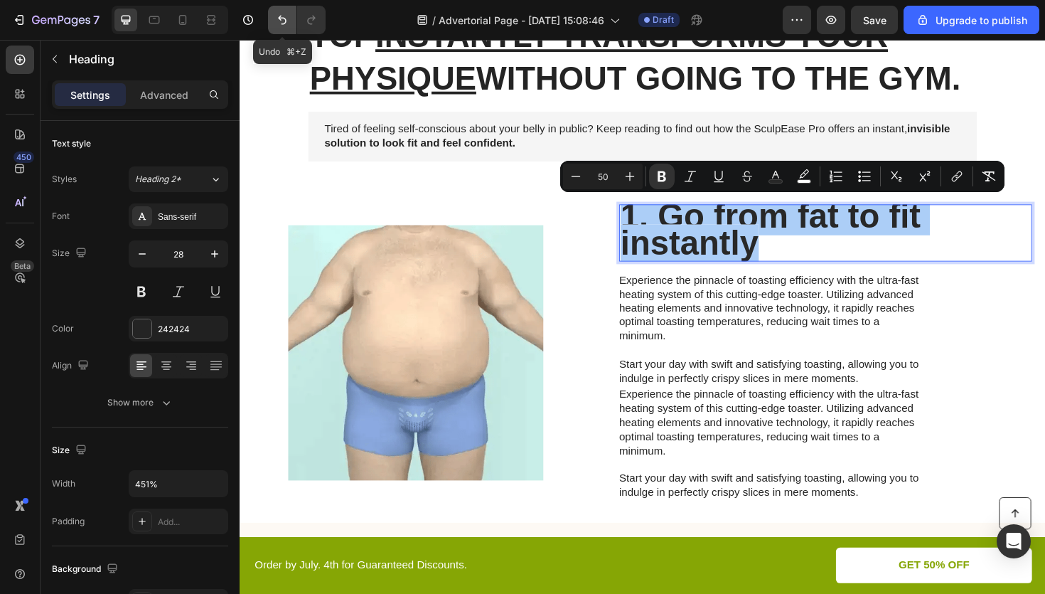
click at [275, 18] on icon "Undo/Redo" at bounding box center [282, 20] width 14 height 14
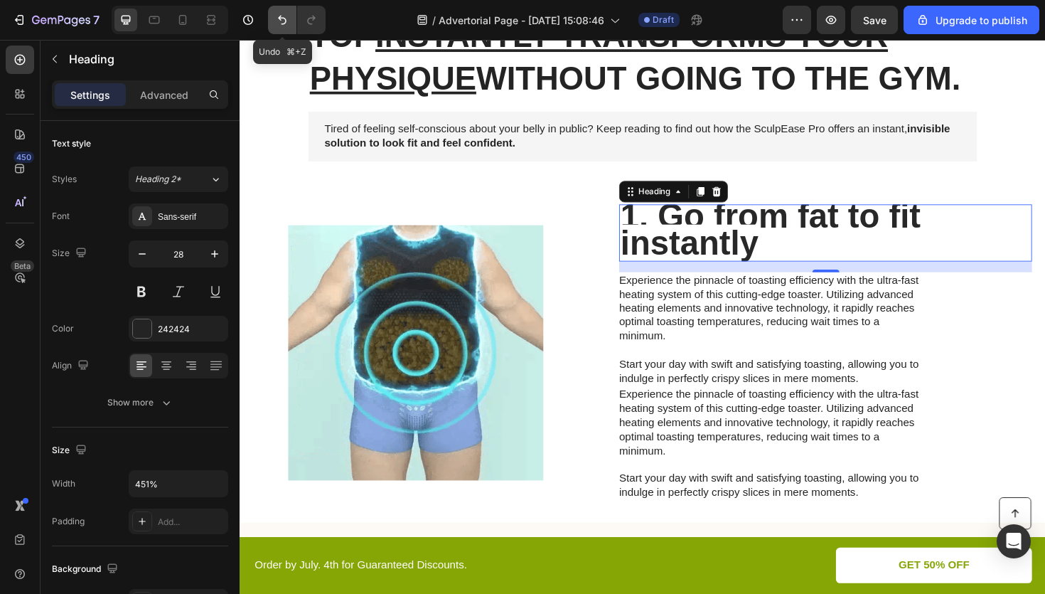
click at [276, 18] on icon "Undo/Redo" at bounding box center [282, 20] width 14 height 14
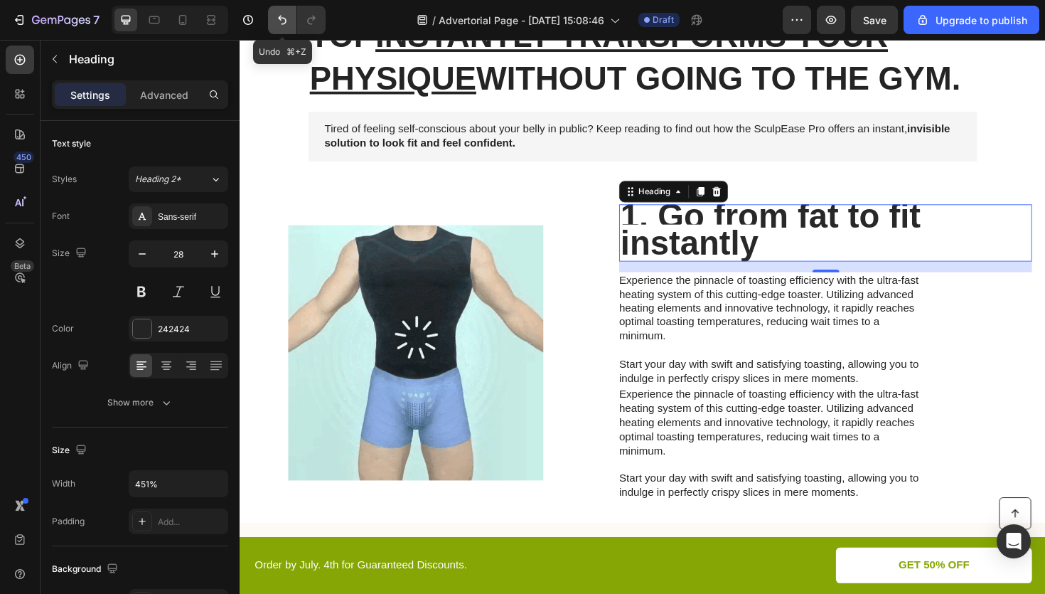
click at [289, 20] on button "Undo/Redo" at bounding box center [282, 20] width 28 height 28
click at [289, 20] on icon "Undo/Redo" at bounding box center [282, 20] width 14 height 14
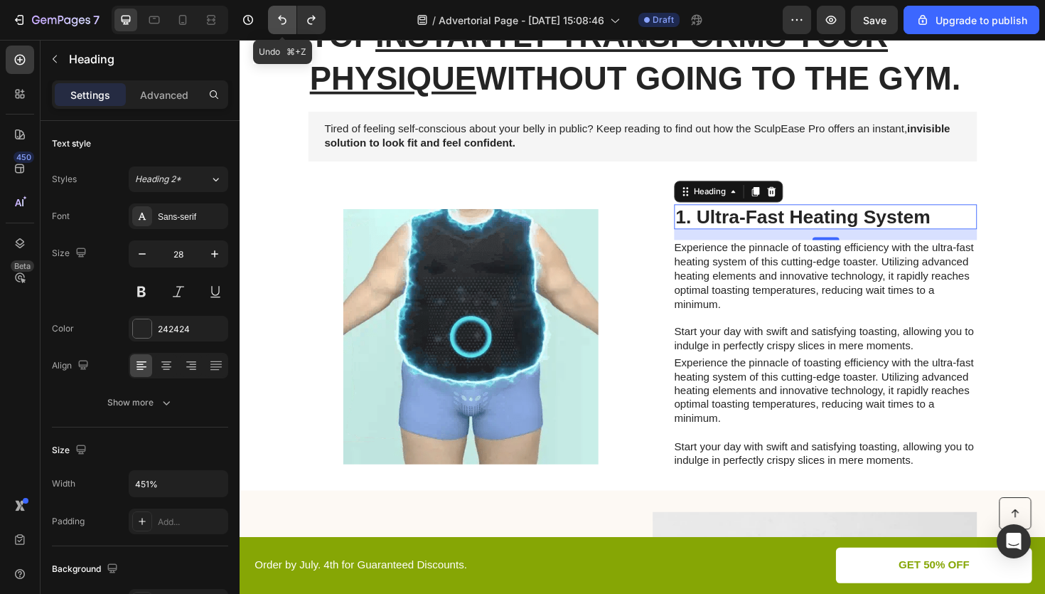
click at [289, 20] on icon "Undo/Redo" at bounding box center [282, 20] width 14 height 14
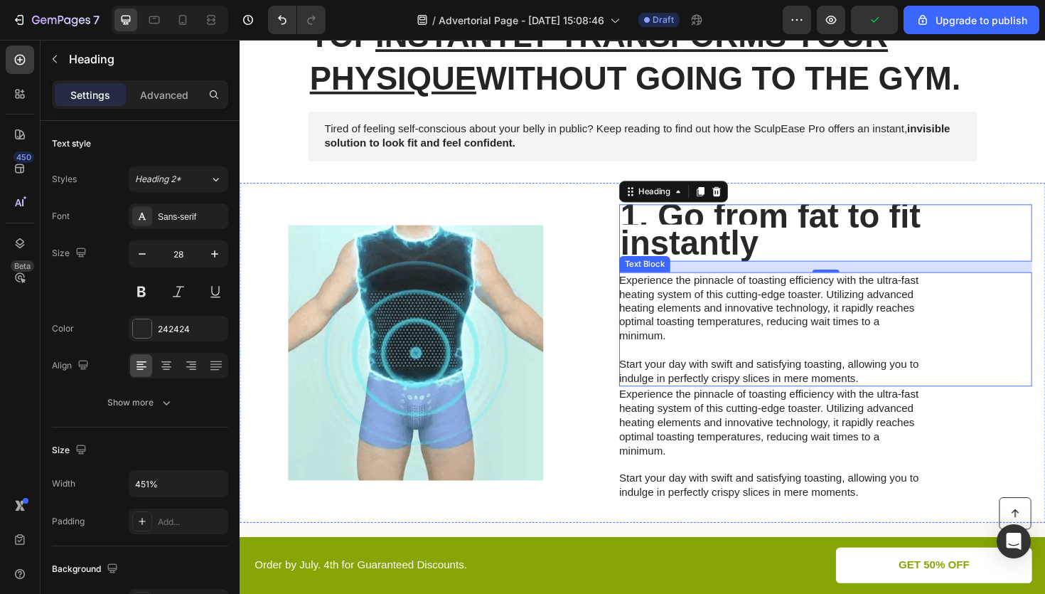
click at [753, 381] on p "Experience the pinnacle of toasting efficiency with the ultra-fast heating syst…" at bounding box center [800, 346] width 319 height 118
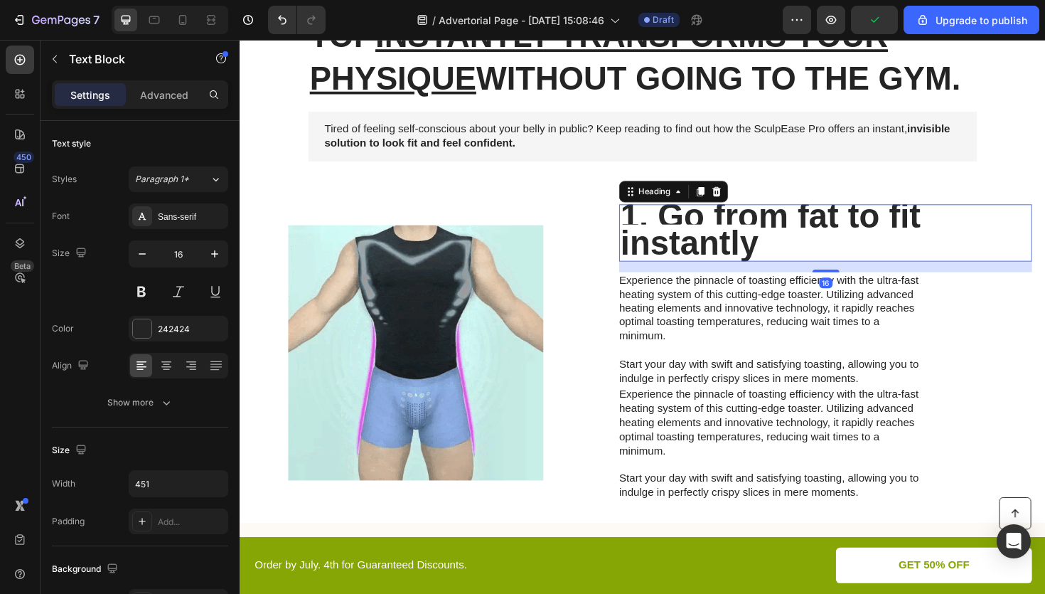
click at [792, 247] on h2 "1. Go from fat to fit instantly" at bounding box center [859, 244] width 437 height 60
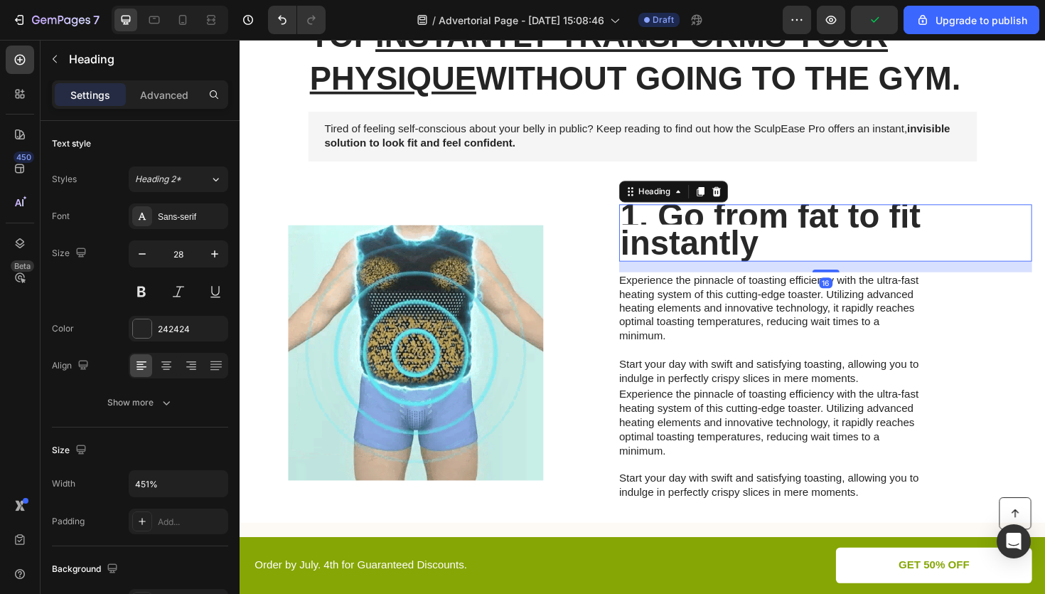
click at [792, 247] on h2 "1. Go from fat to fit instantly" at bounding box center [859, 244] width 437 height 60
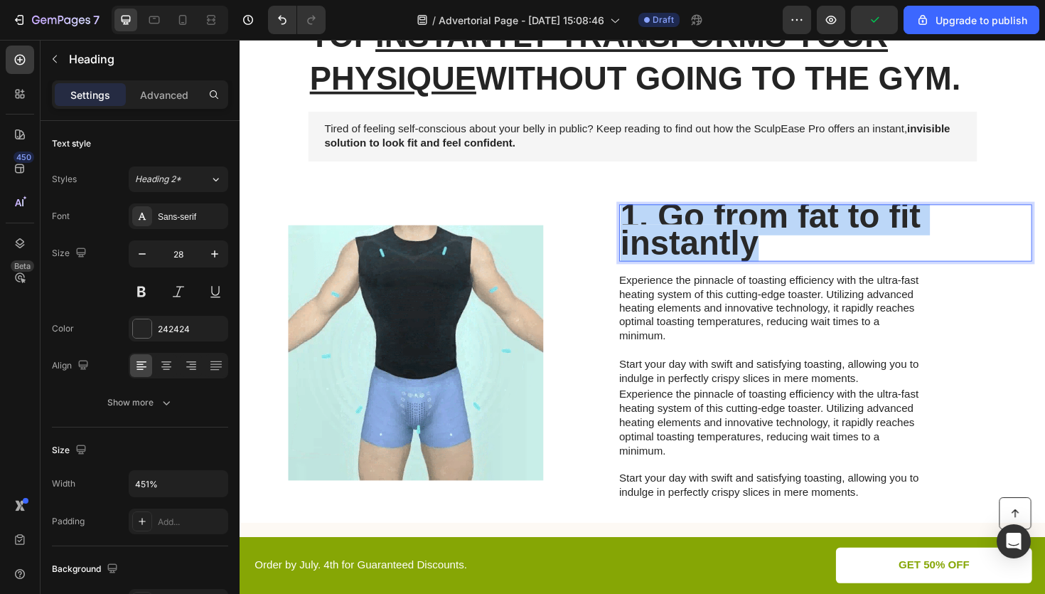
click at [792, 247] on p "1. Go from fat to fit instantly" at bounding box center [860, 244] width 435 height 58
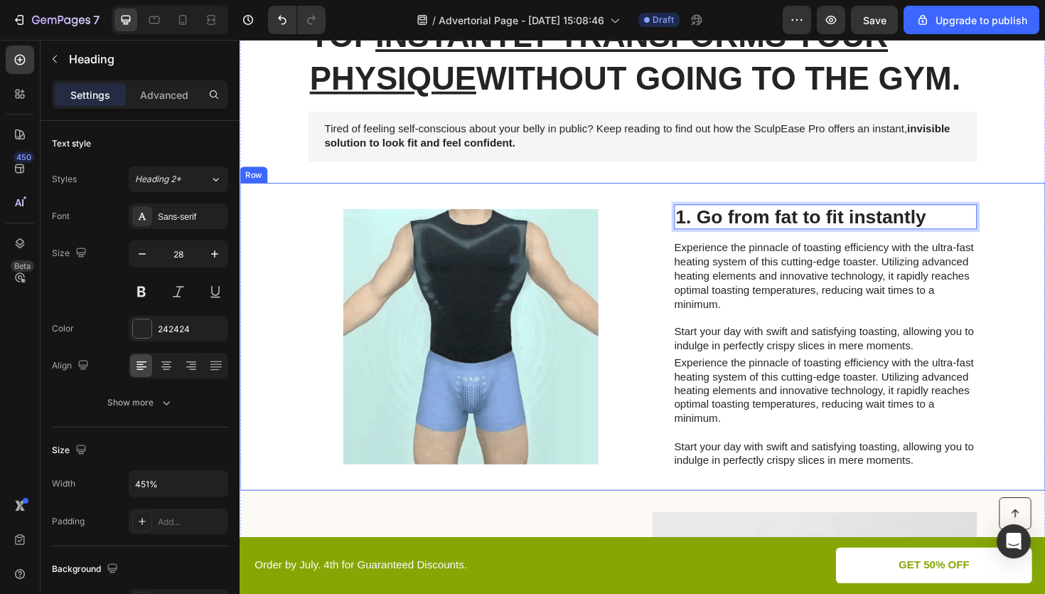
click at [767, 279] on p "Experience the pinnacle of toasting efficiency with the ultra-fast heating syst…" at bounding box center [859, 312] width 319 height 118
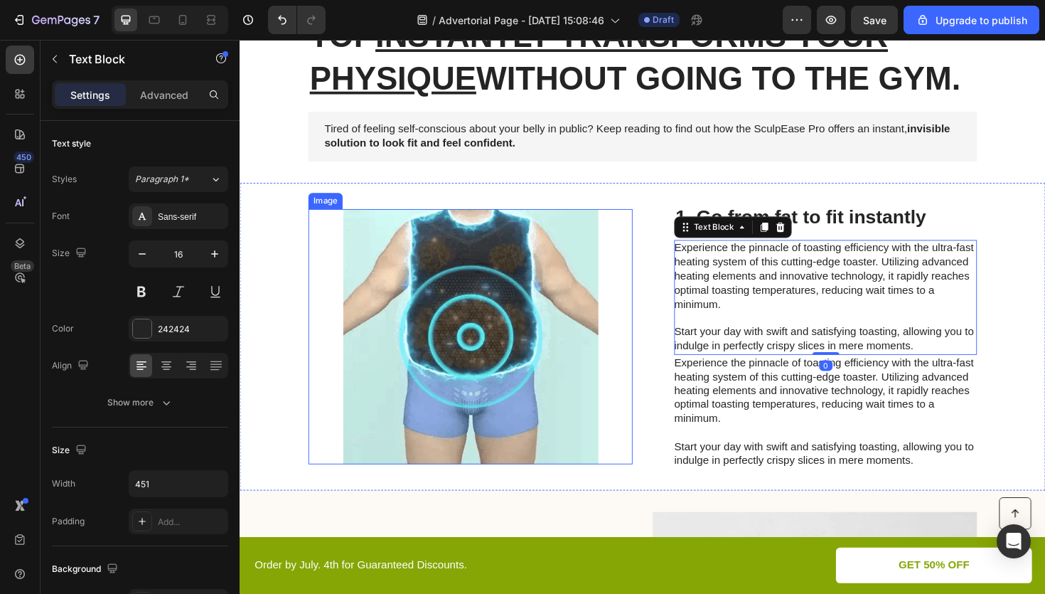
click at [540, 356] on img at bounding box center [483, 354] width 343 height 270
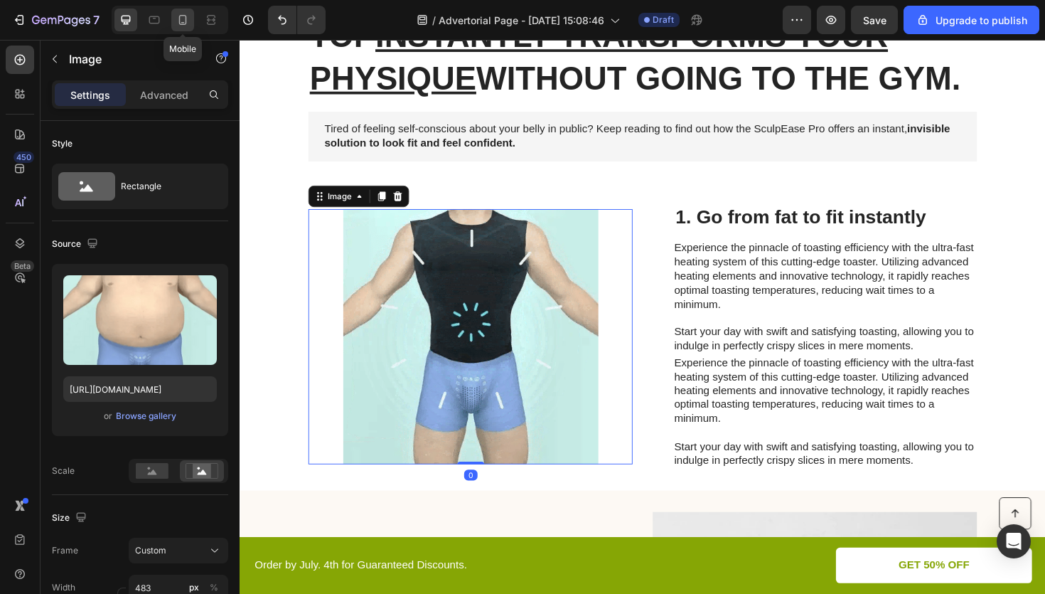
click at [181, 21] on icon at bounding box center [183, 20] width 14 height 14
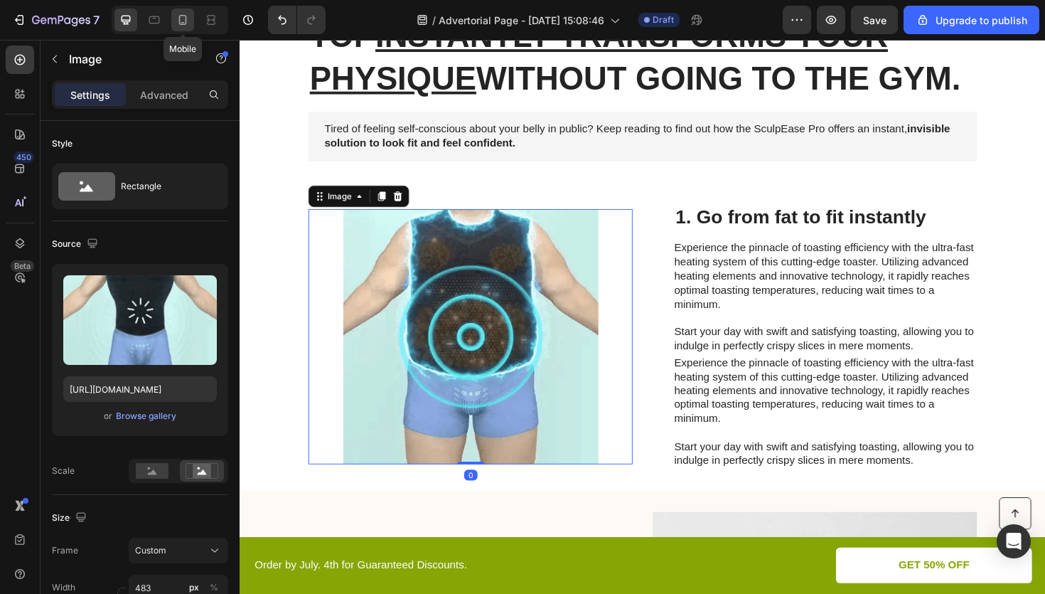
type input "335"
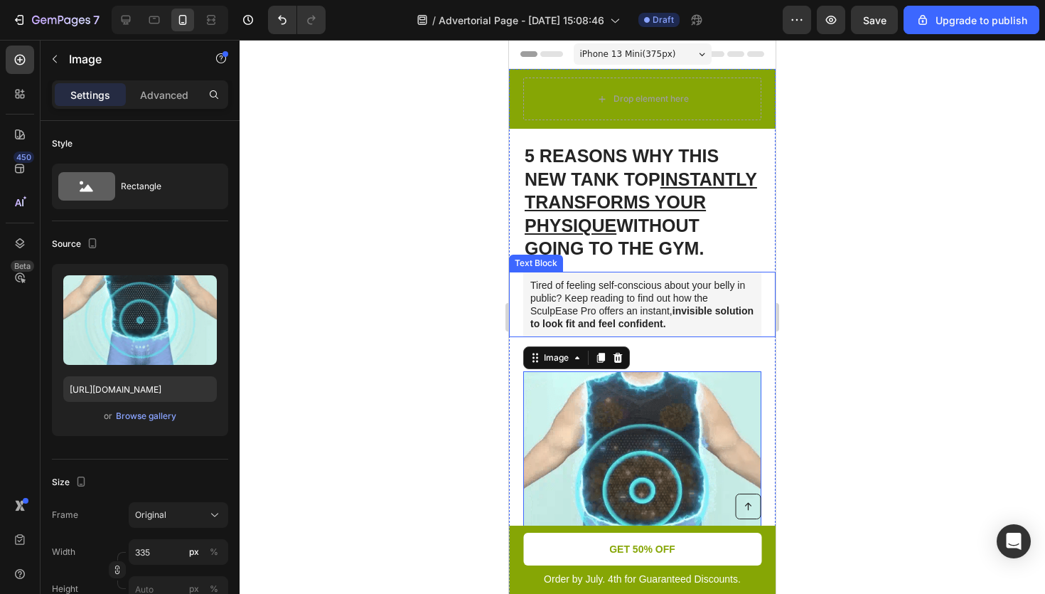
click at [624, 331] on p "Tired of feeling self-conscious about your belly in public? Keep reading to fin…" at bounding box center [643, 305] width 224 height 52
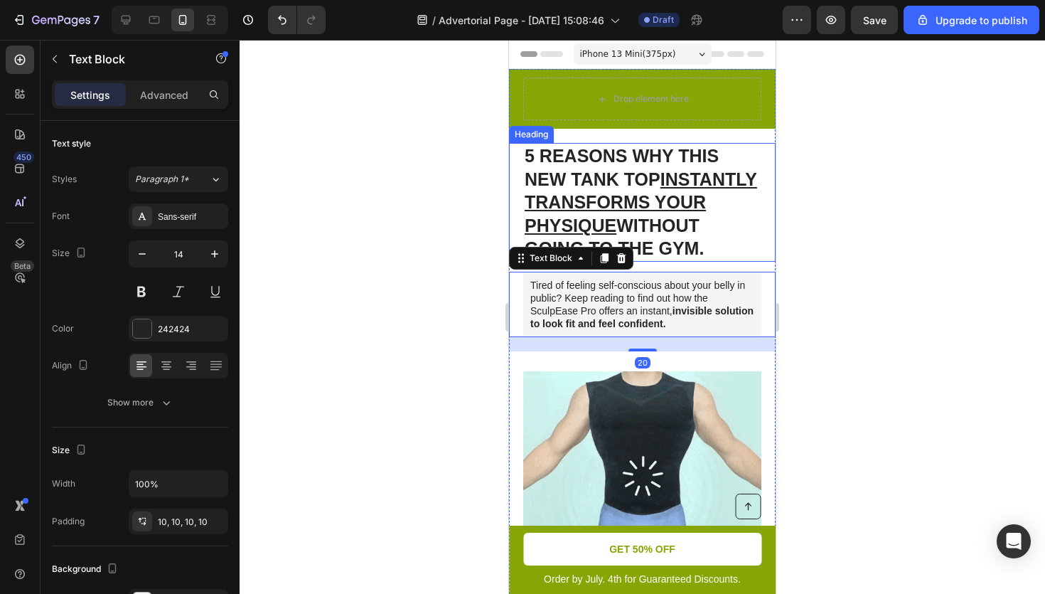
click at [750, 205] on u "INSTANTLY TRANSFORMS YOUR PHYSIQUE" at bounding box center [641, 202] width 233 height 66
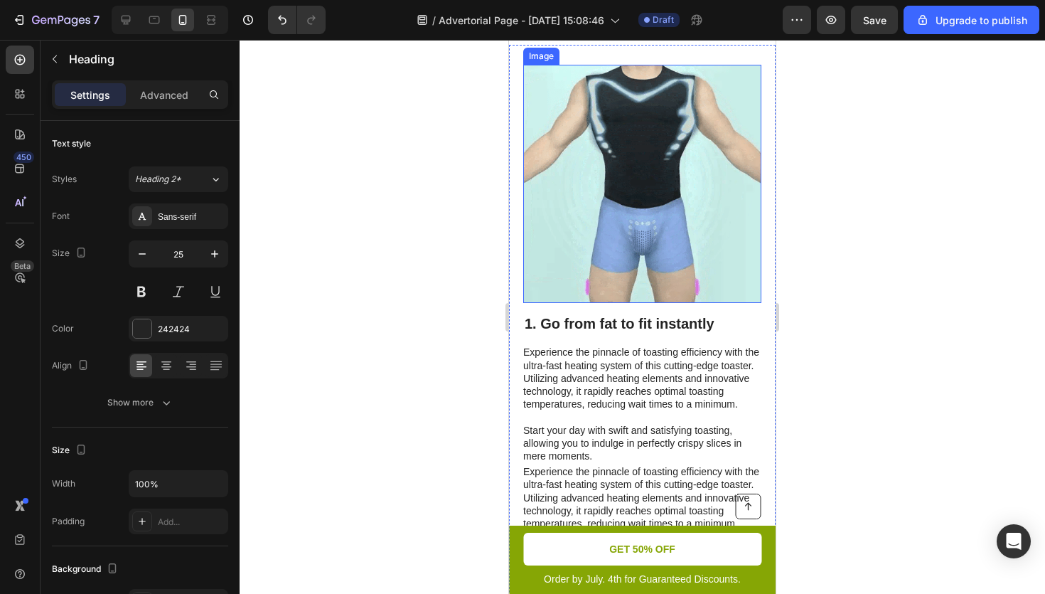
scroll to position [358, 0]
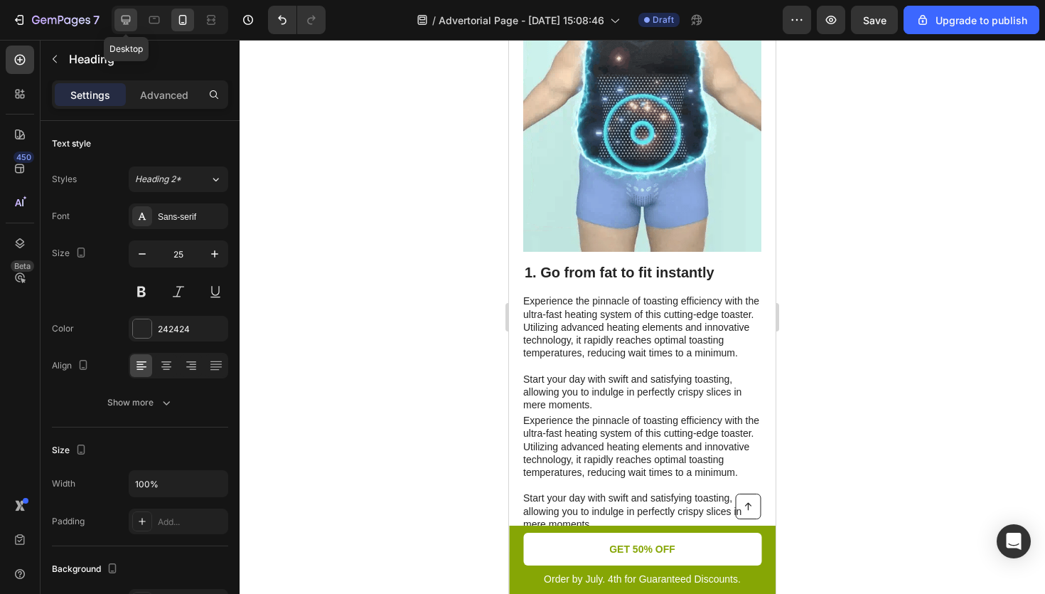
click at [125, 20] on icon at bounding box center [126, 20] width 9 height 9
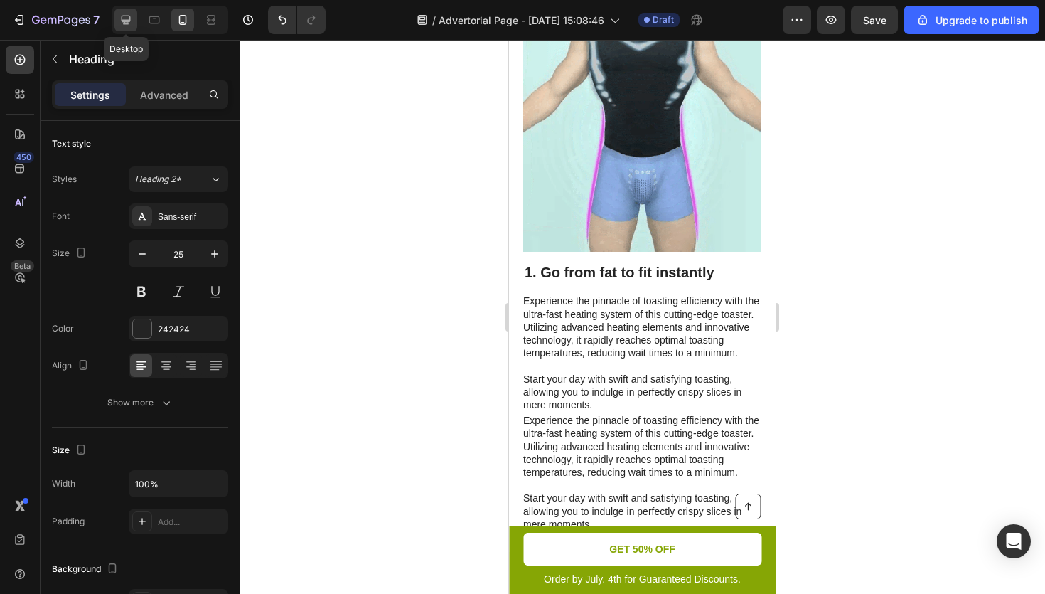
type input "48"
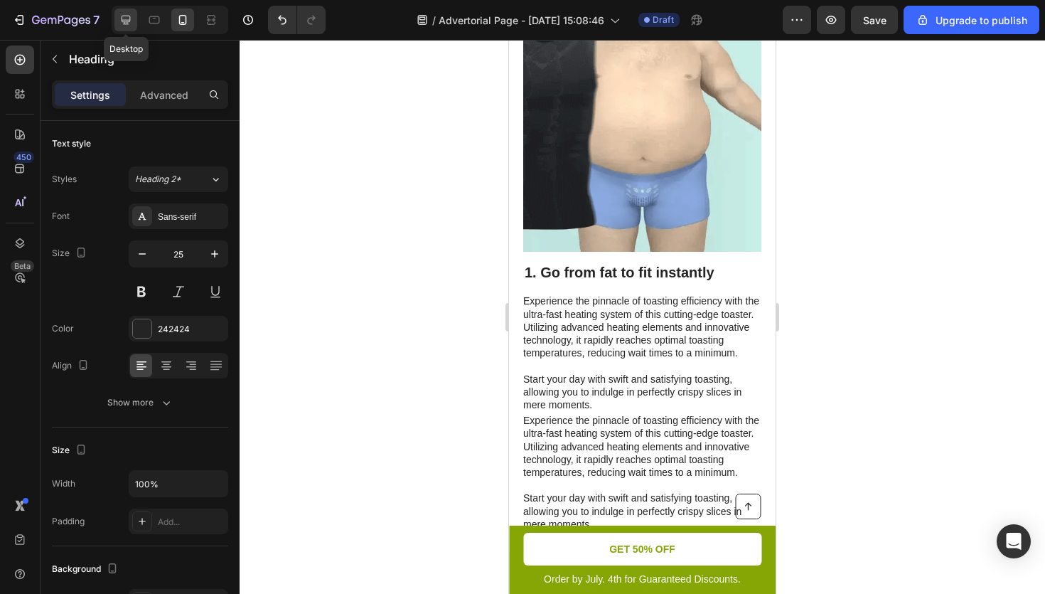
type input "996"
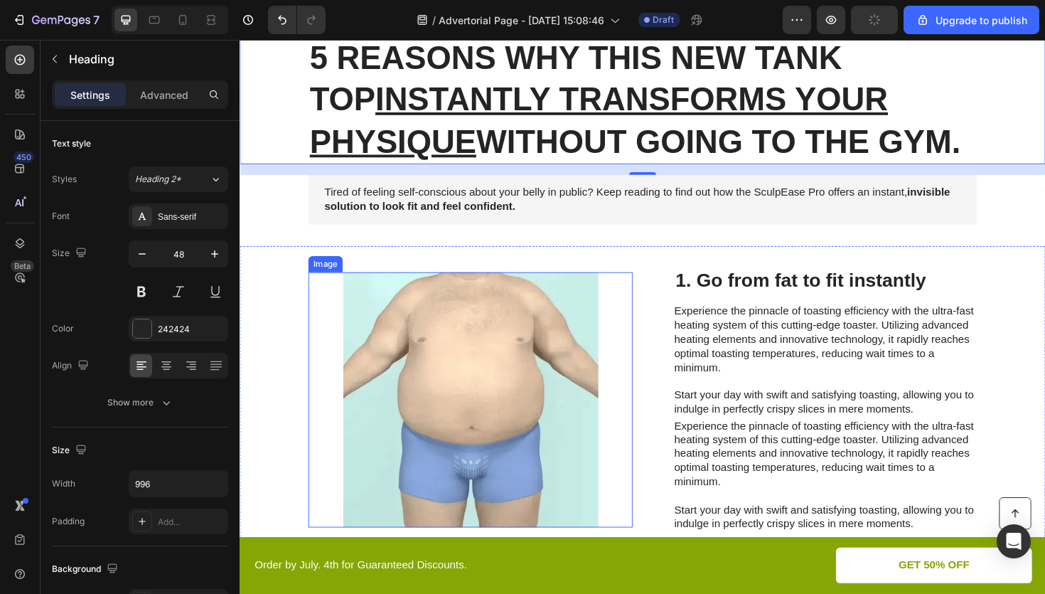
scroll to position [179, 0]
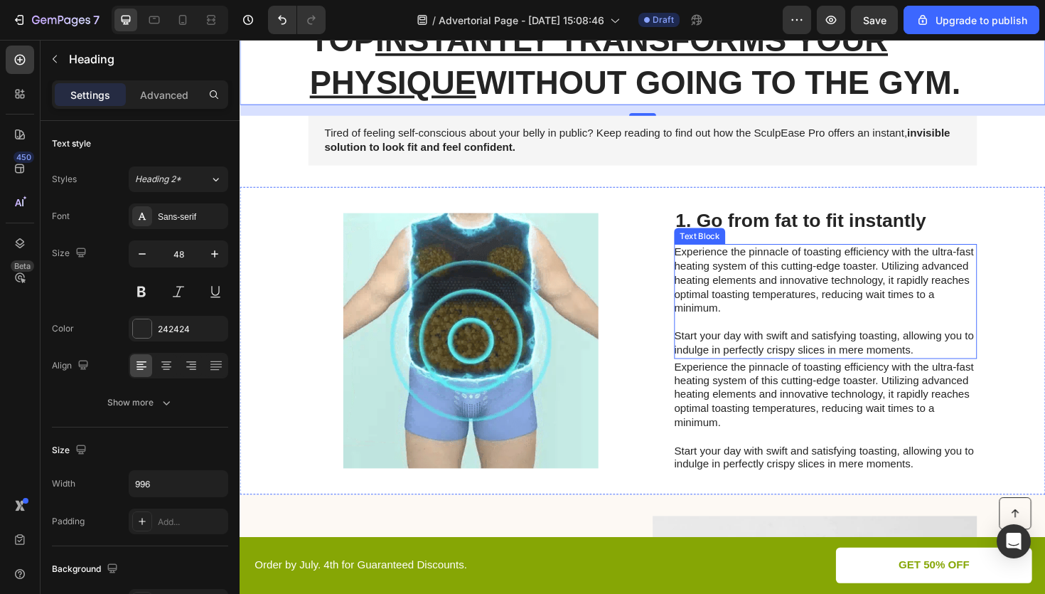
click at [789, 401] on p "Experience the pinnacle of toasting efficiency with the ultra-fast heating syst…" at bounding box center [859, 438] width 319 height 118
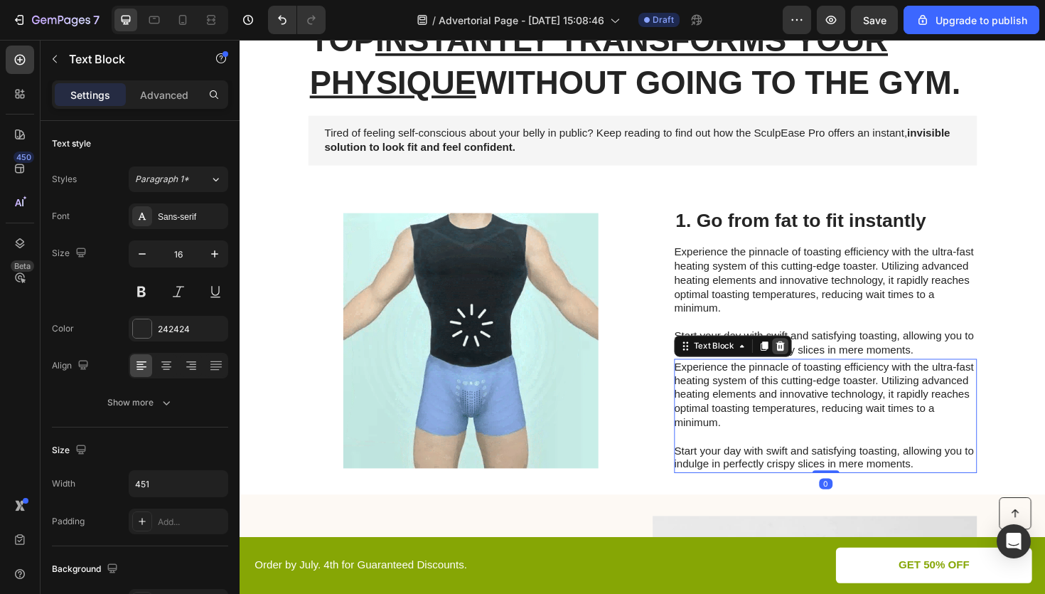
click at [808, 366] on icon at bounding box center [811, 363] width 11 height 11
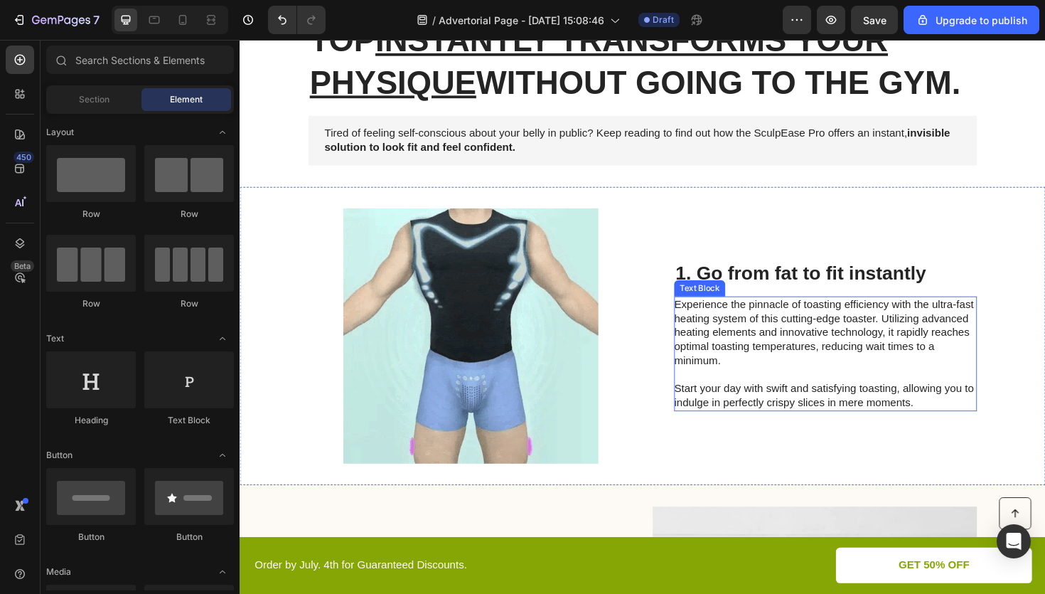
click at [813, 340] on p "Experience the pinnacle of toasting efficiency with the ultra-fast heating syst…" at bounding box center [859, 372] width 319 height 118
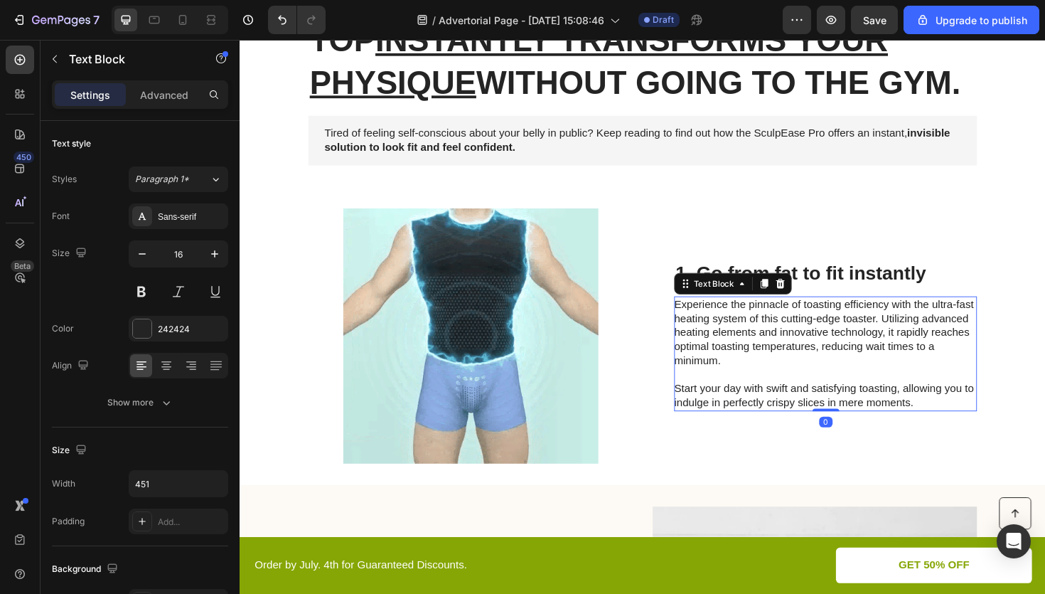
click at [813, 340] on p "Experience the pinnacle of toasting efficiency with the ultra-fast heating syst…" at bounding box center [859, 372] width 319 height 118
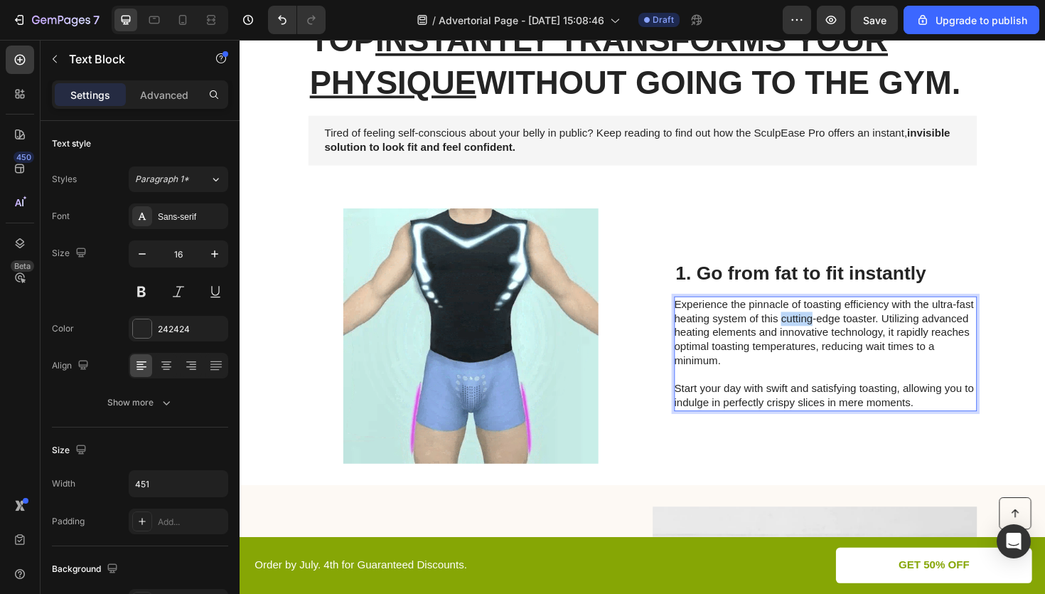
click at [813, 340] on p "Experience the pinnacle of toasting efficiency with the ultra-fast heating syst…" at bounding box center [859, 372] width 319 height 118
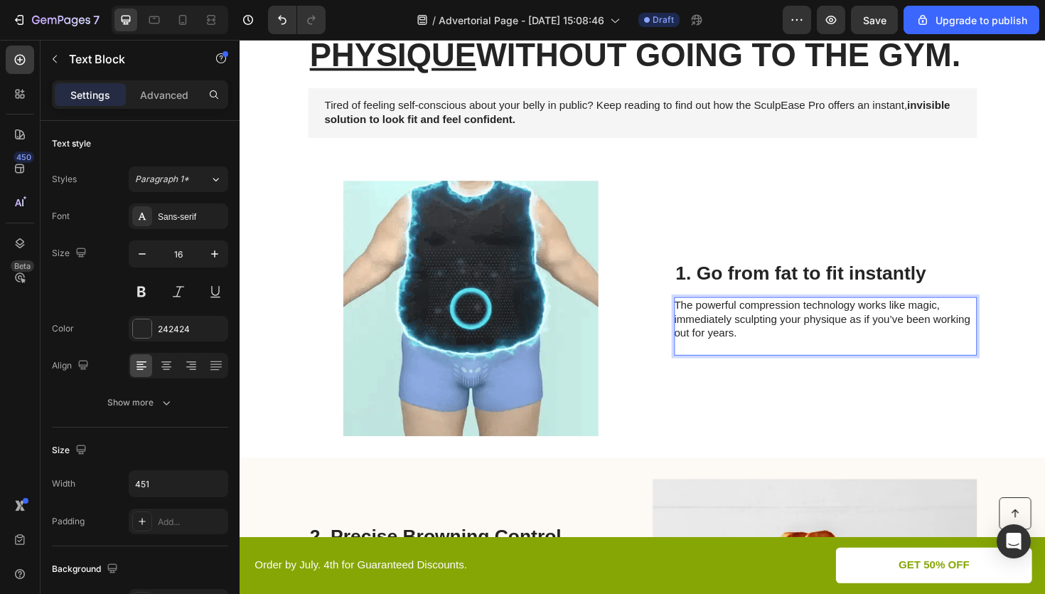
scroll to position [215, 0]
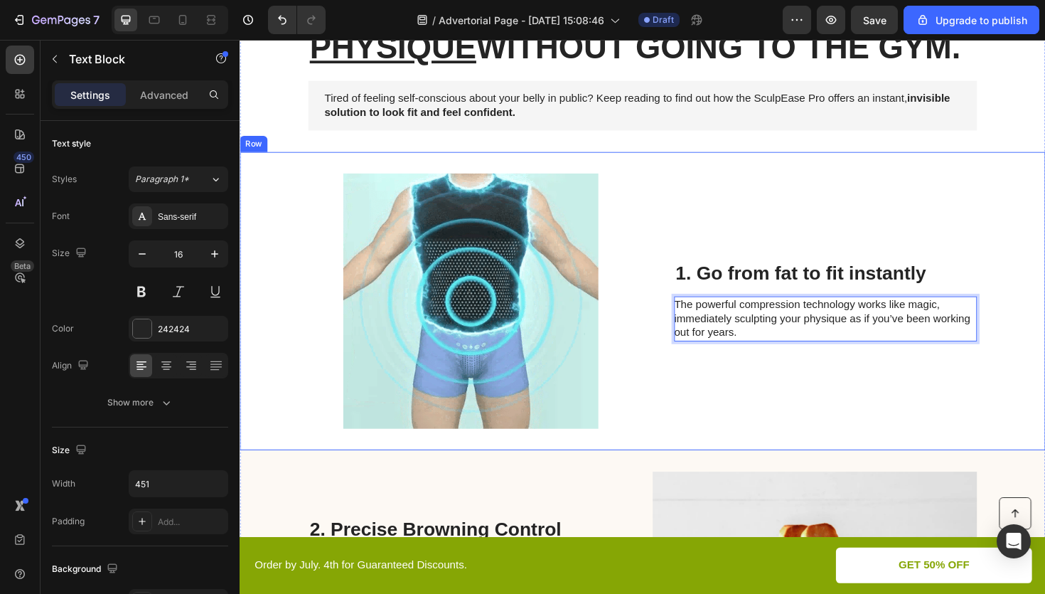
click at [722, 442] on div "1. Go from fat to fit instantly Heading The powerful compression technology wor…" at bounding box center [860, 316] width 321 height 270
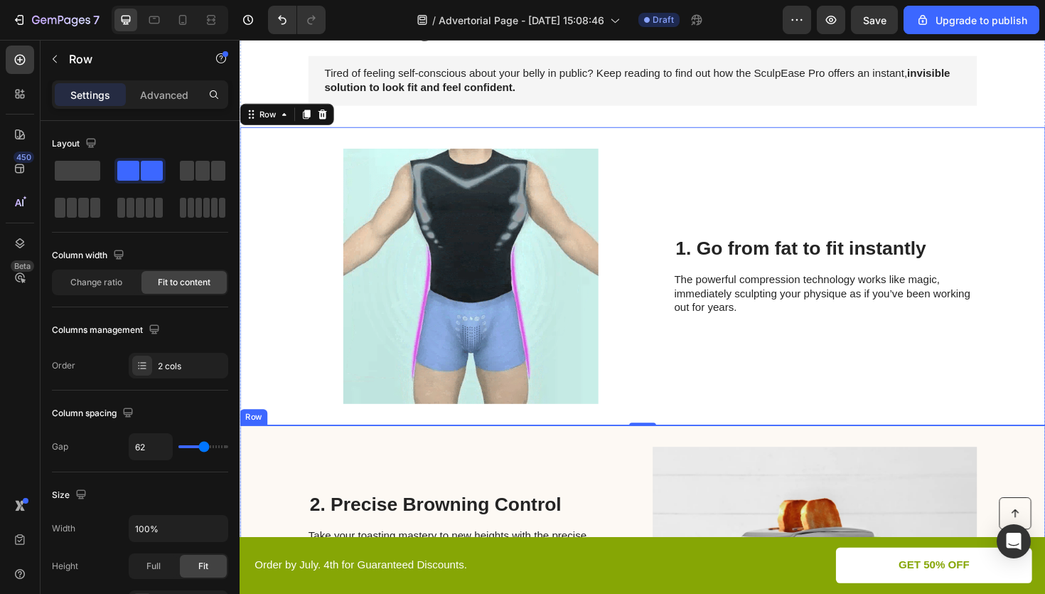
scroll to position [208, 0]
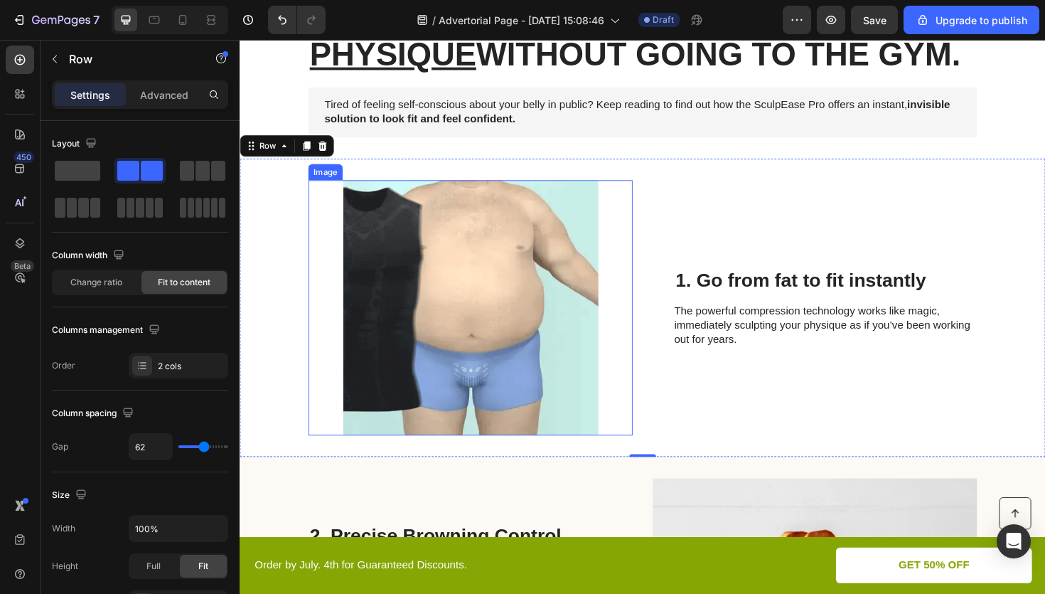
click at [508, 324] on img at bounding box center [483, 323] width 343 height 270
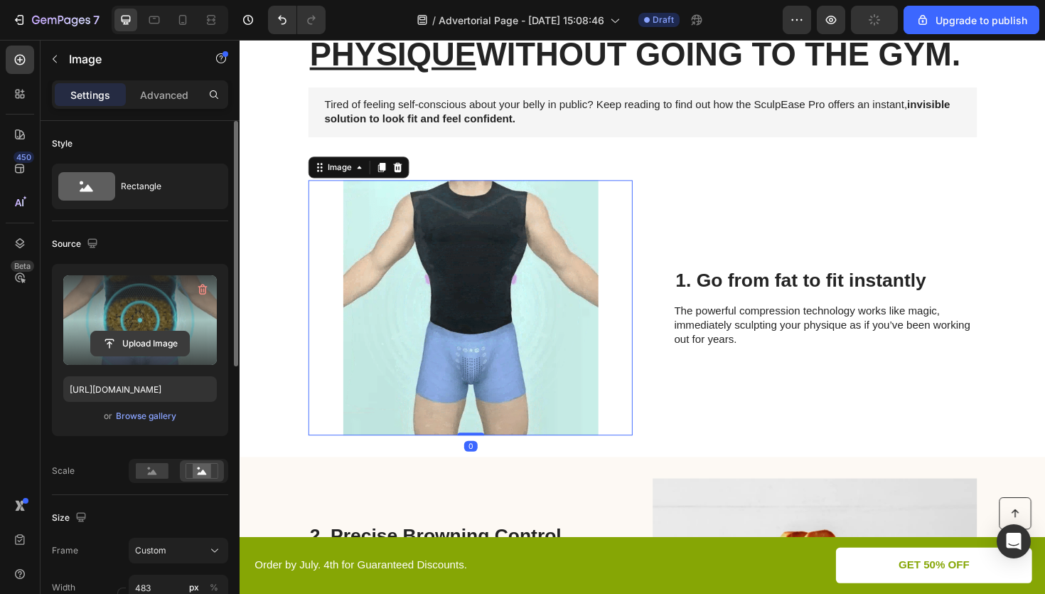
click at [154, 346] on input "file" at bounding box center [140, 343] width 98 height 24
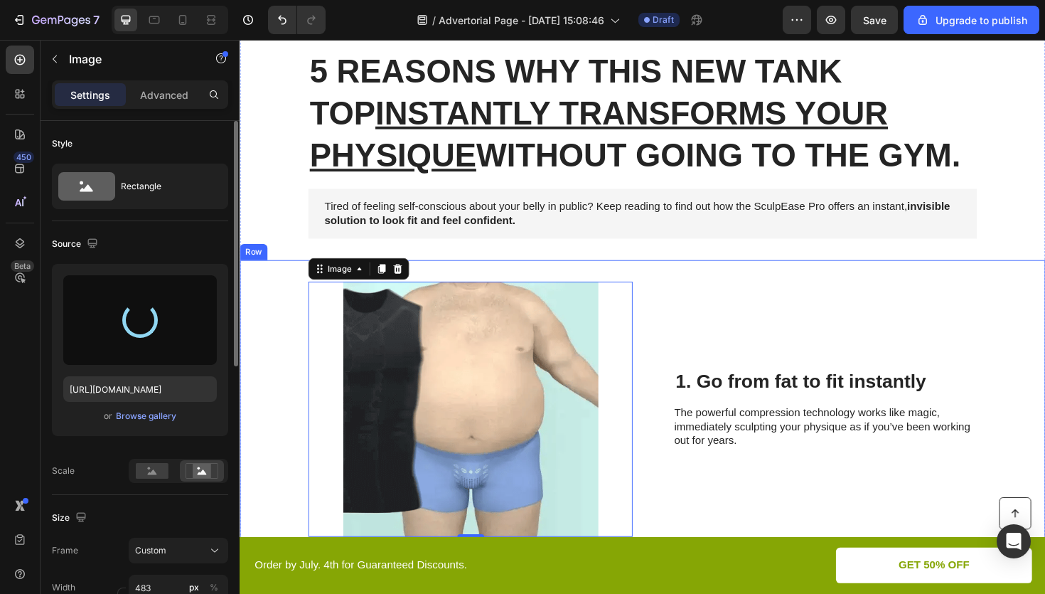
scroll to position [80, 0]
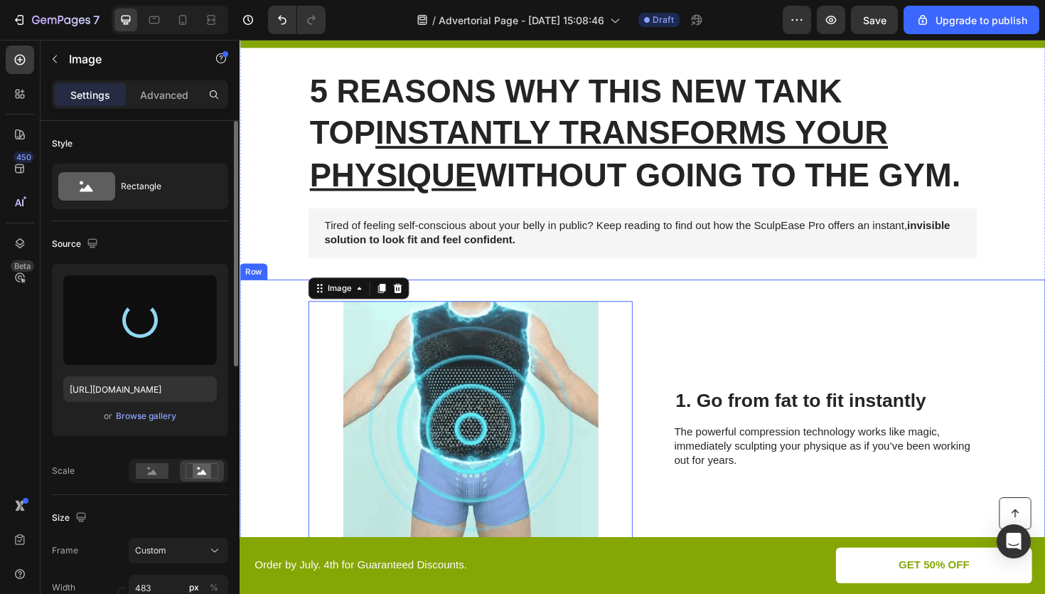
type input "[URL][DOMAIN_NAME]"
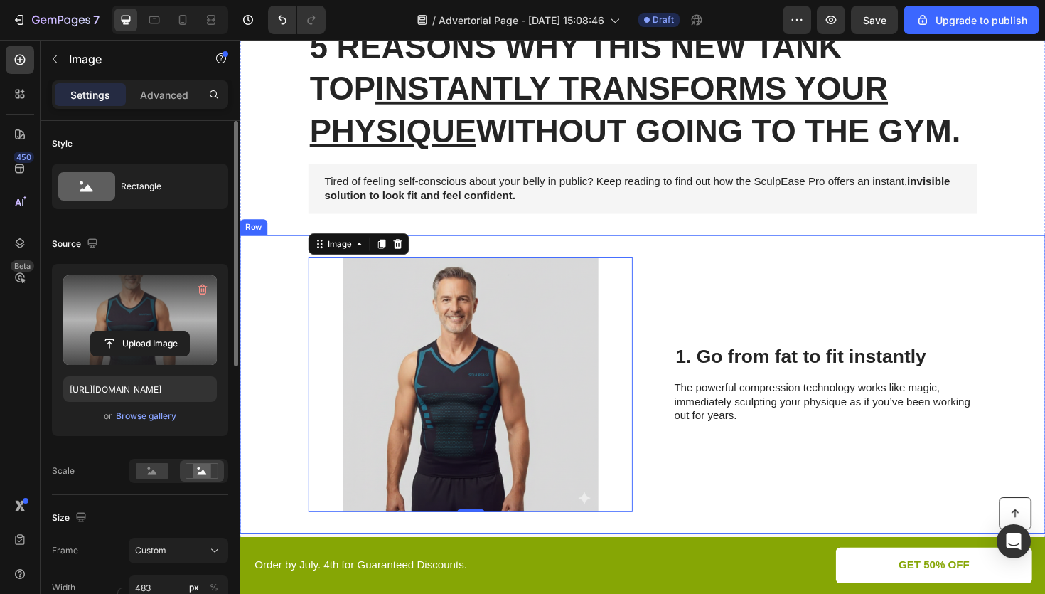
scroll to position [193, 0]
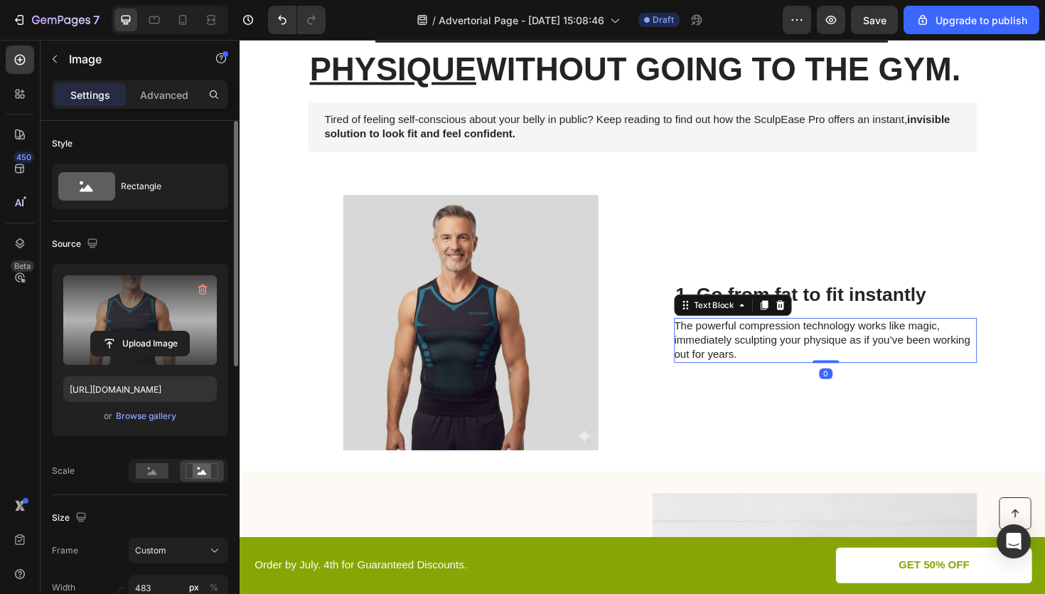
click at [740, 377] on p "The powerful compression technology works like magic, immediately sculpting you…" at bounding box center [859, 358] width 319 height 44
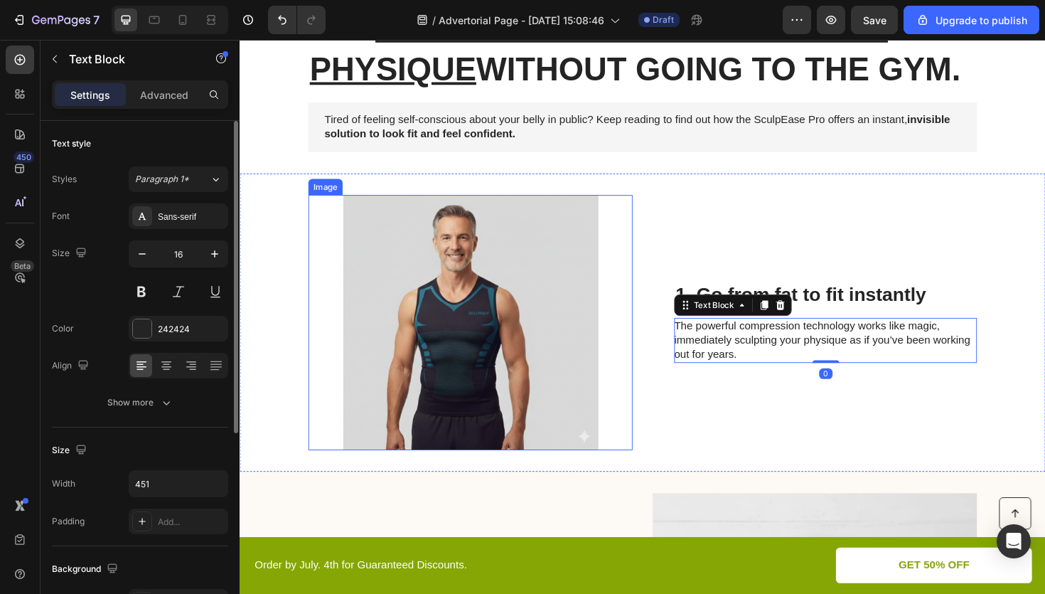
click at [540, 360] on img at bounding box center [483, 339] width 343 height 270
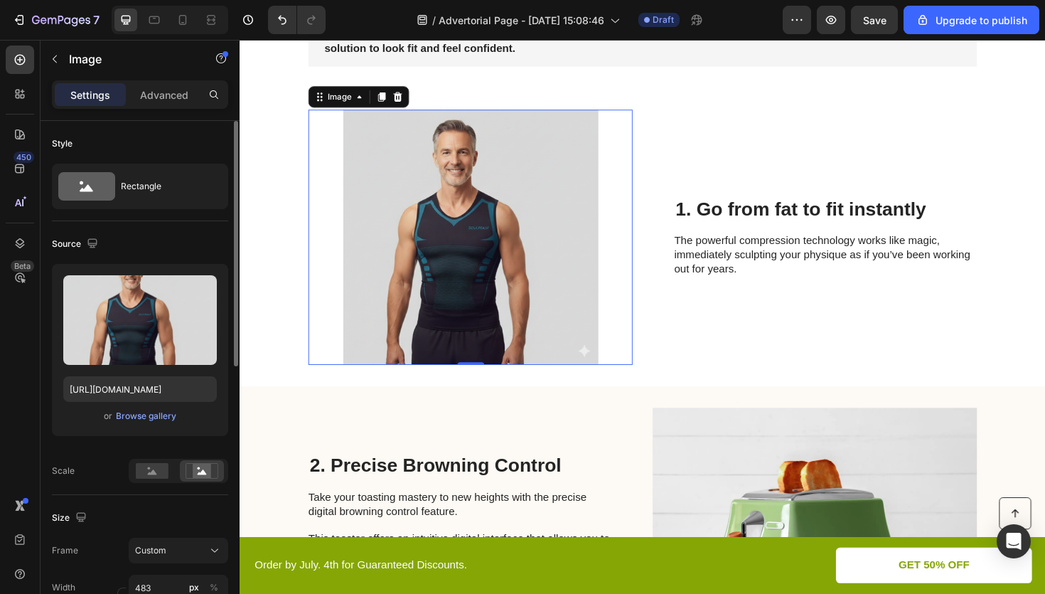
scroll to position [0, 0]
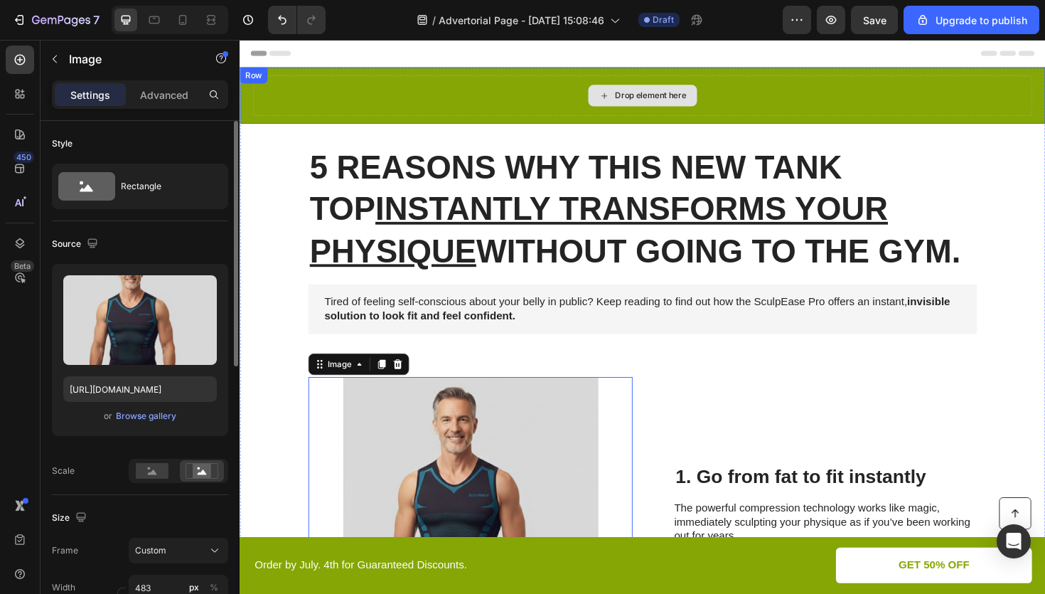
click at [475, 119] on div "Drop element here" at bounding box center [666, 99] width 825 height 43
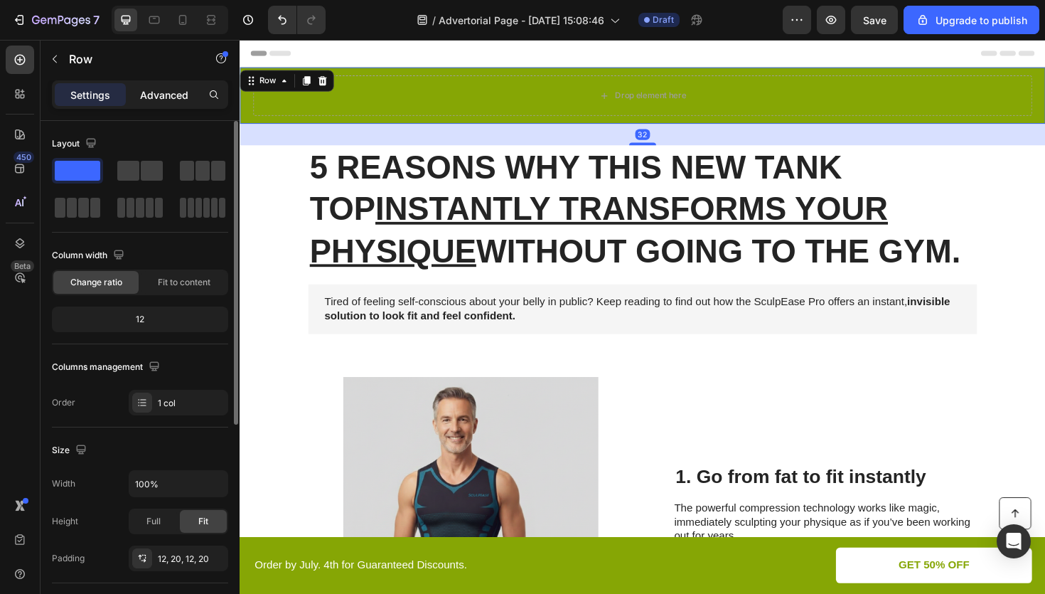
click at [152, 93] on p "Advanced" at bounding box center [164, 94] width 48 height 15
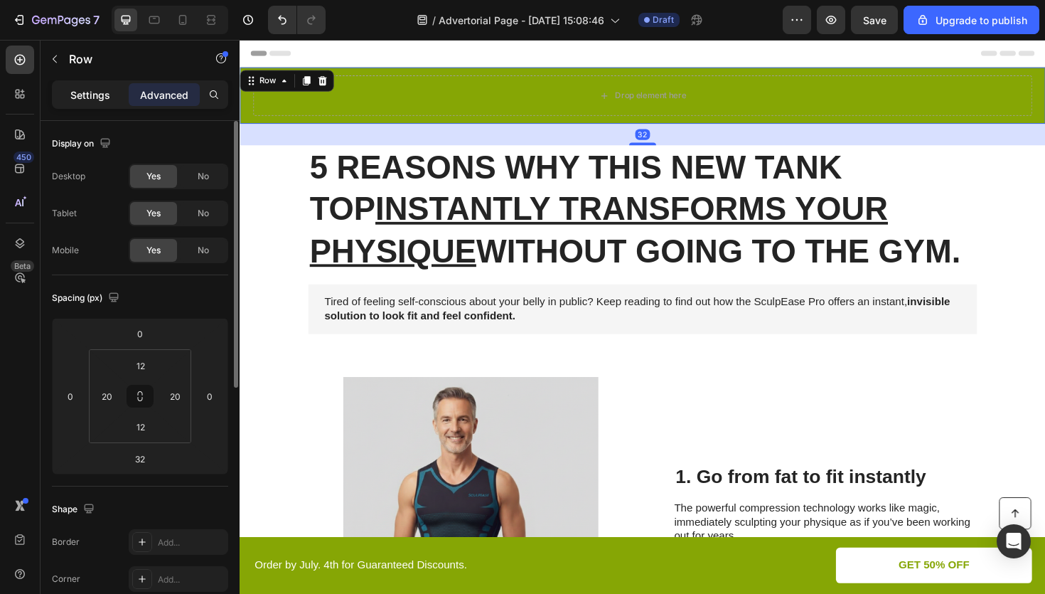
click at [92, 92] on p "Settings" at bounding box center [90, 94] width 40 height 15
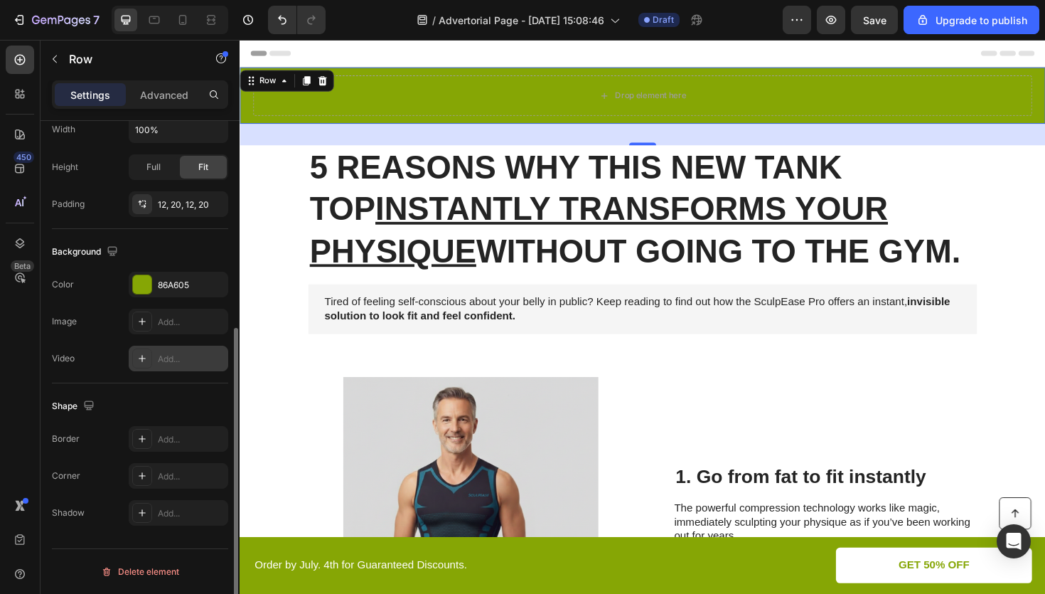
scroll to position [353, 0]
click at [166, 283] on div "86A605" at bounding box center [178, 286] width 41 height 13
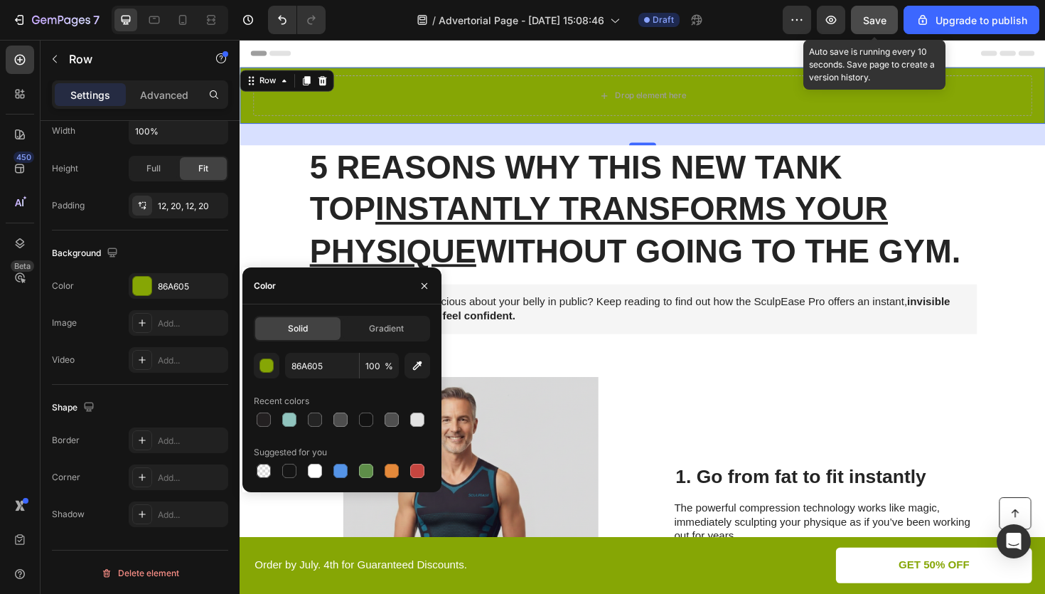
click at [877, 27] on button "Save" at bounding box center [874, 20] width 47 height 28
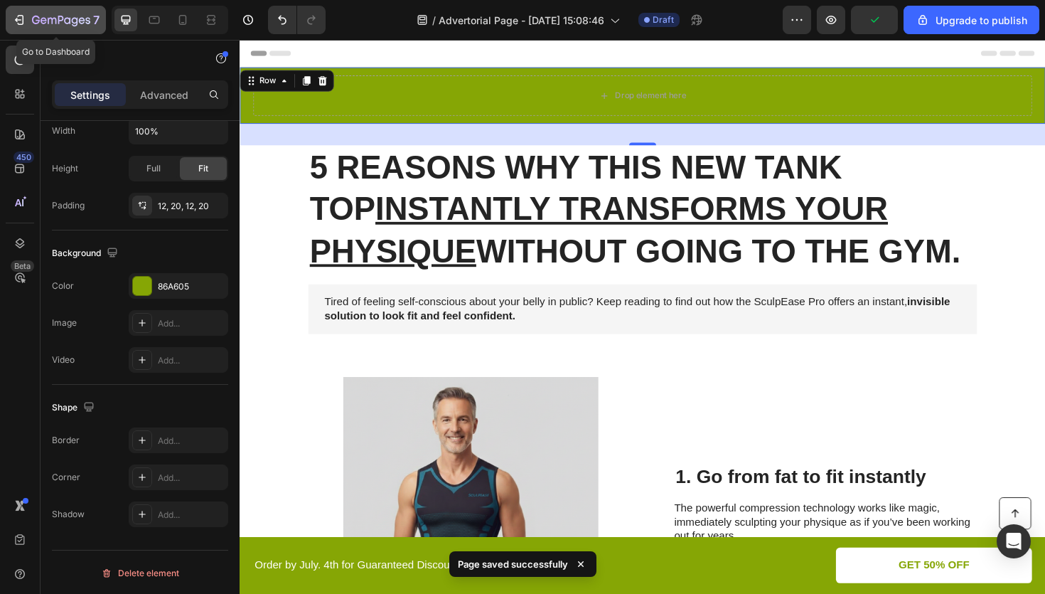
click at [27, 16] on div "7" at bounding box center [55, 19] width 87 height 17
